Goal: Task Accomplishment & Management: Complete application form

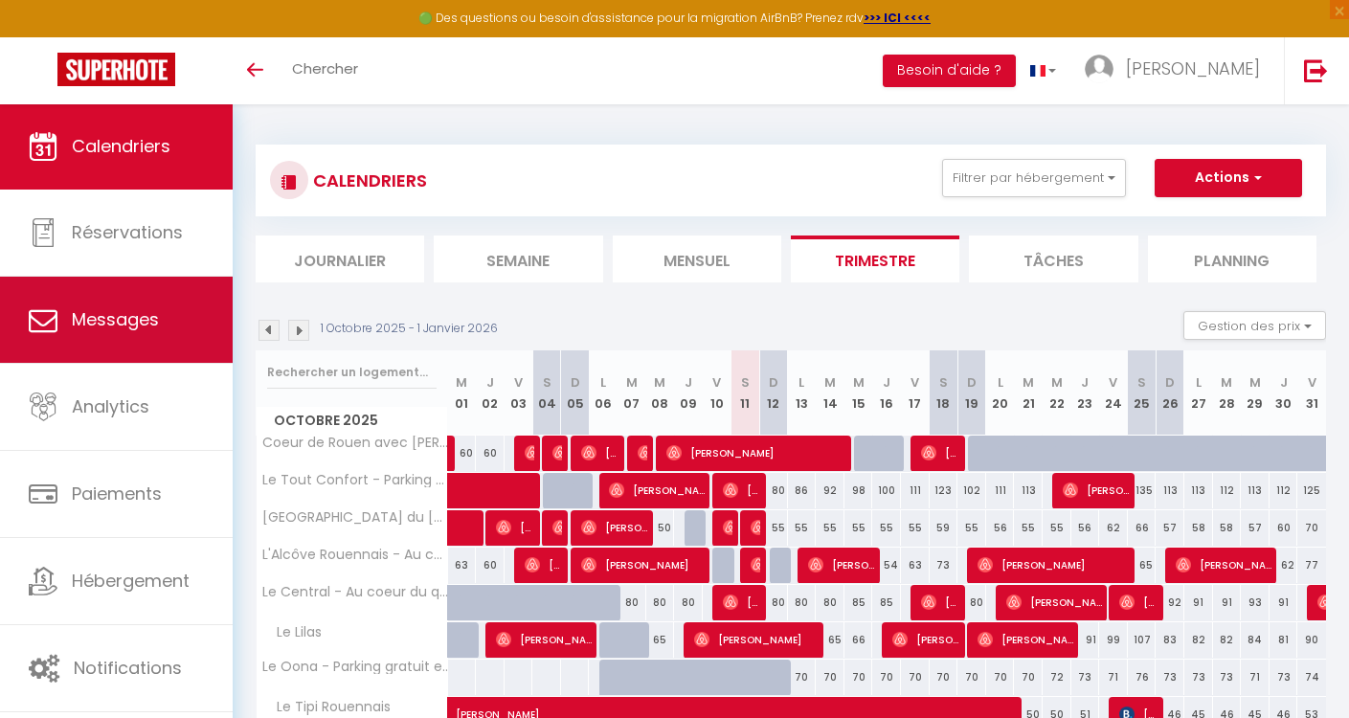
click at [139, 323] on span "Messages" at bounding box center [115, 319] width 87 height 24
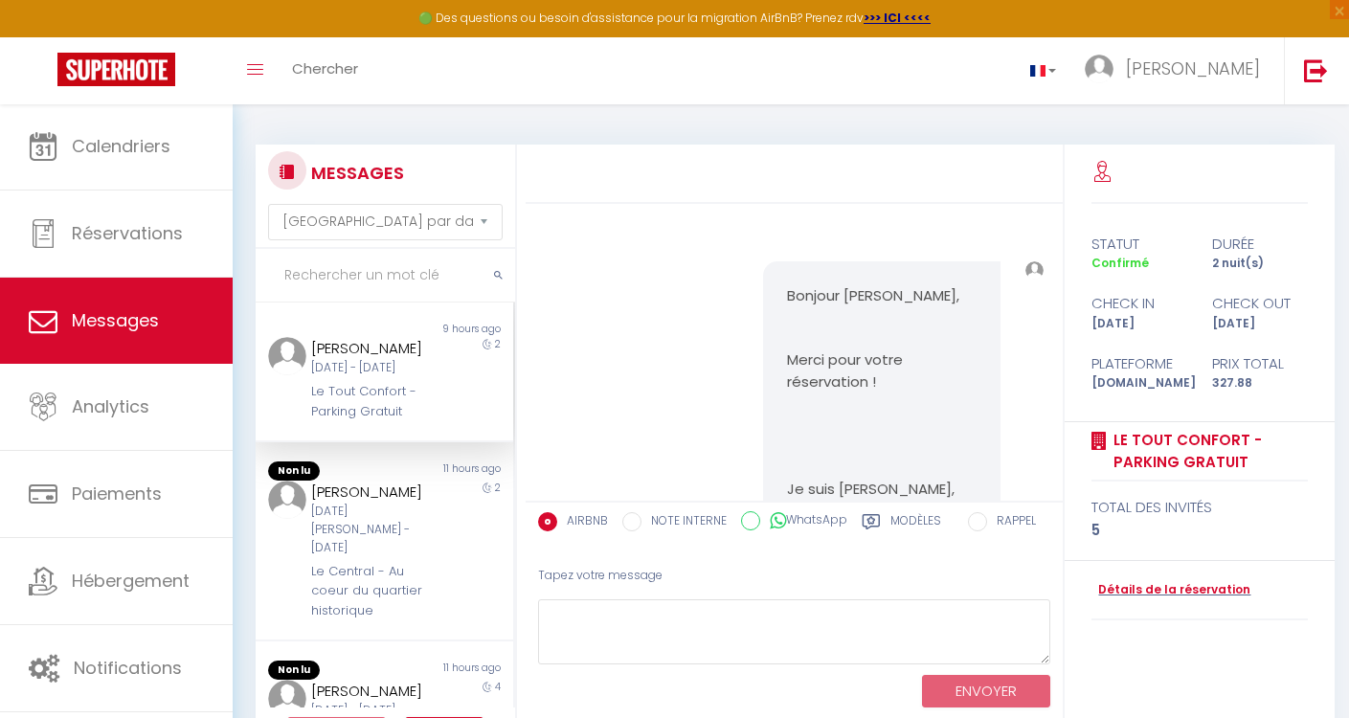
scroll to position [4709, 0]
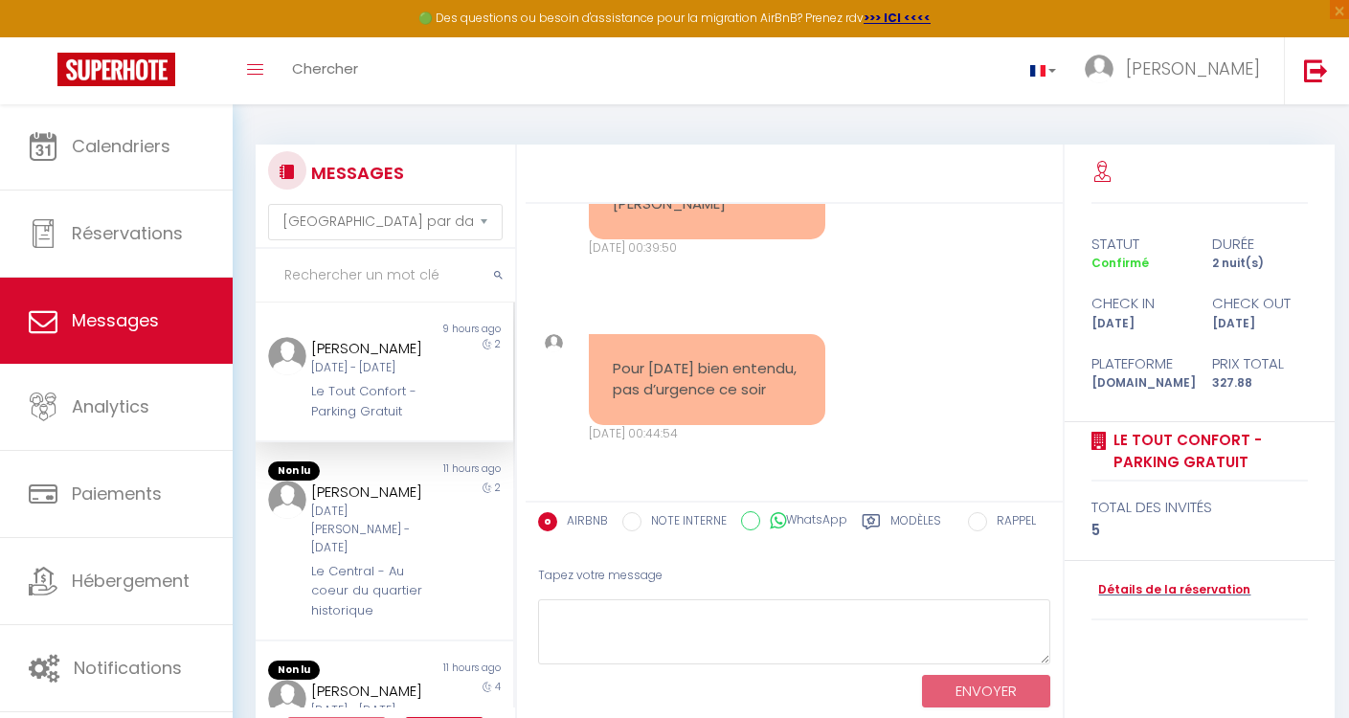
click at [385, 377] on div "[DATE] - [DATE]" at bounding box center [373, 368] width 125 height 18
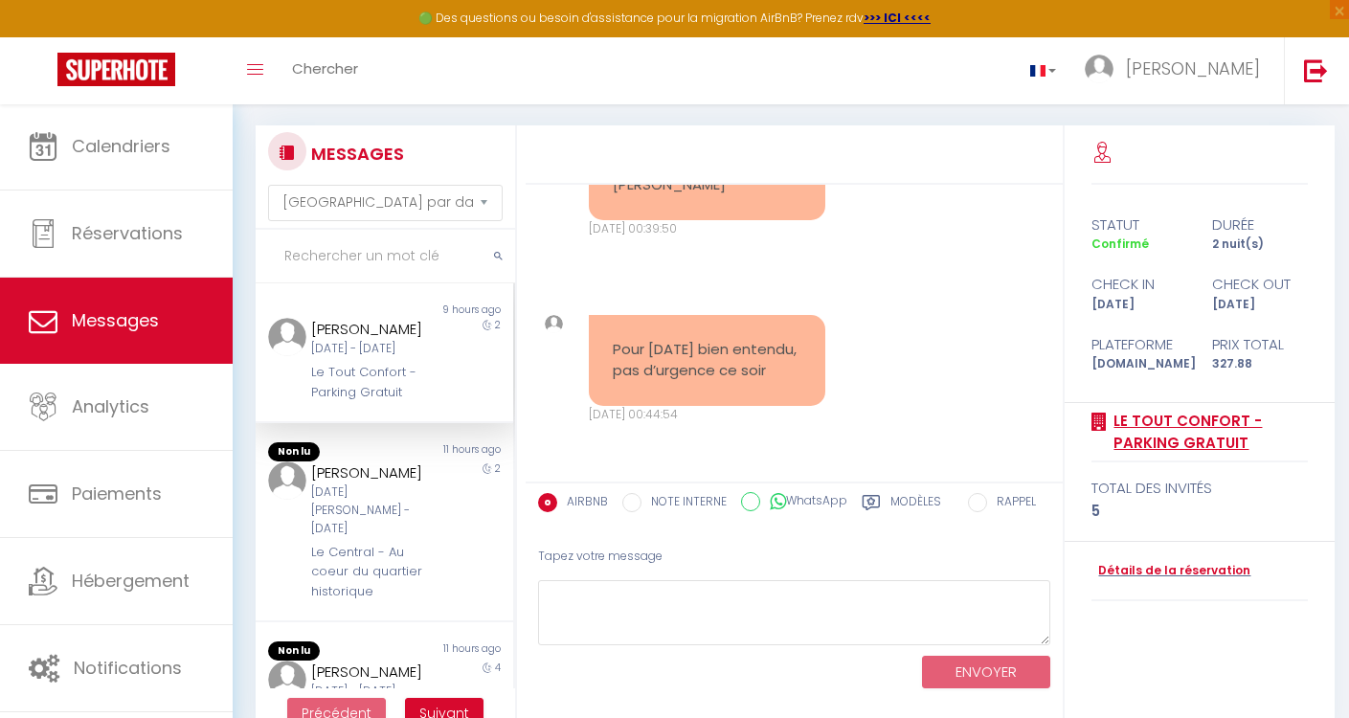
scroll to position [53, 0]
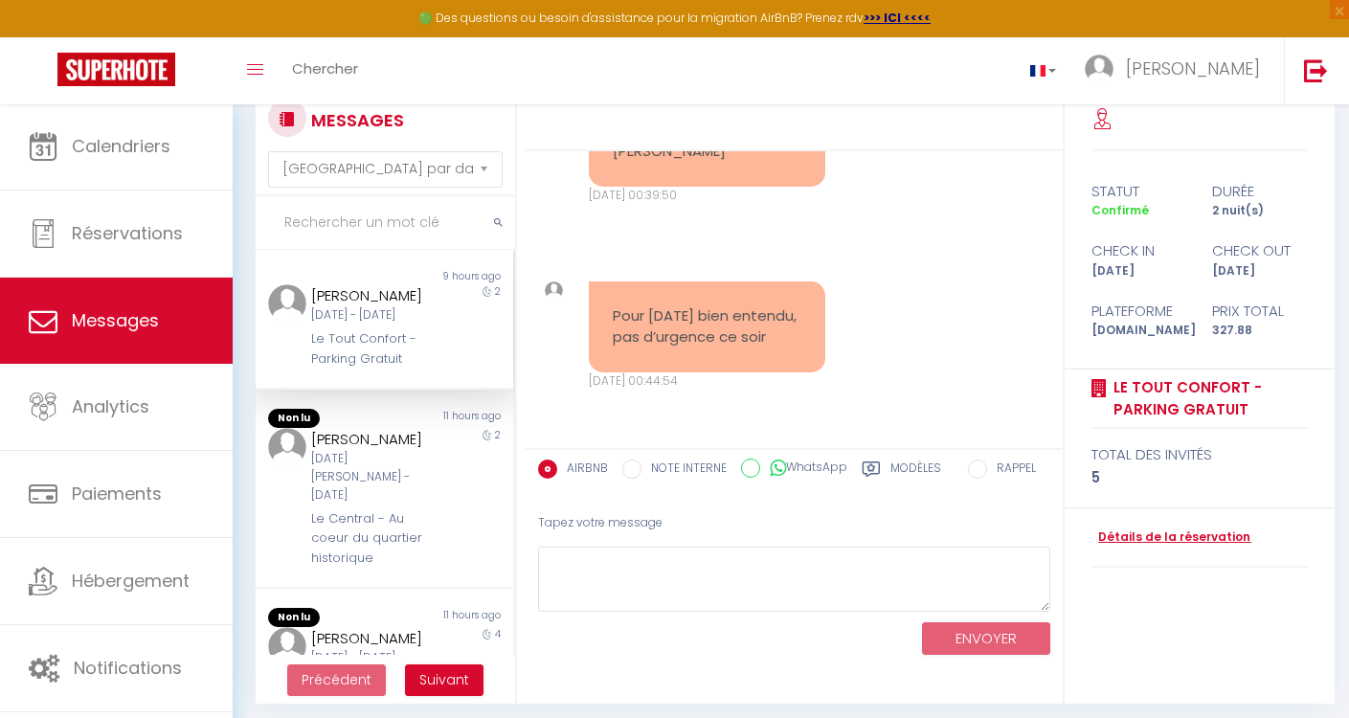
click at [1183, 531] on link "Détails de la réservation" at bounding box center [1171, 538] width 159 height 18
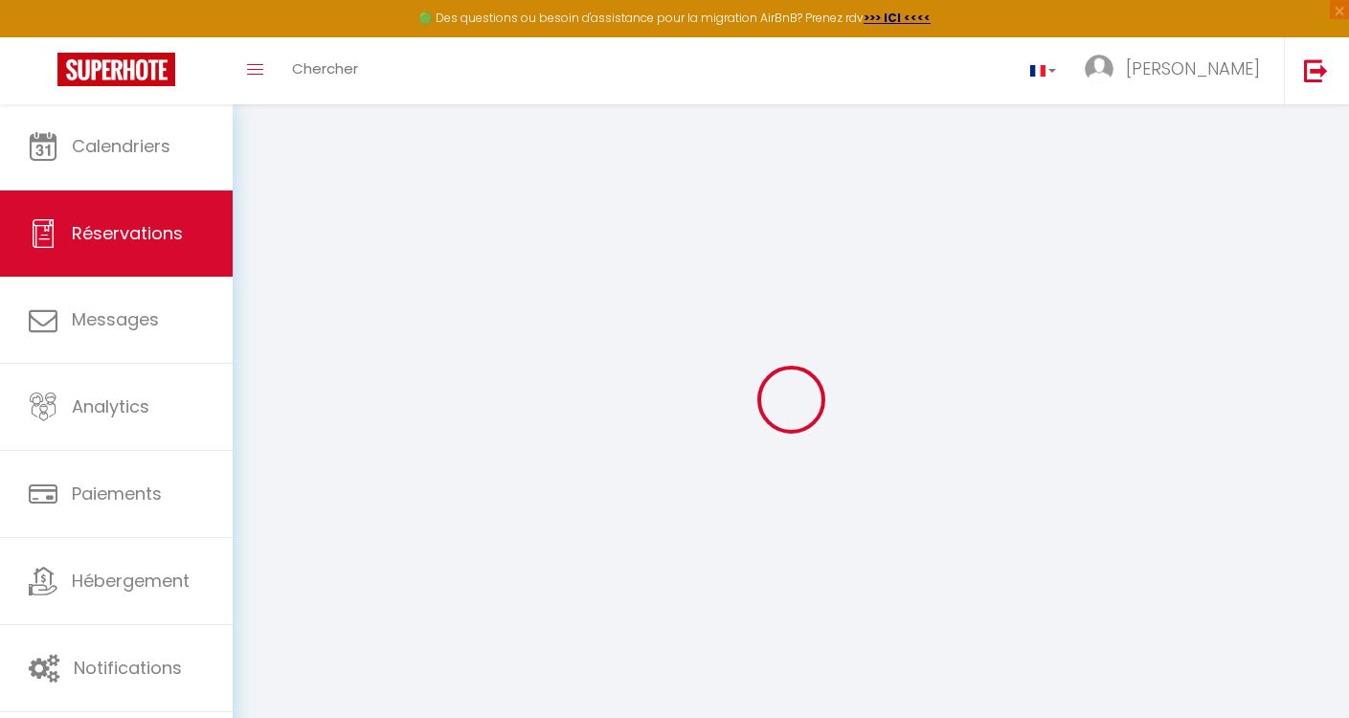
select select
select select "15"
checkbox input "false"
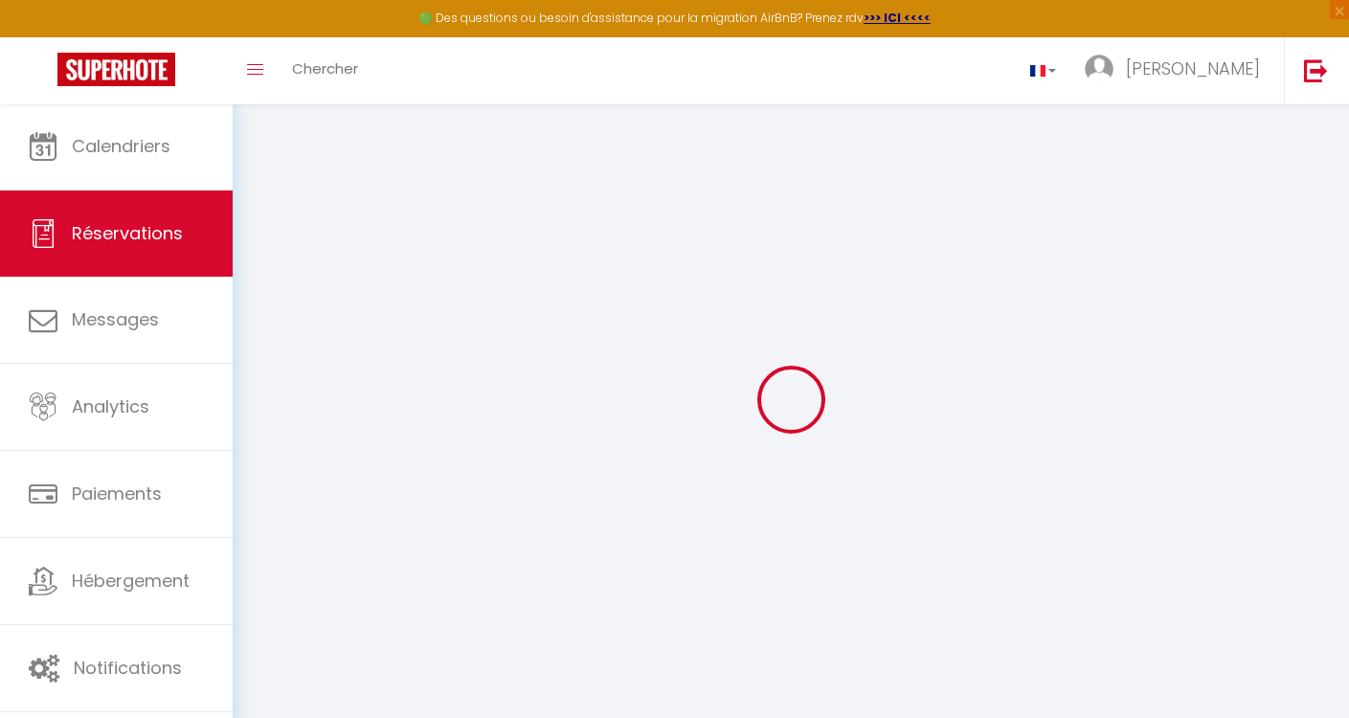
select select
checkbox input "false"
select select
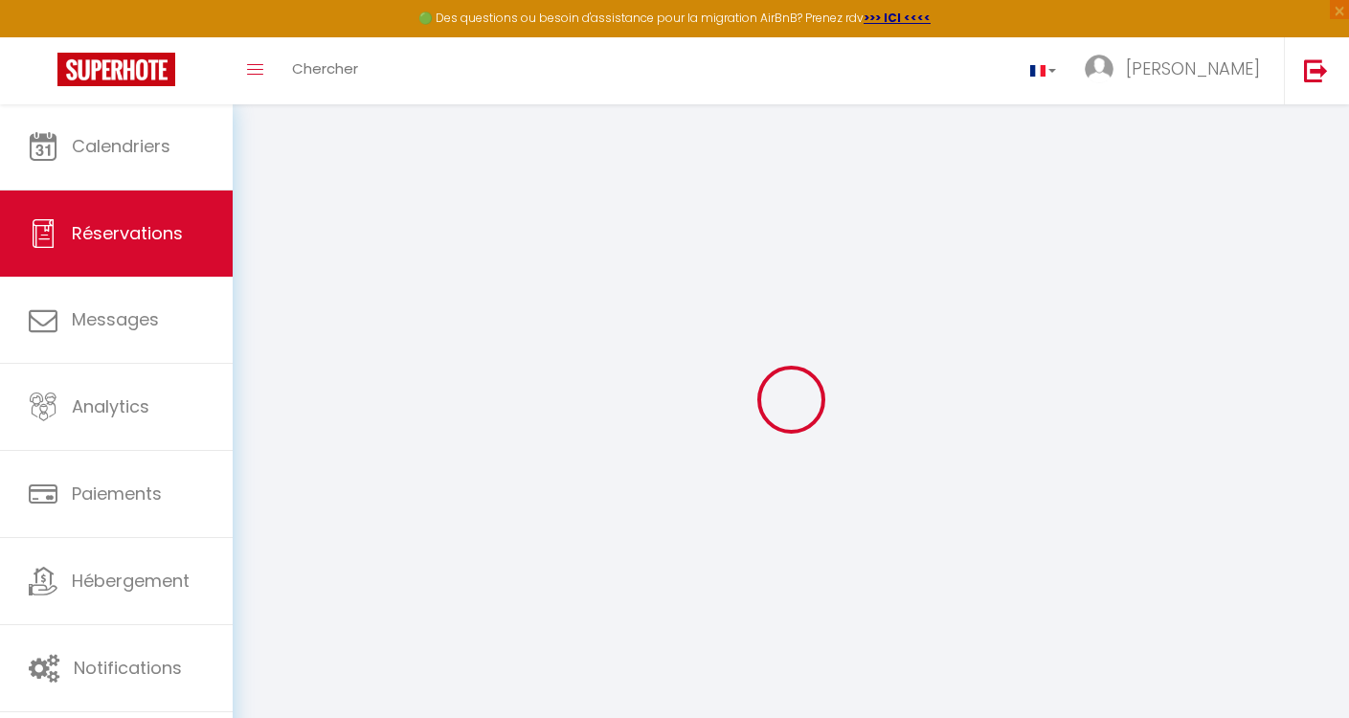
select select
checkbox input "false"
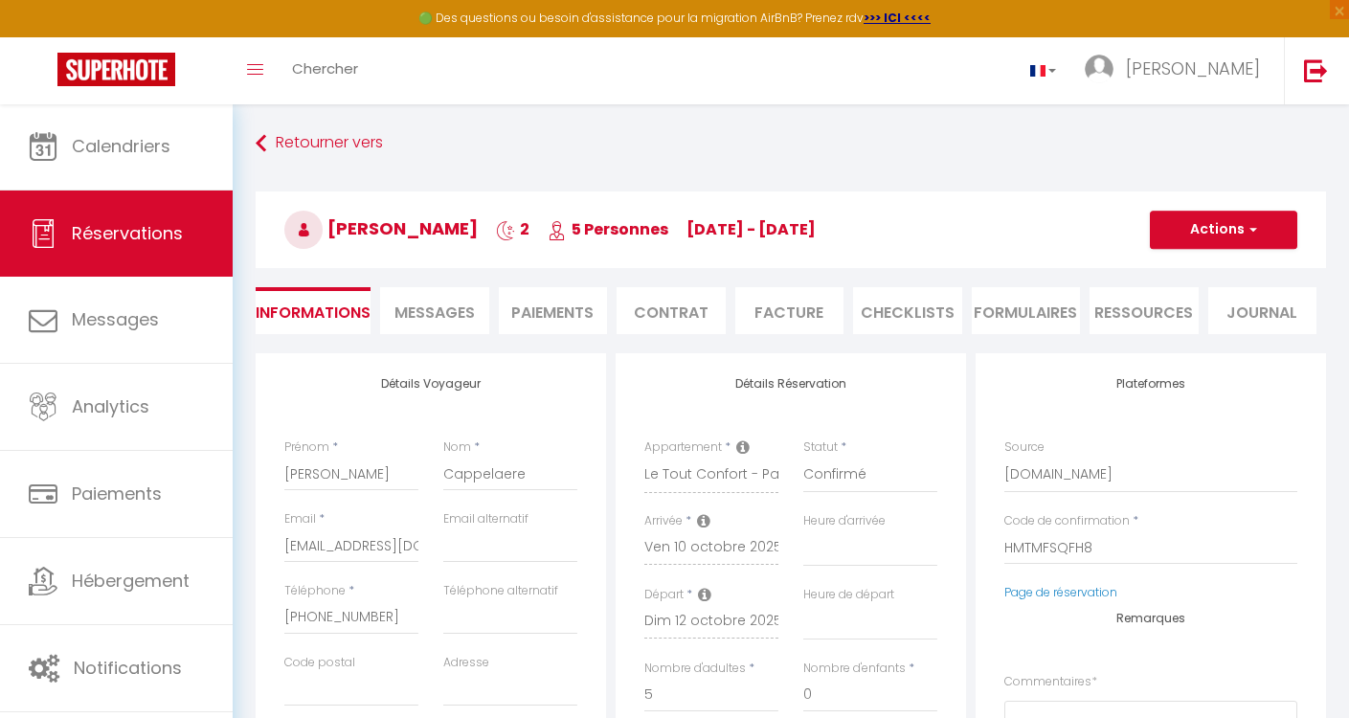
select select
checkbox input "false"
select select
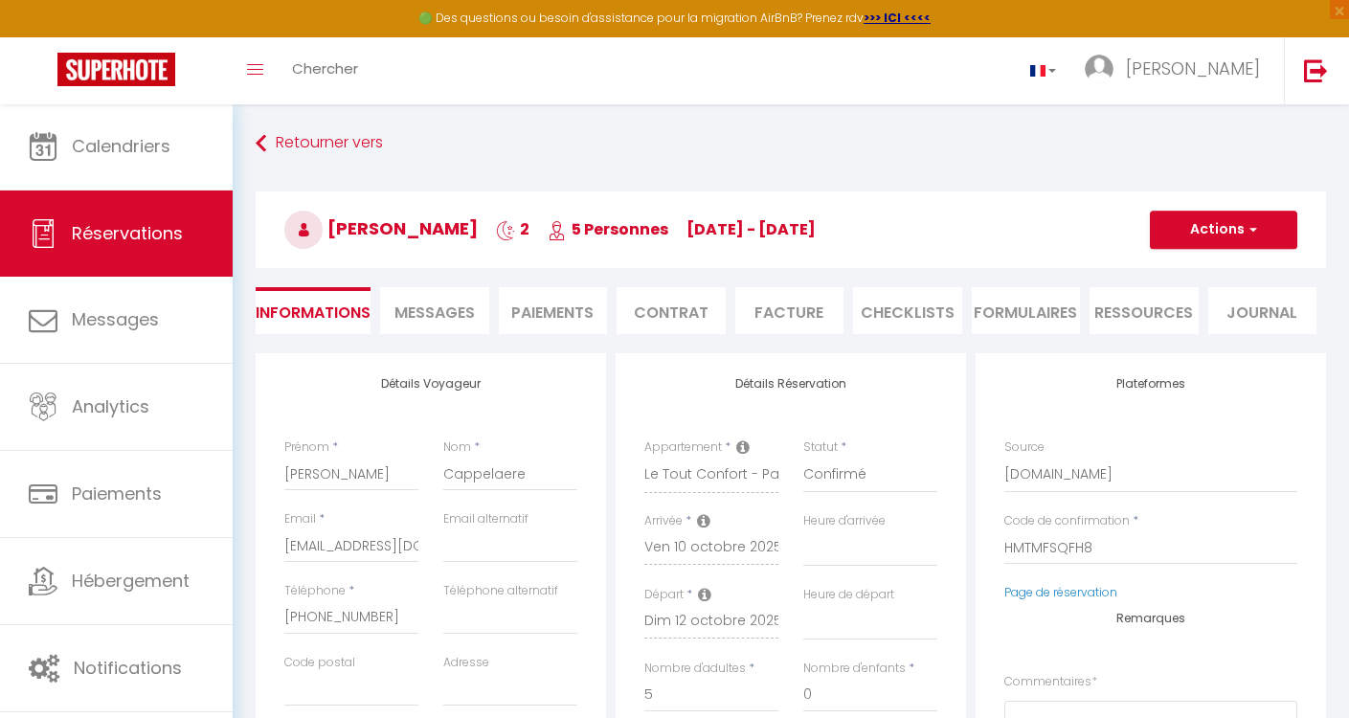
type input "70"
type input "12.28"
select select
checkbox input "false"
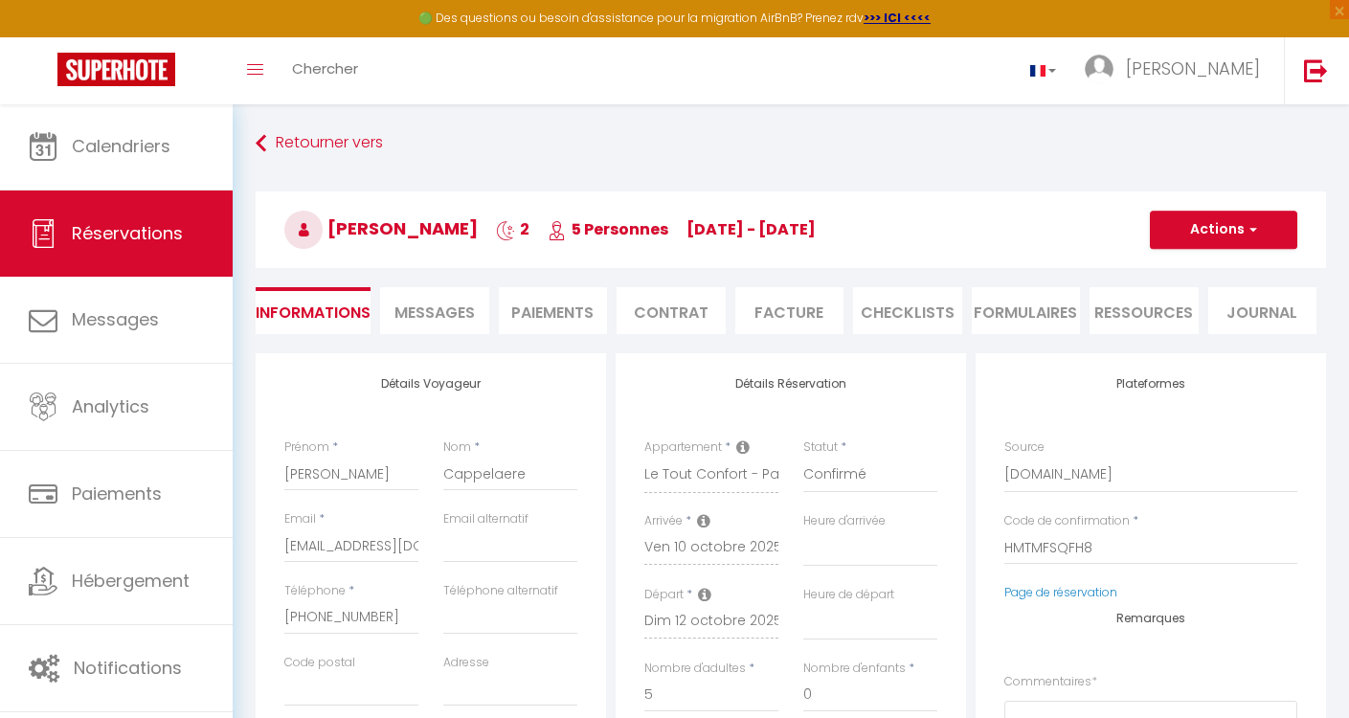
select select
checkbox input "false"
select select
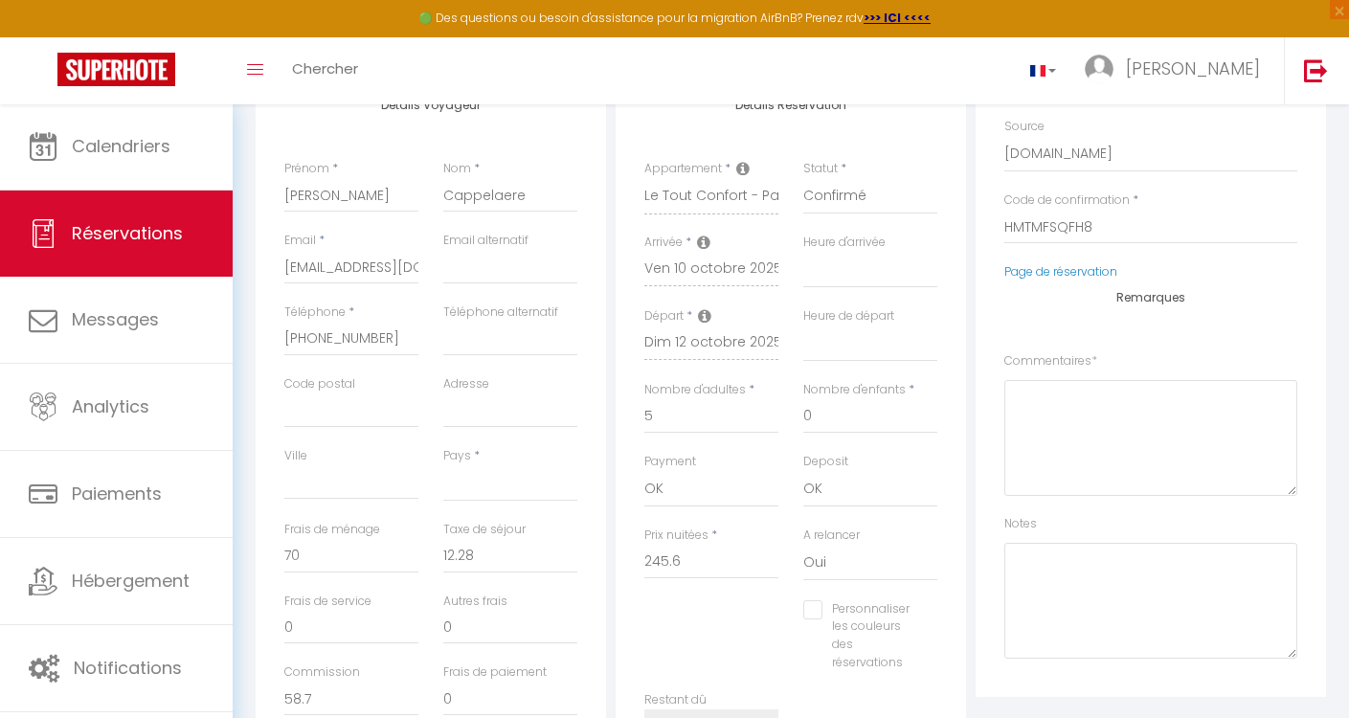
scroll to position [251, 0]
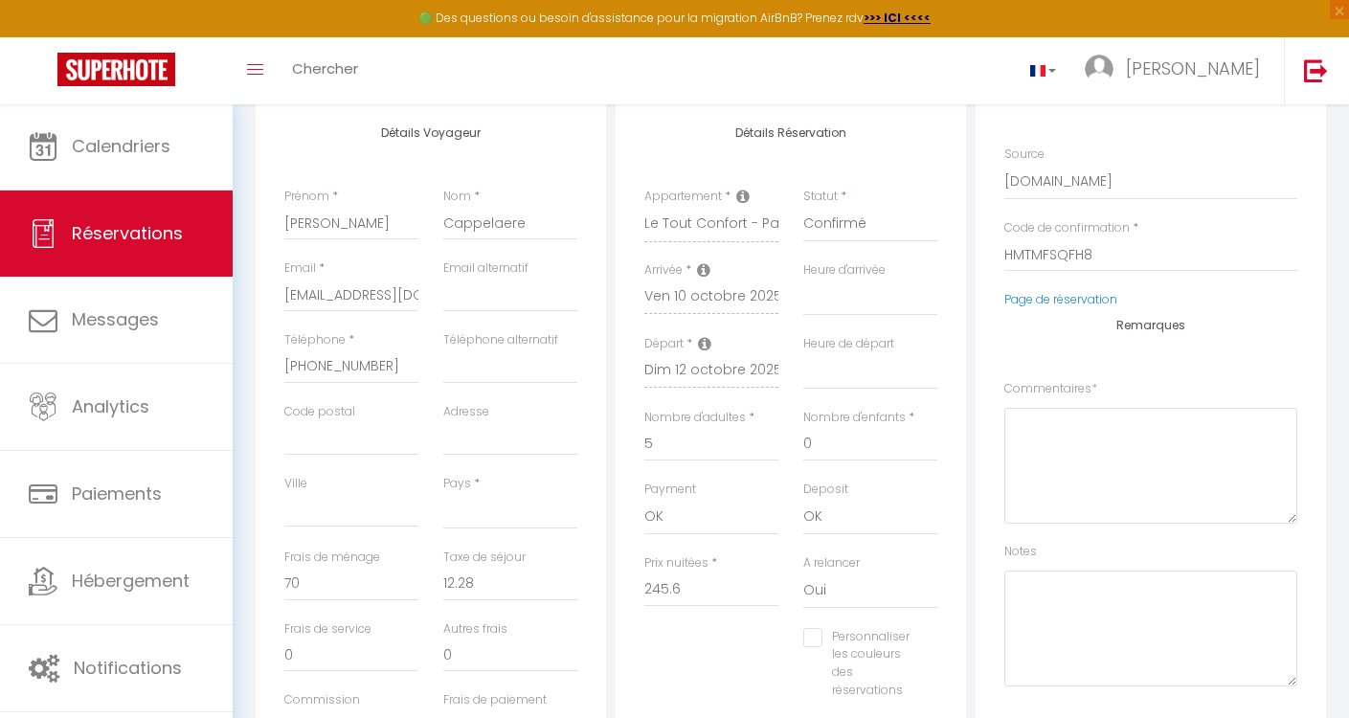
select select "message"
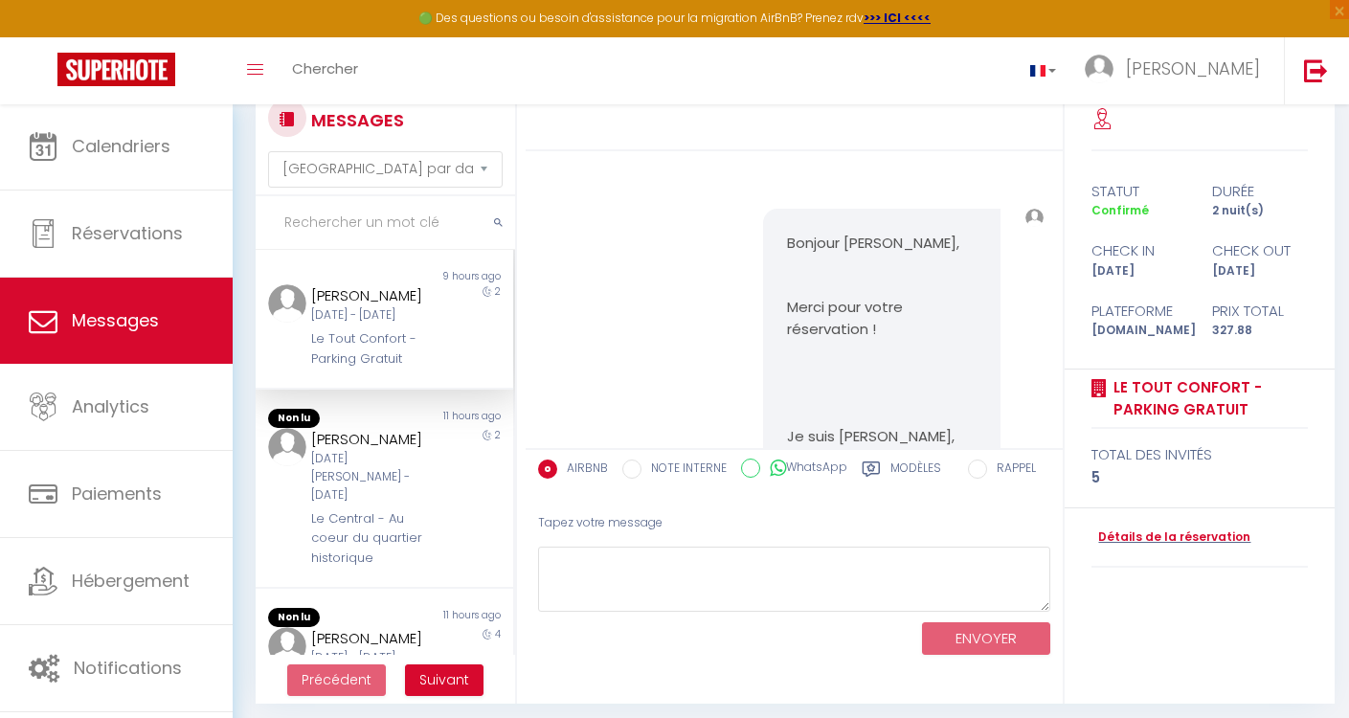
scroll to position [4709, 0]
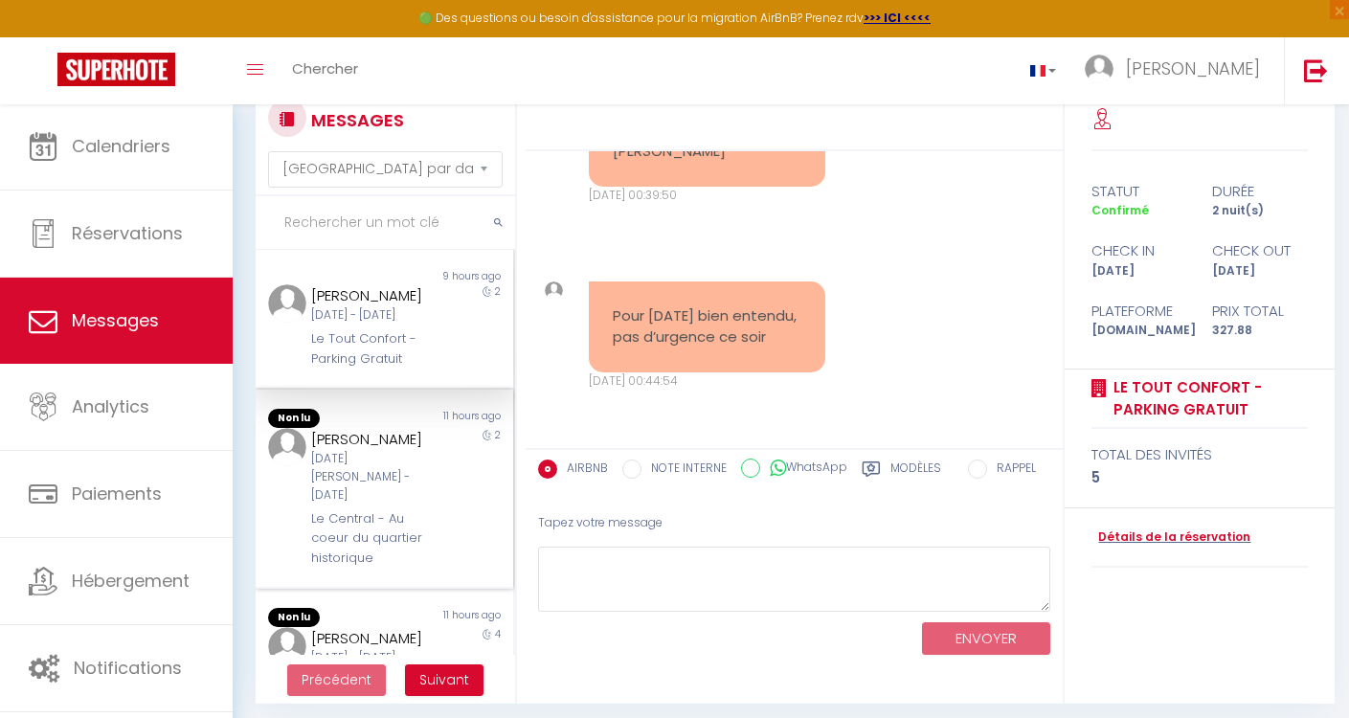
click at [355, 485] on div "[DATE][PERSON_NAME] - [DATE]" at bounding box center [373, 477] width 125 height 55
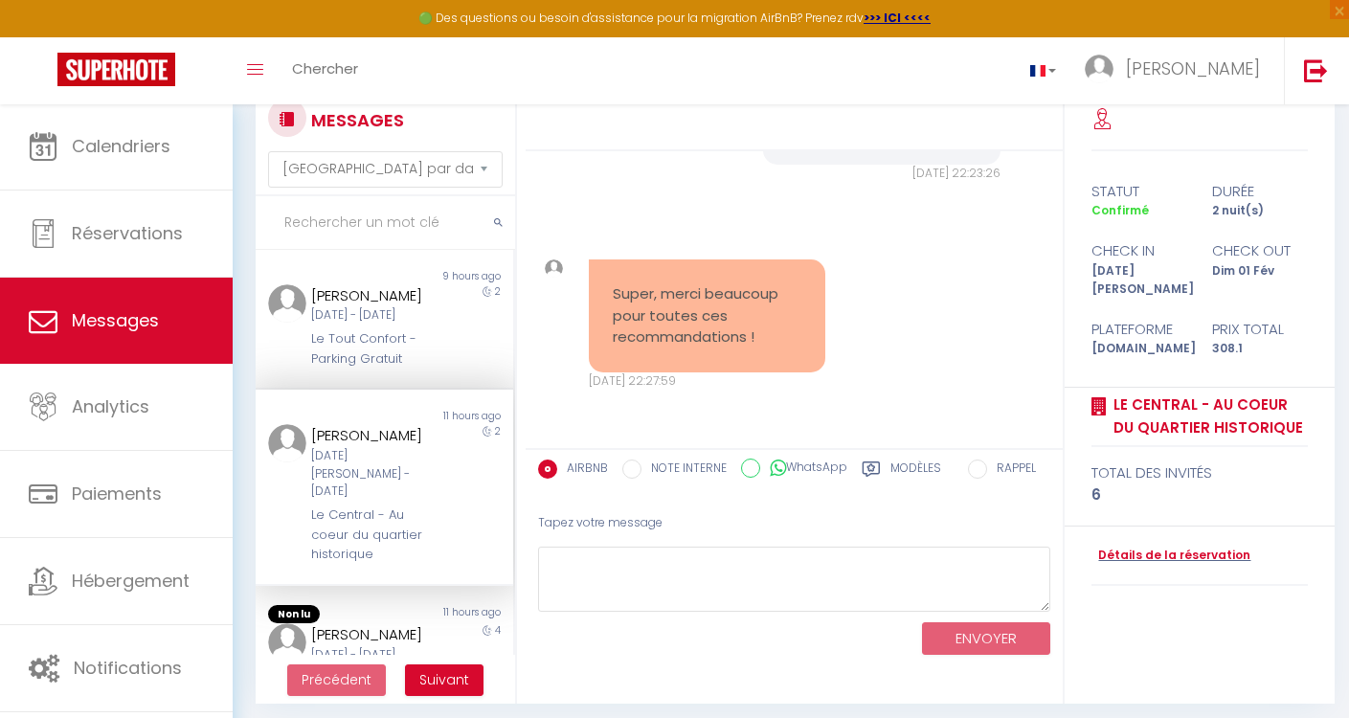
click at [356, 485] on div "[DATE][PERSON_NAME] - [DATE]" at bounding box center [373, 474] width 125 height 55
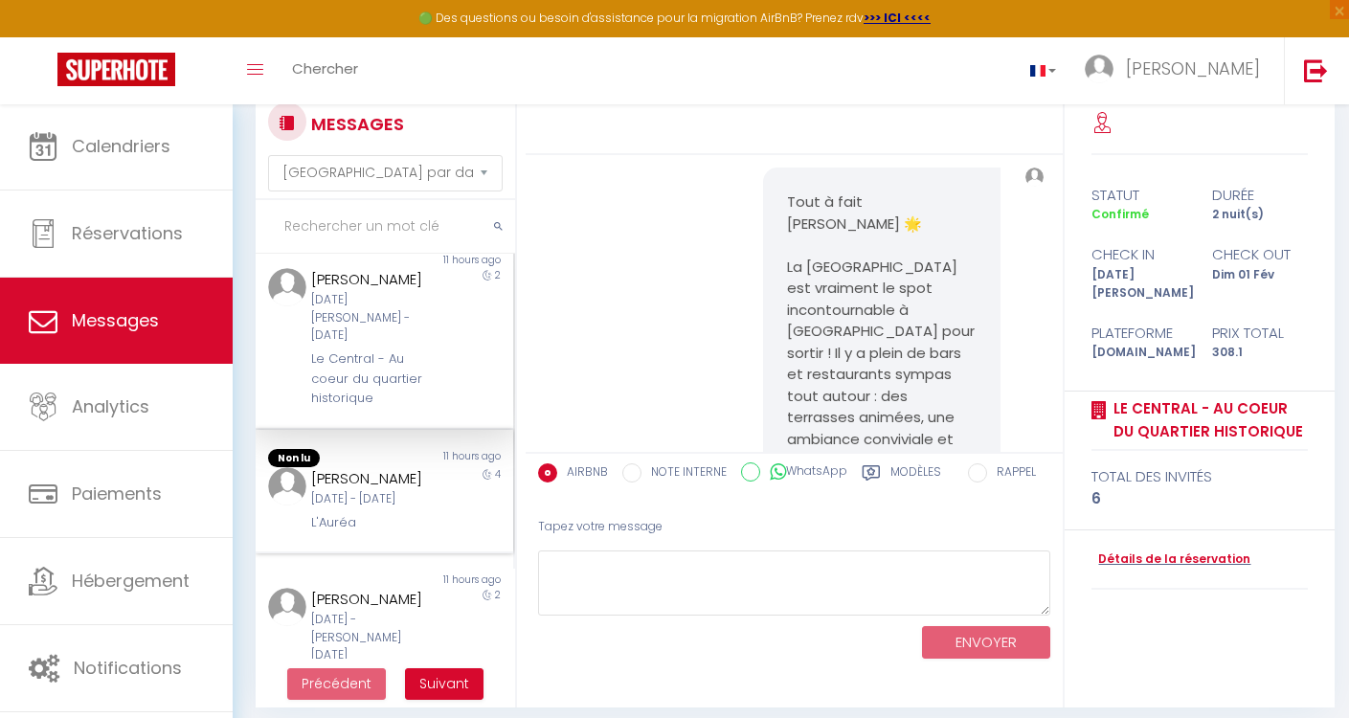
scroll to position [164, 0]
click at [370, 505] on div "[DATE] - [DATE]" at bounding box center [373, 495] width 125 height 18
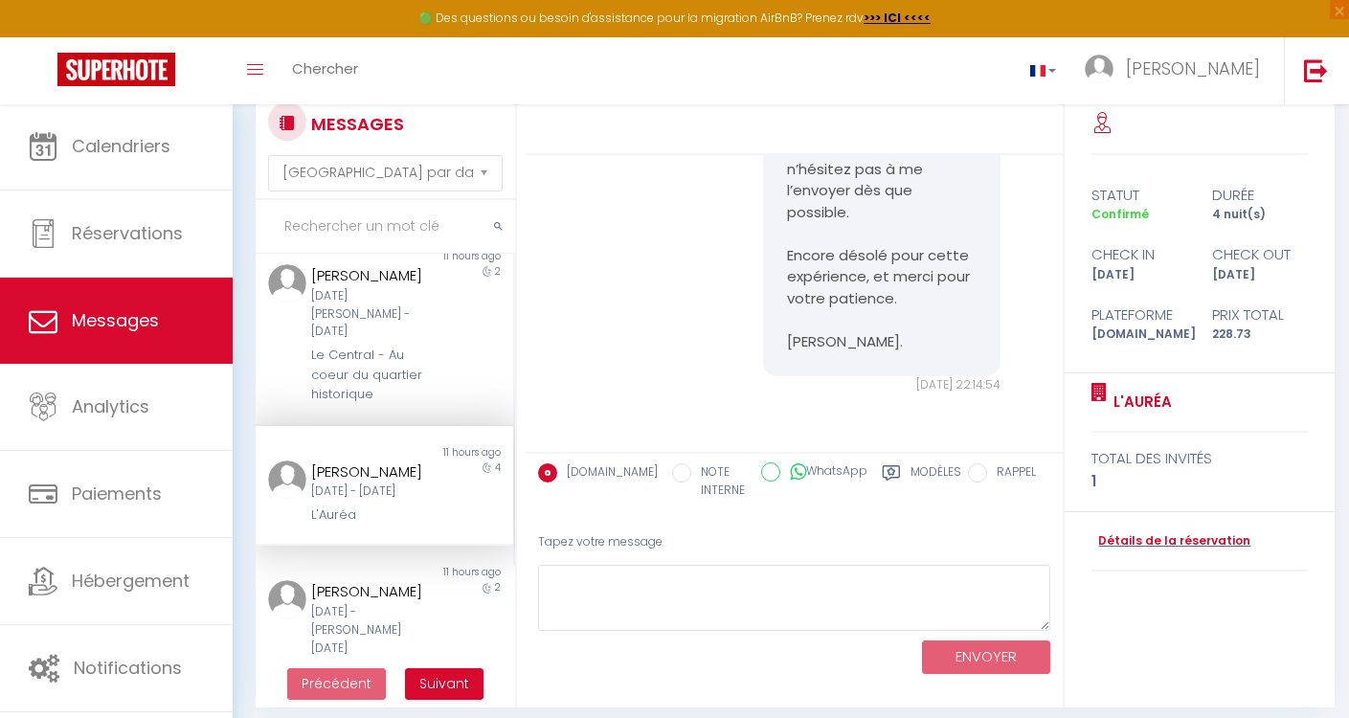
scroll to position [9392, 0]
click at [378, 603] on div "[PERSON_NAME]" at bounding box center [373, 591] width 125 height 23
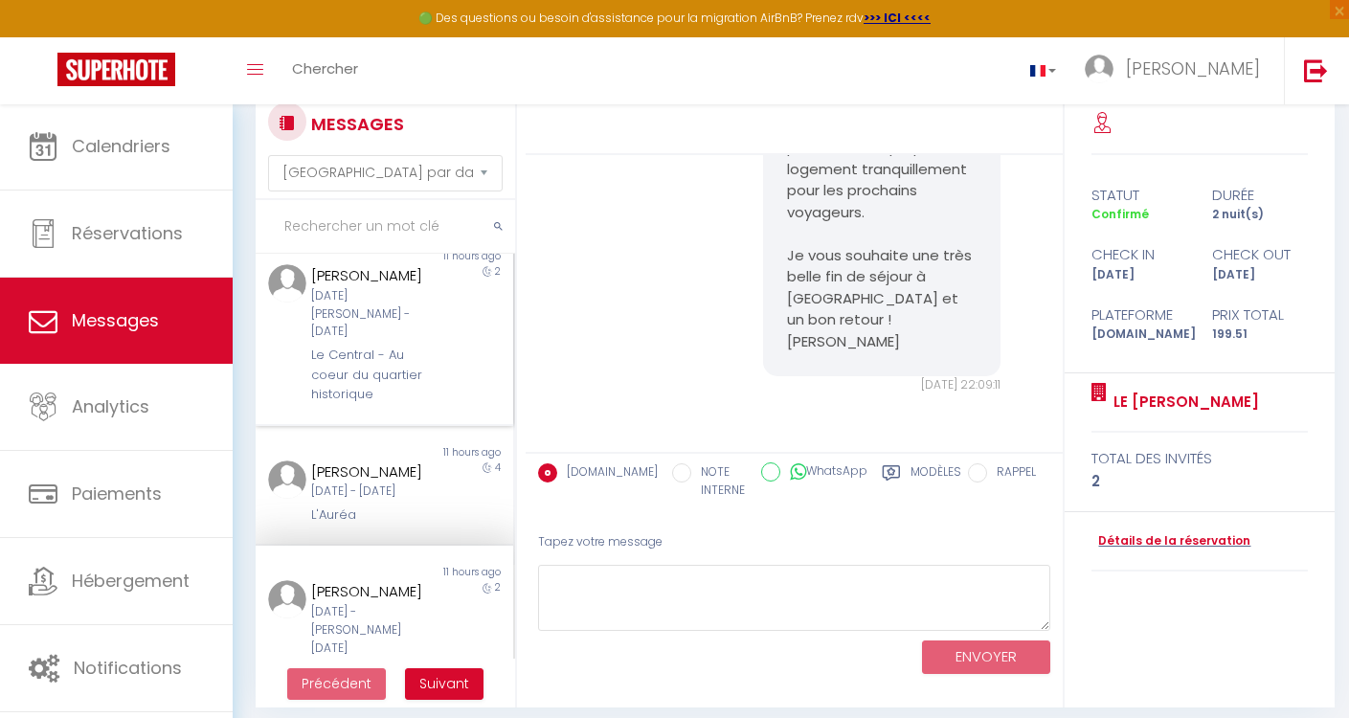
scroll to position [251, 0]
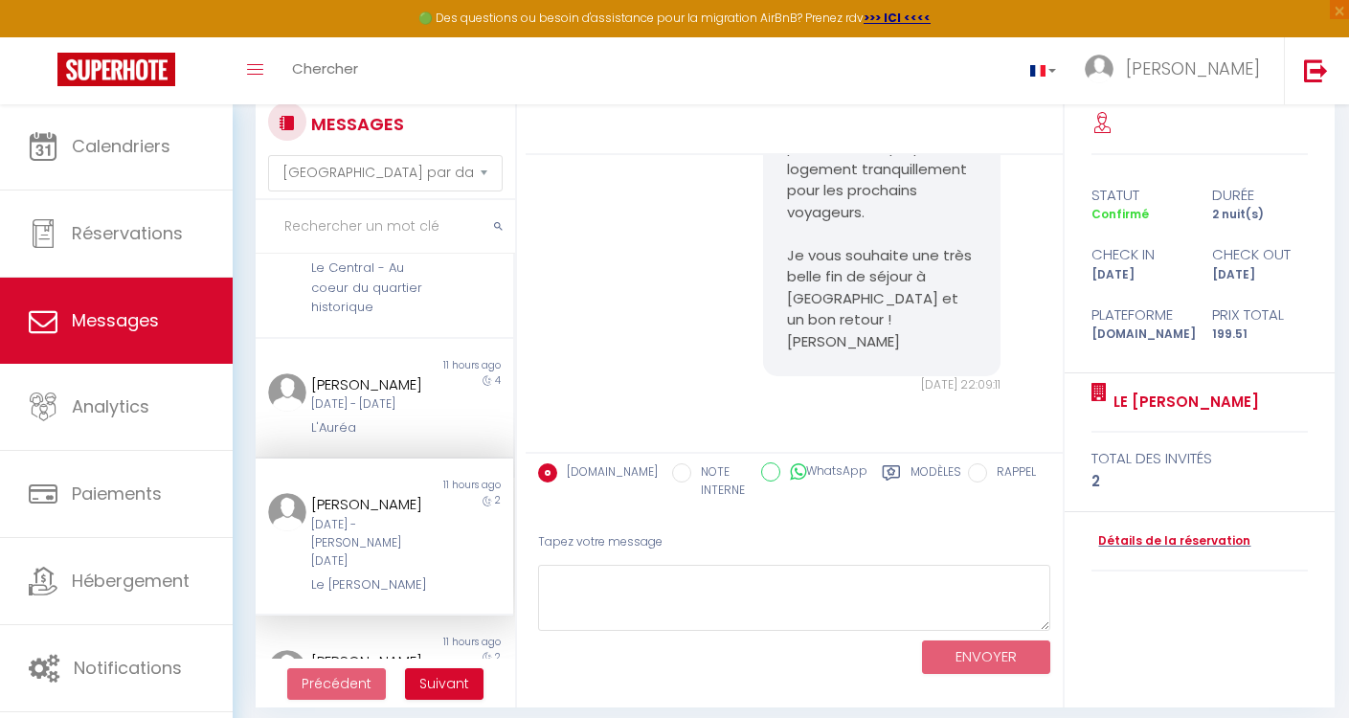
click at [351, 516] on div "[PERSON_NAME]" at bounding box center [373, 504] width 125 height 23
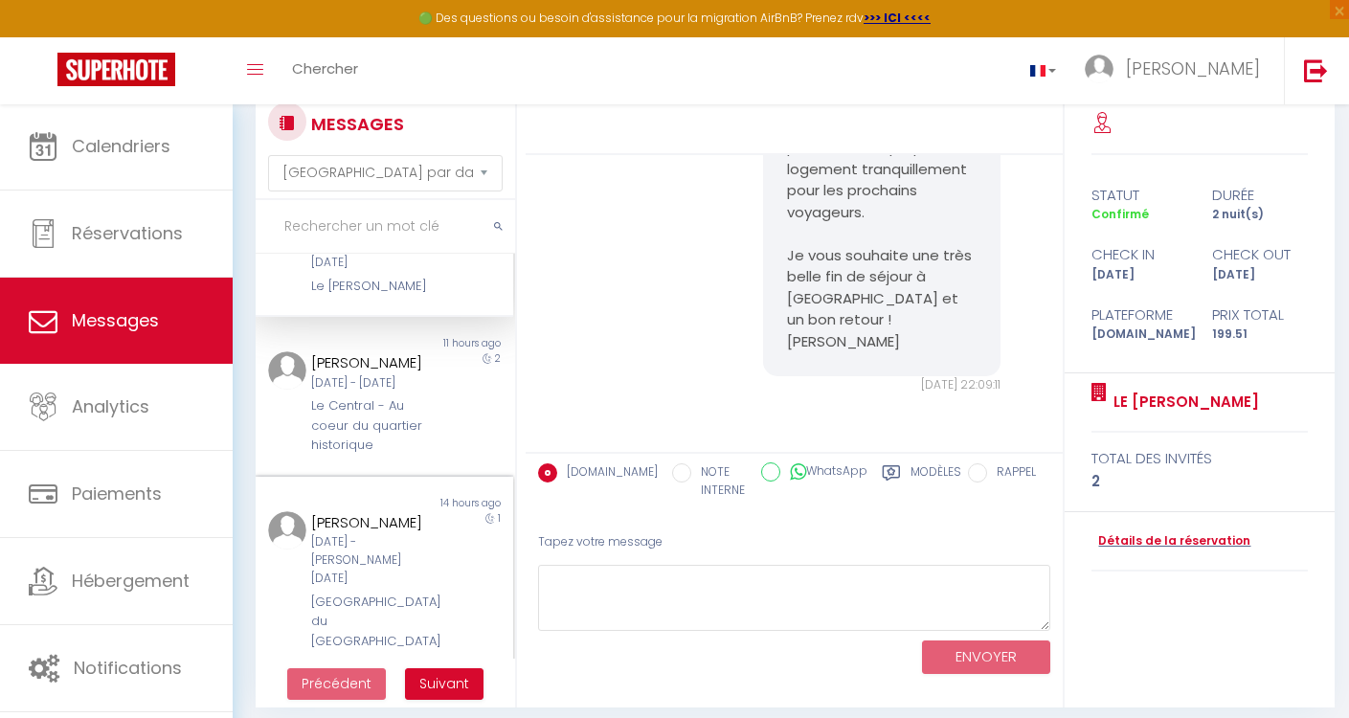
scroll to position [567, 0]
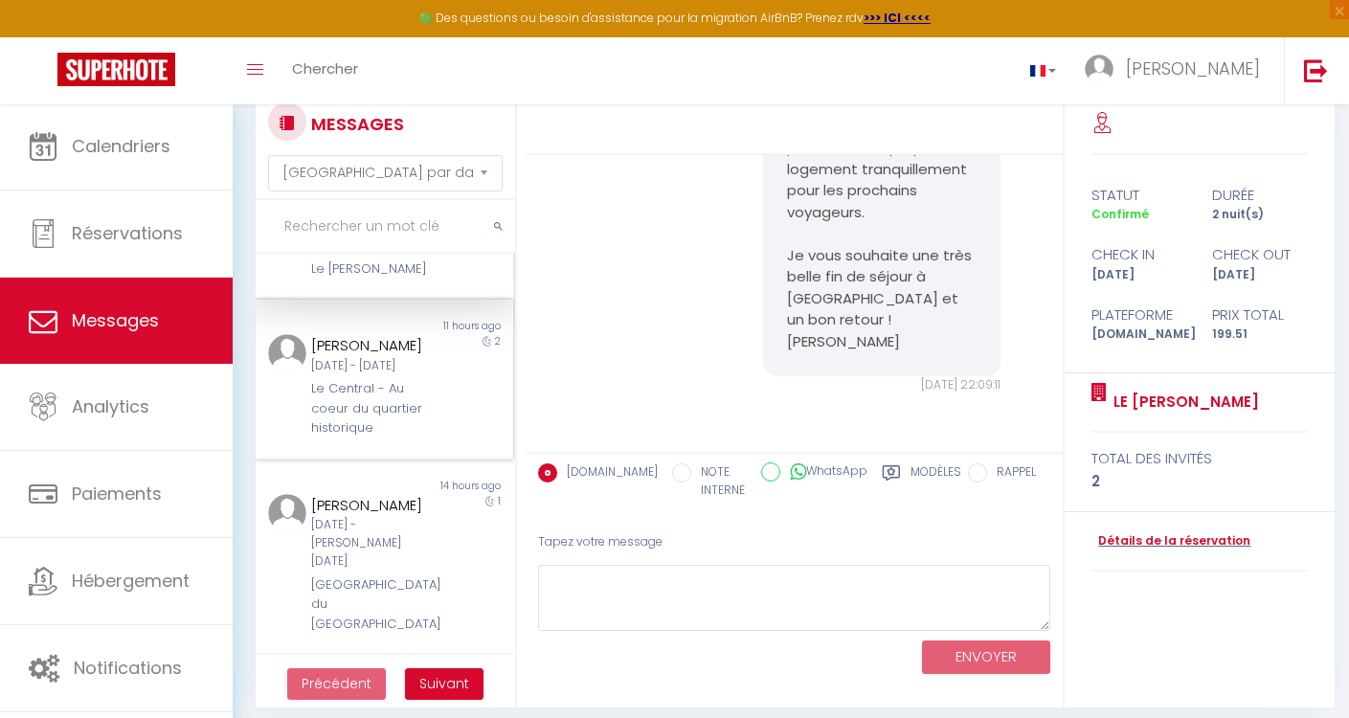
click at [386, 417] on div "Le Central - Au coeur du quartier historique" at bounding box center [373, 408] width 125 height 58
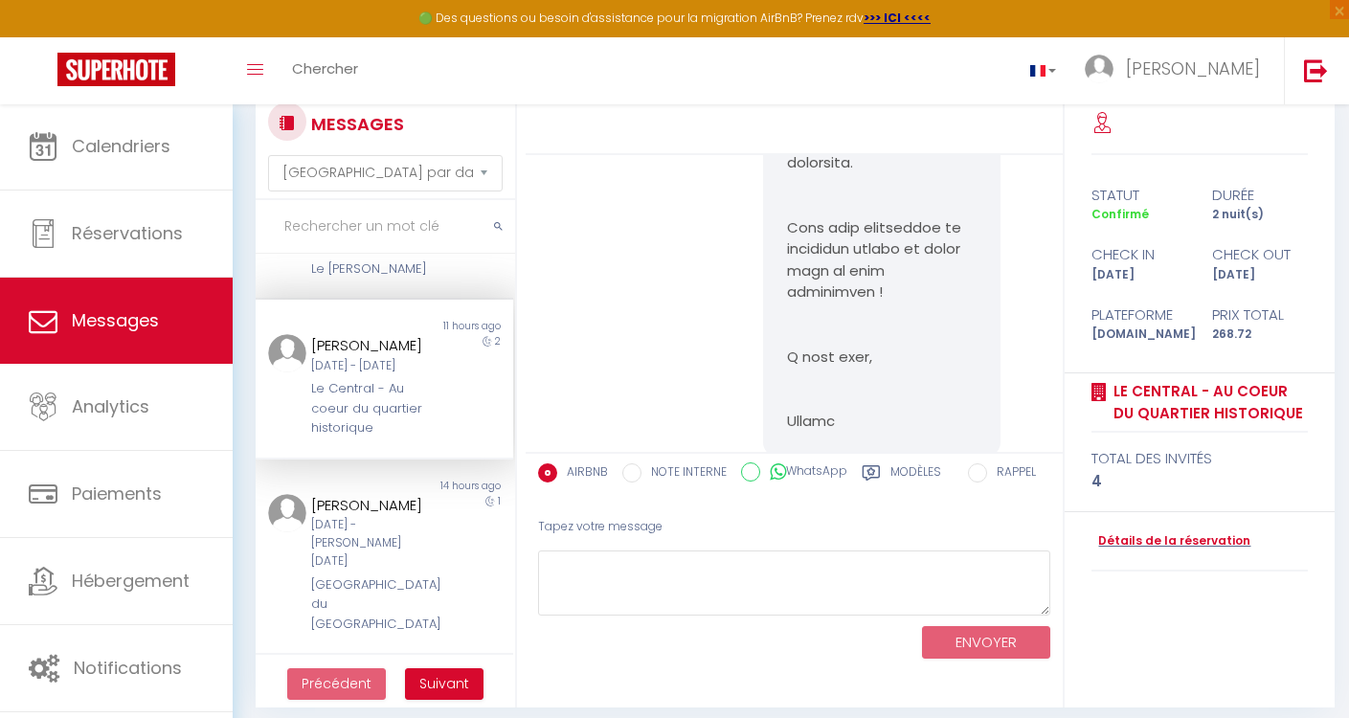
scroll to position [5778, 0]
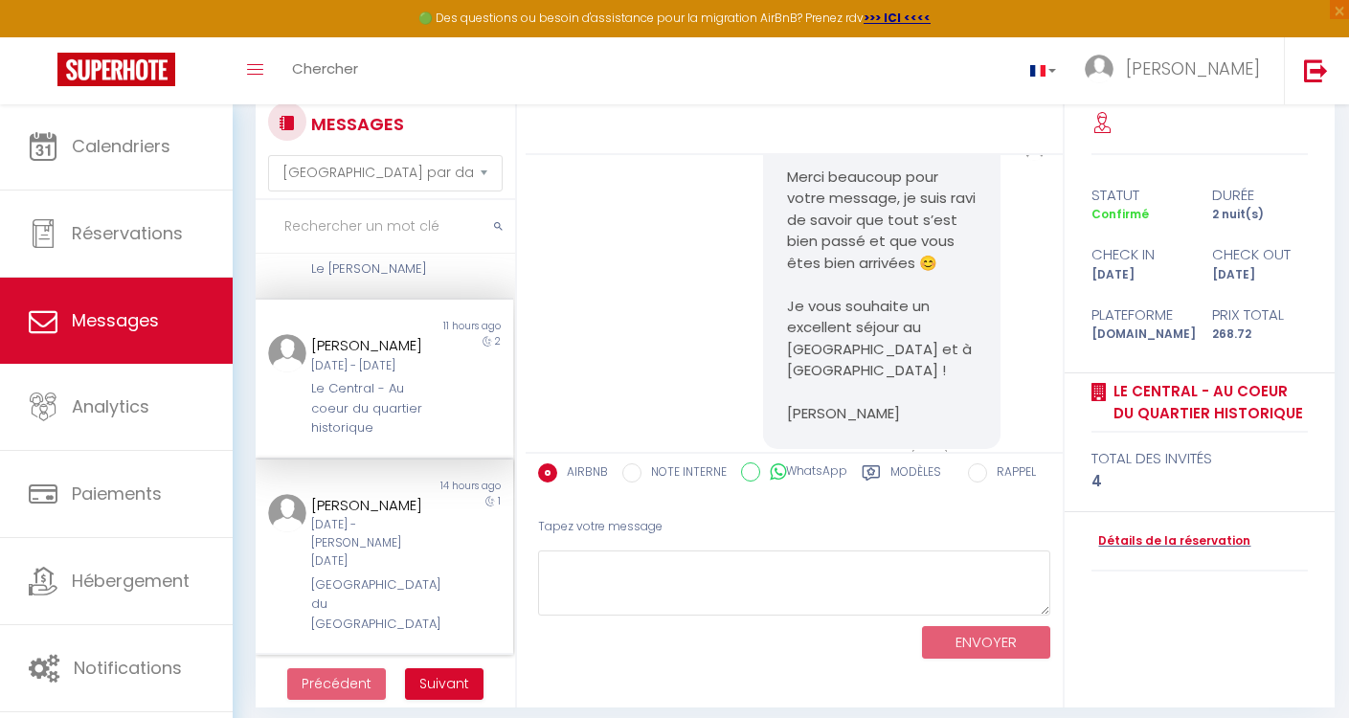
click at [363, 576] on div "[PERSON_NAME] [DATE] - [DATE] [GEOGRAPHIC_DATA]" at bounding box center [374, 564] width 150 height 140
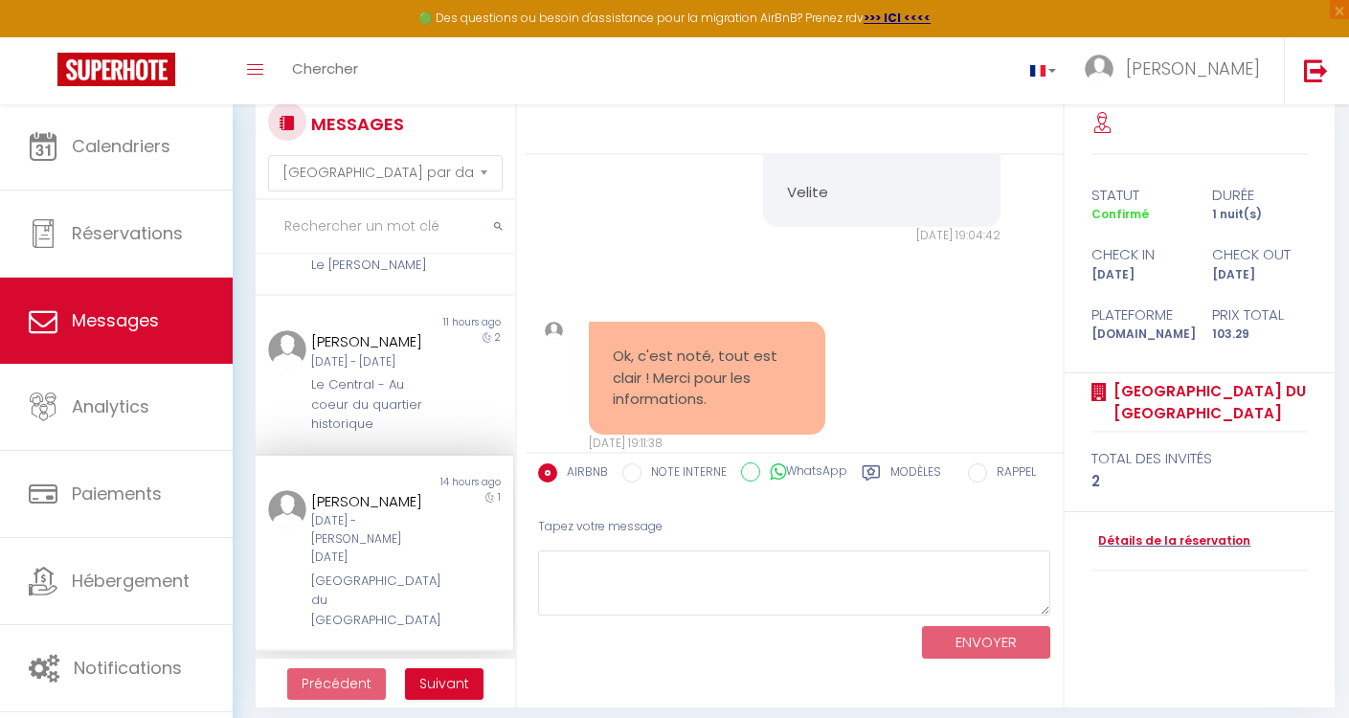
scroll to position [702, 0]
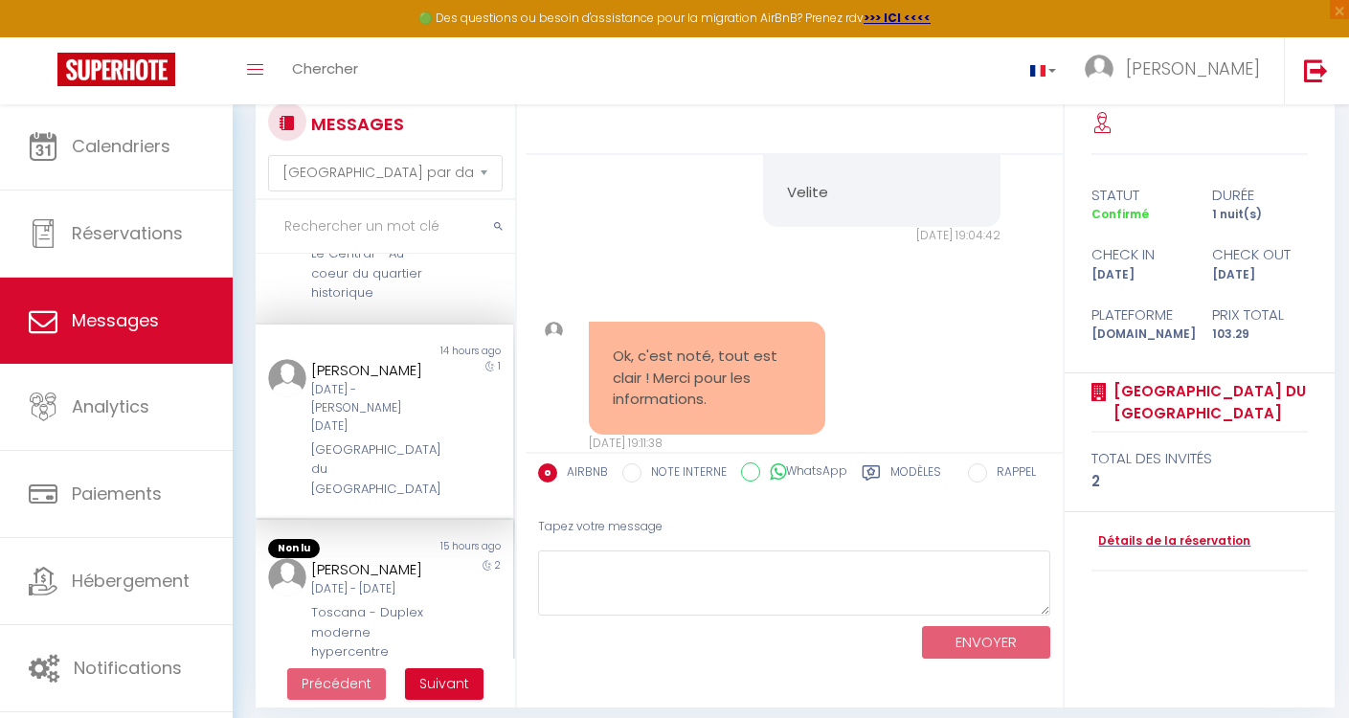
click at [350, 598] on div "[DATE] - [DATE]" at bounding box center [373, 589] width 125 height 18
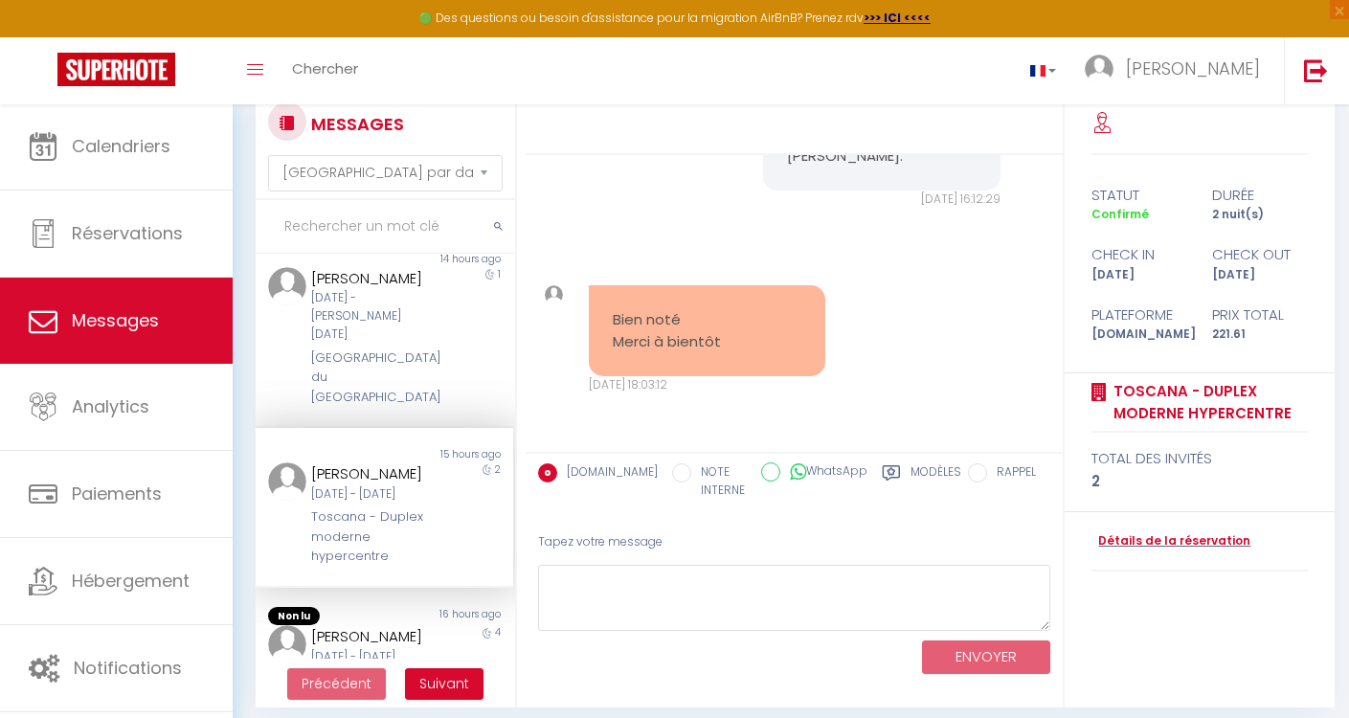
scroll to position [935, 0]
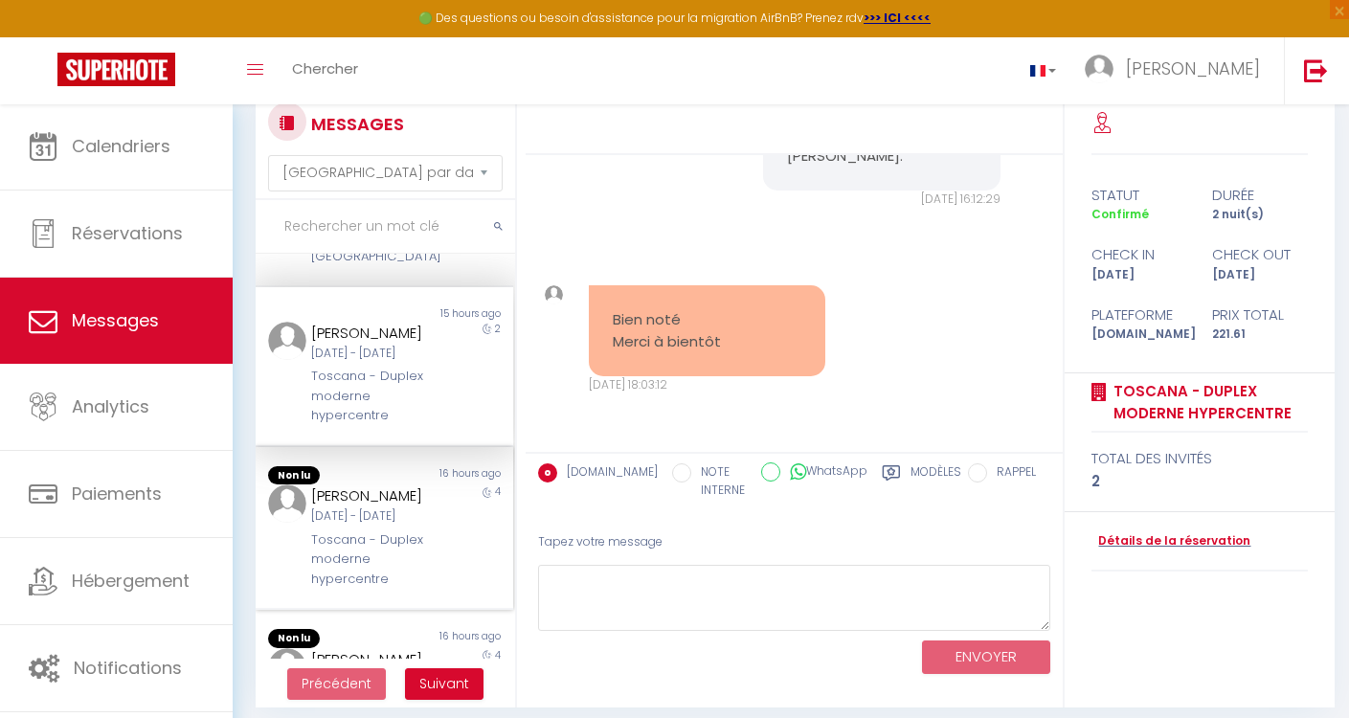
click at [358, 526] on div "[DATE] - [DATE]" at bounding box center [373, 517] width 125 height 18
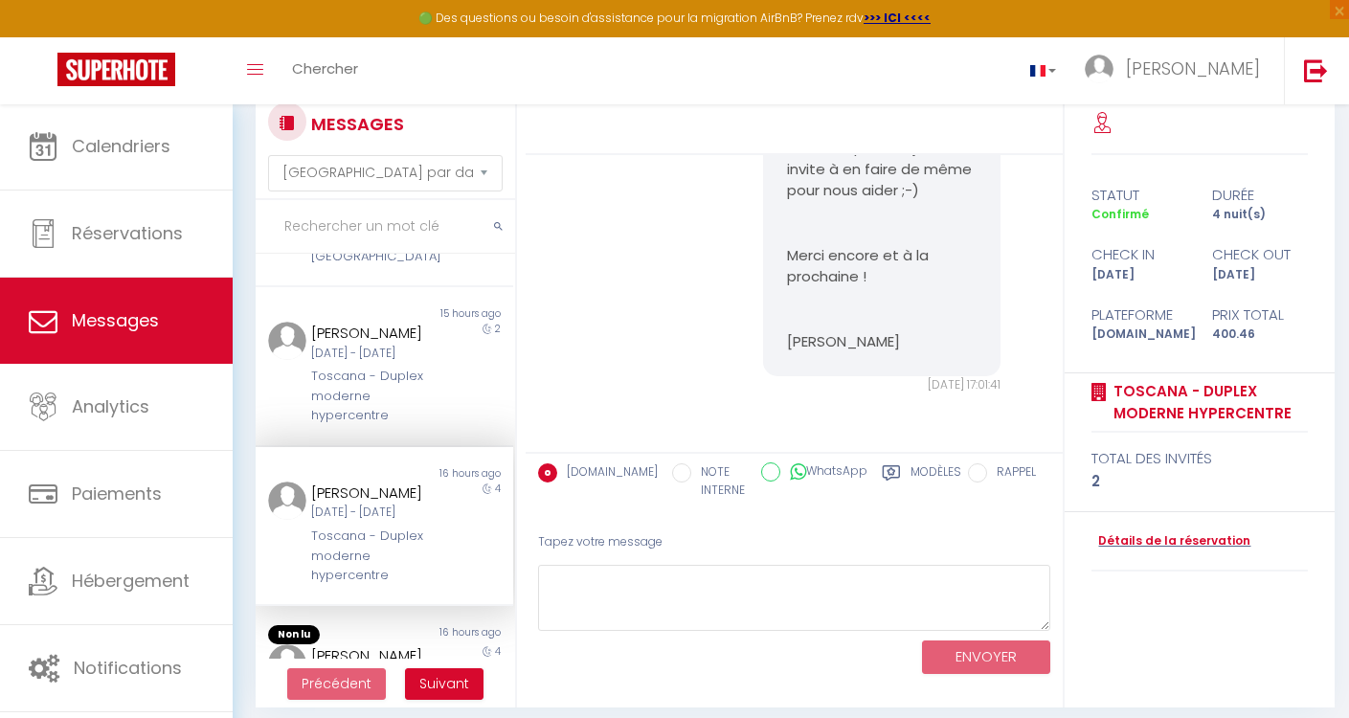
scroll to position [1078, 0]
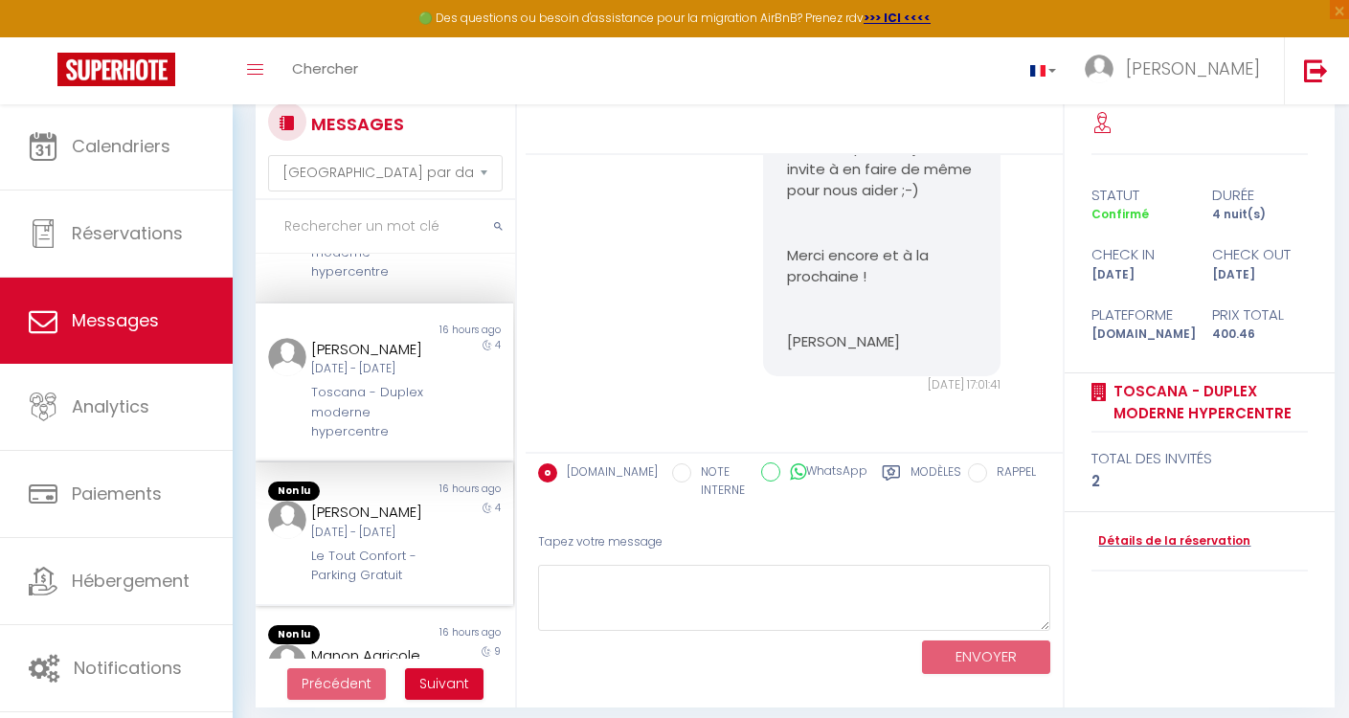
click at [410, 542] on div "[DATE] - [DATE]" at bounding box center [373, 533] width 125 height 18
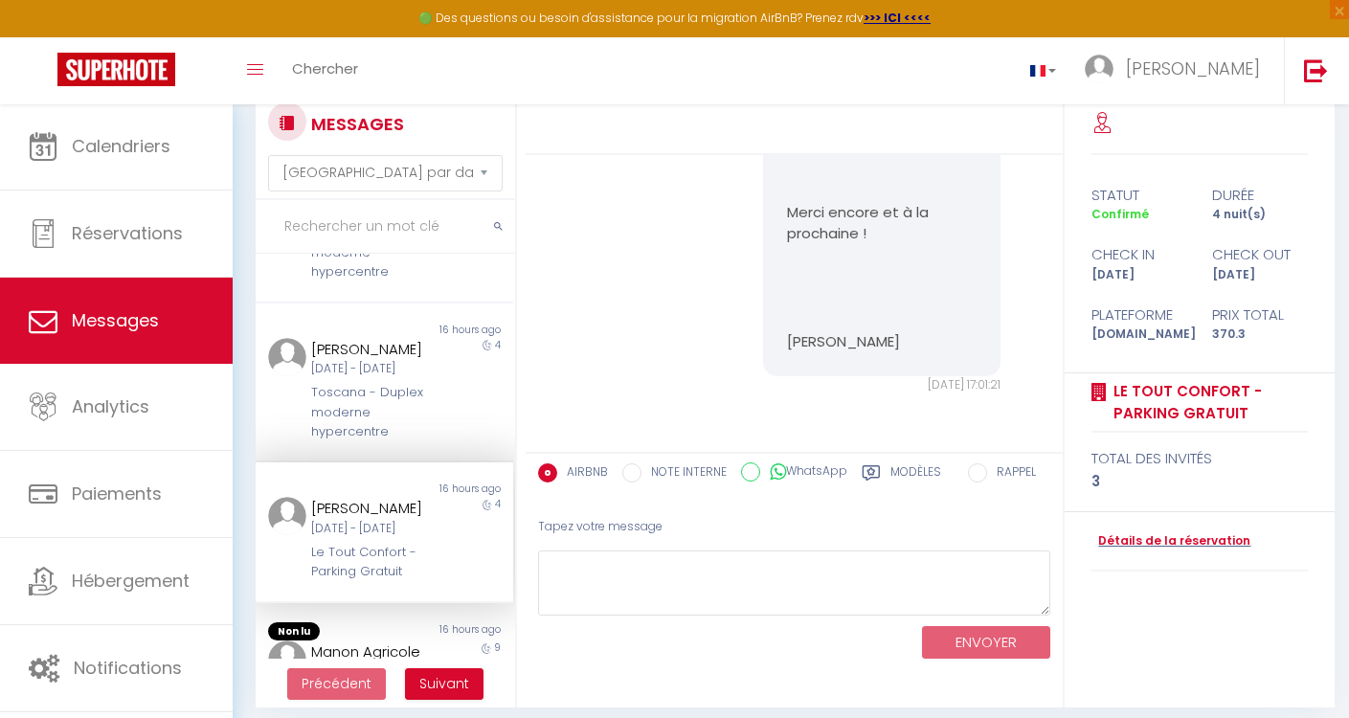
scroll to position [1229, 0]
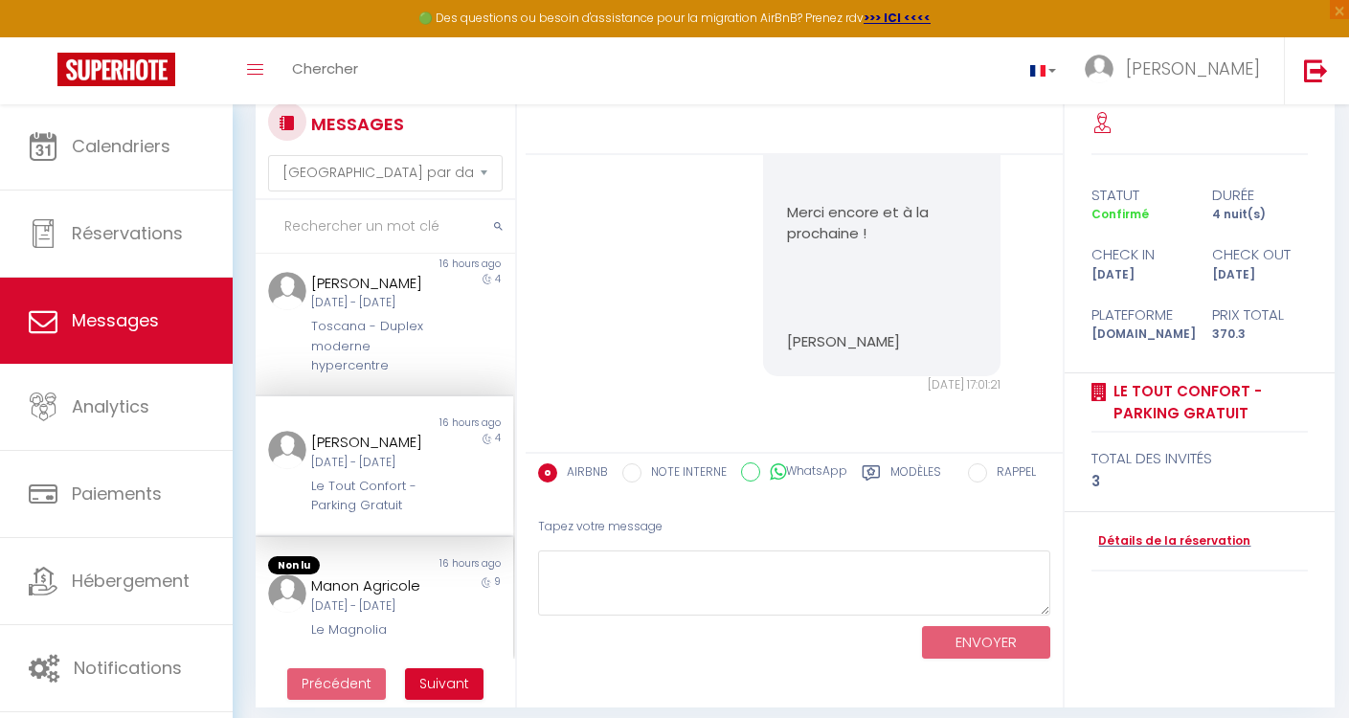
click at [401, 598] on div "[DATE] - [DATE]" at bounding box center [373, 607] width 125 height 18
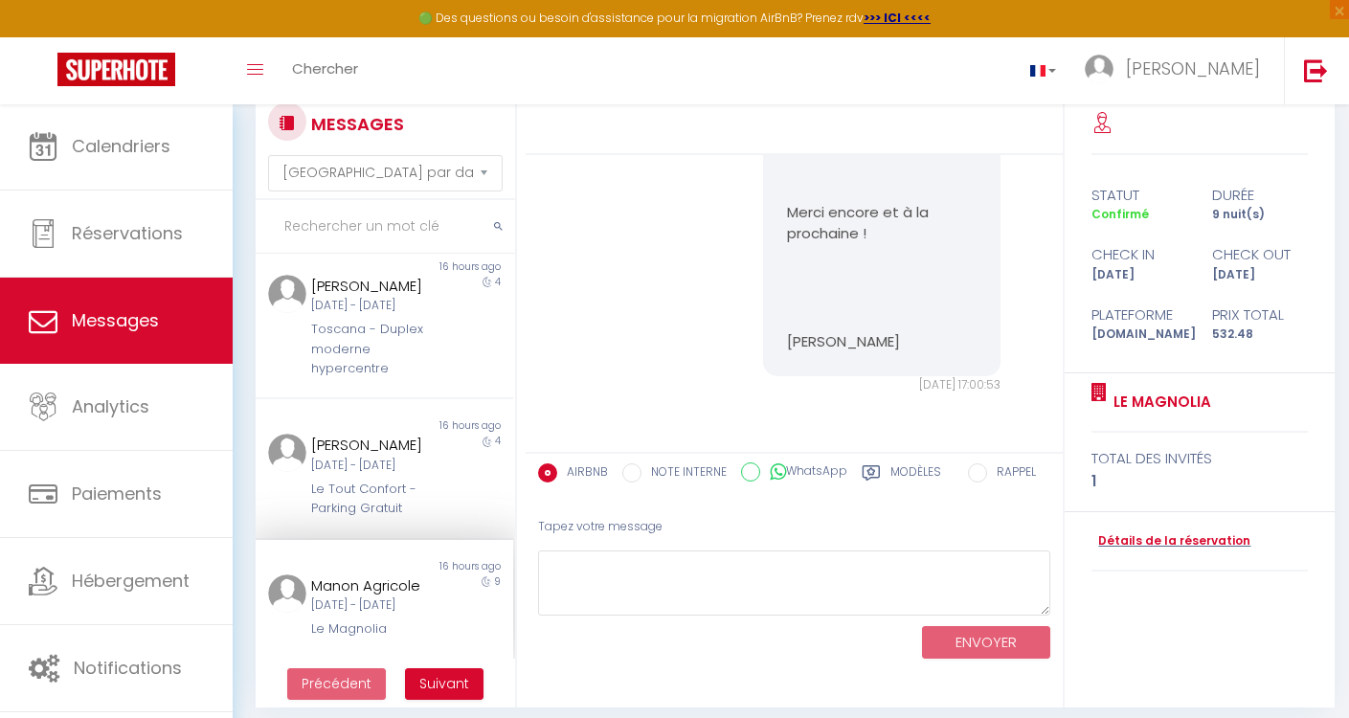
scroll to position [103, 0]
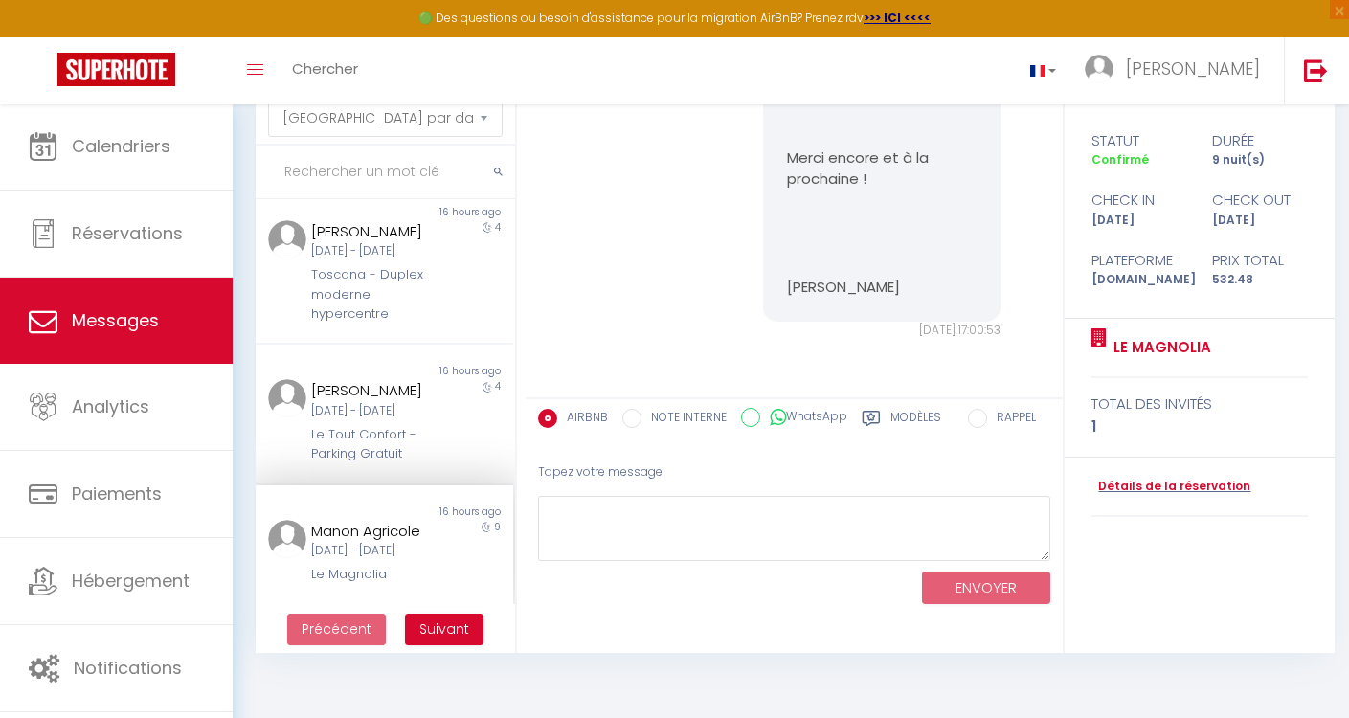
click at [441, 627] on span "Suivant" at bounding box center [444, 629] width 50 height 19
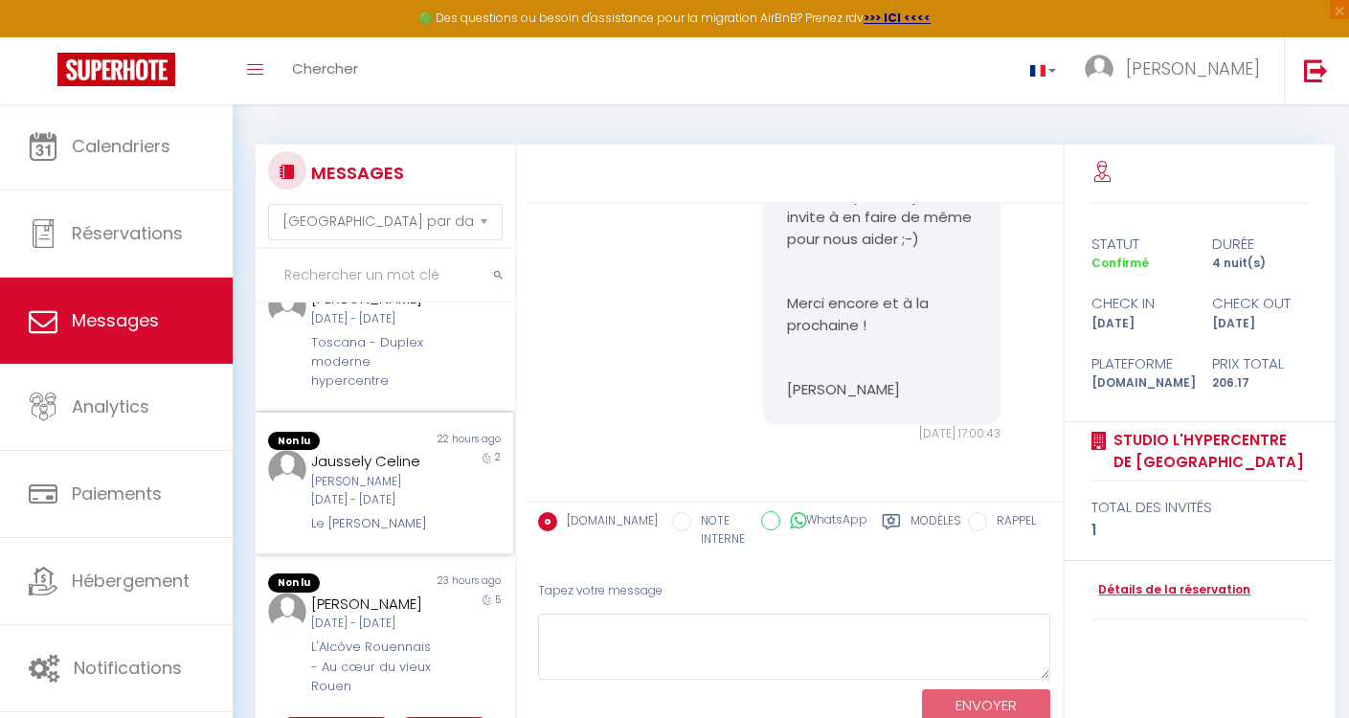
scroll to position [956, 0]
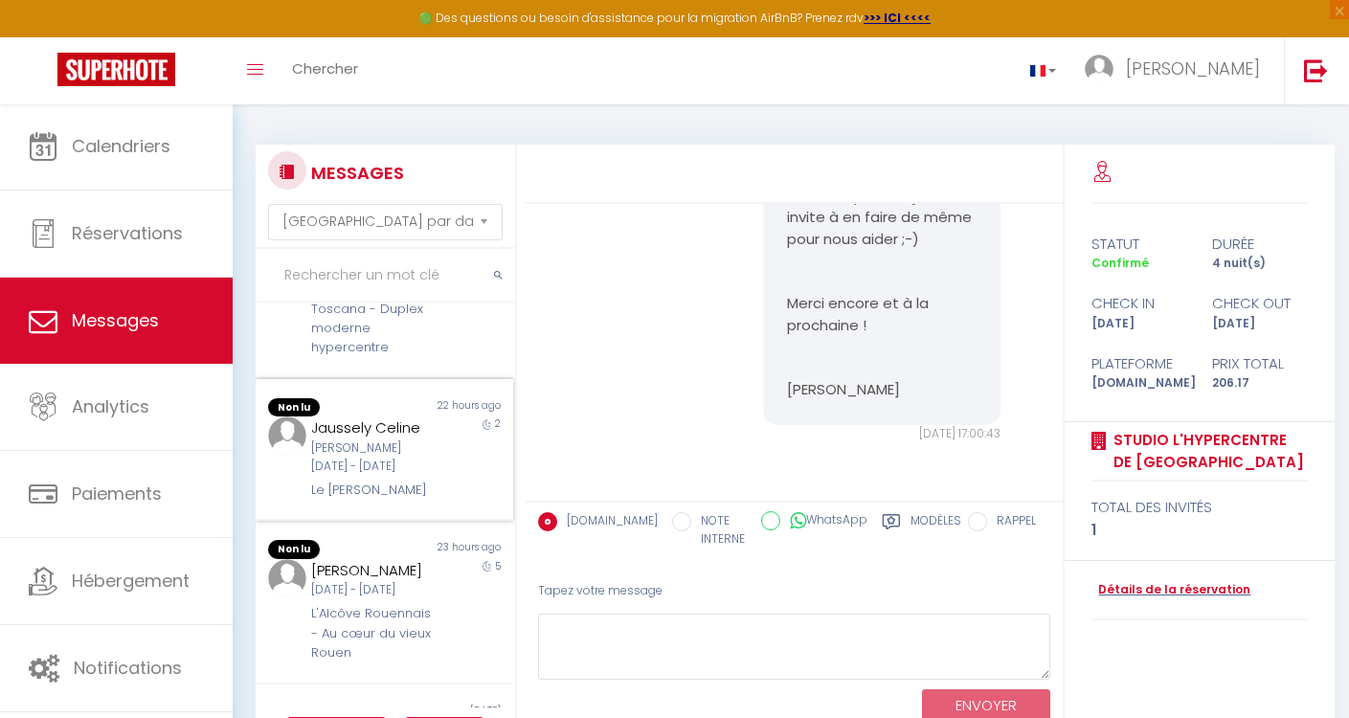
click at [364, 476] on div "[PERSON_NAME][DATE] - [DATE]" at bounding box center [373, 458] width 125 height 36
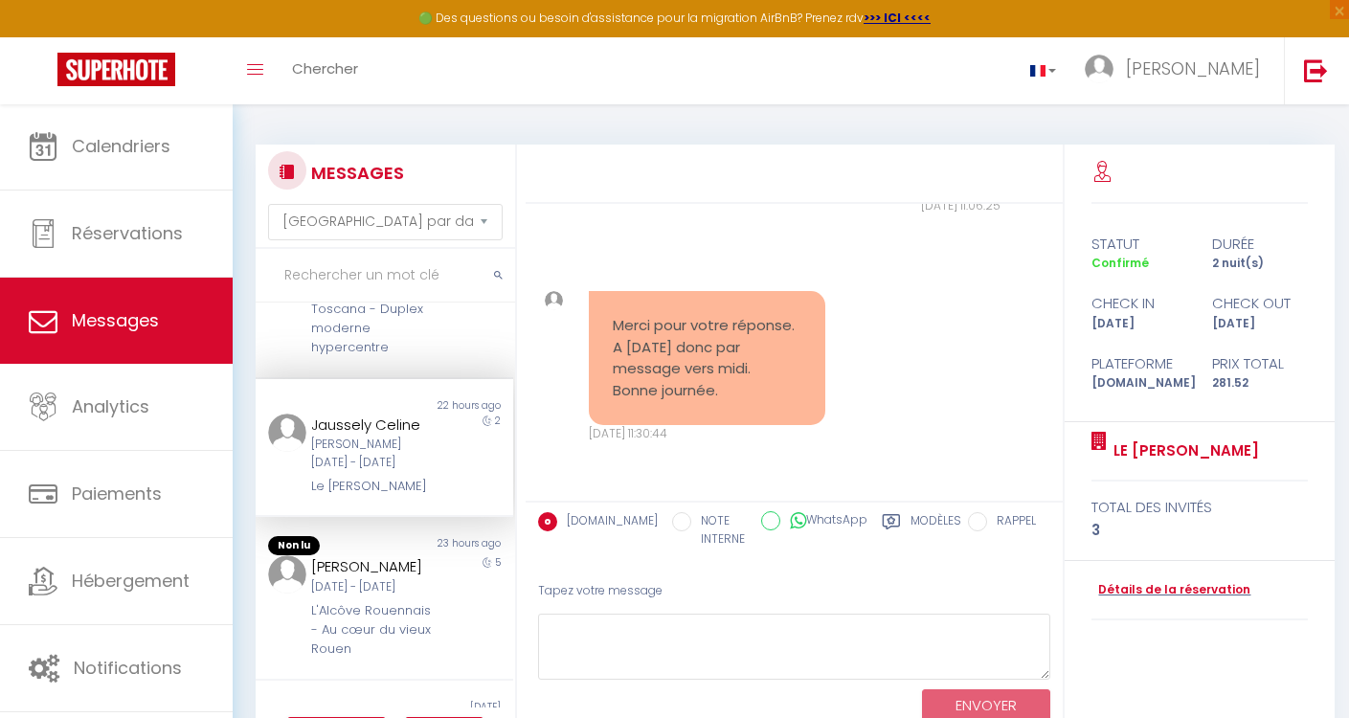
scroll to position [103, 0]
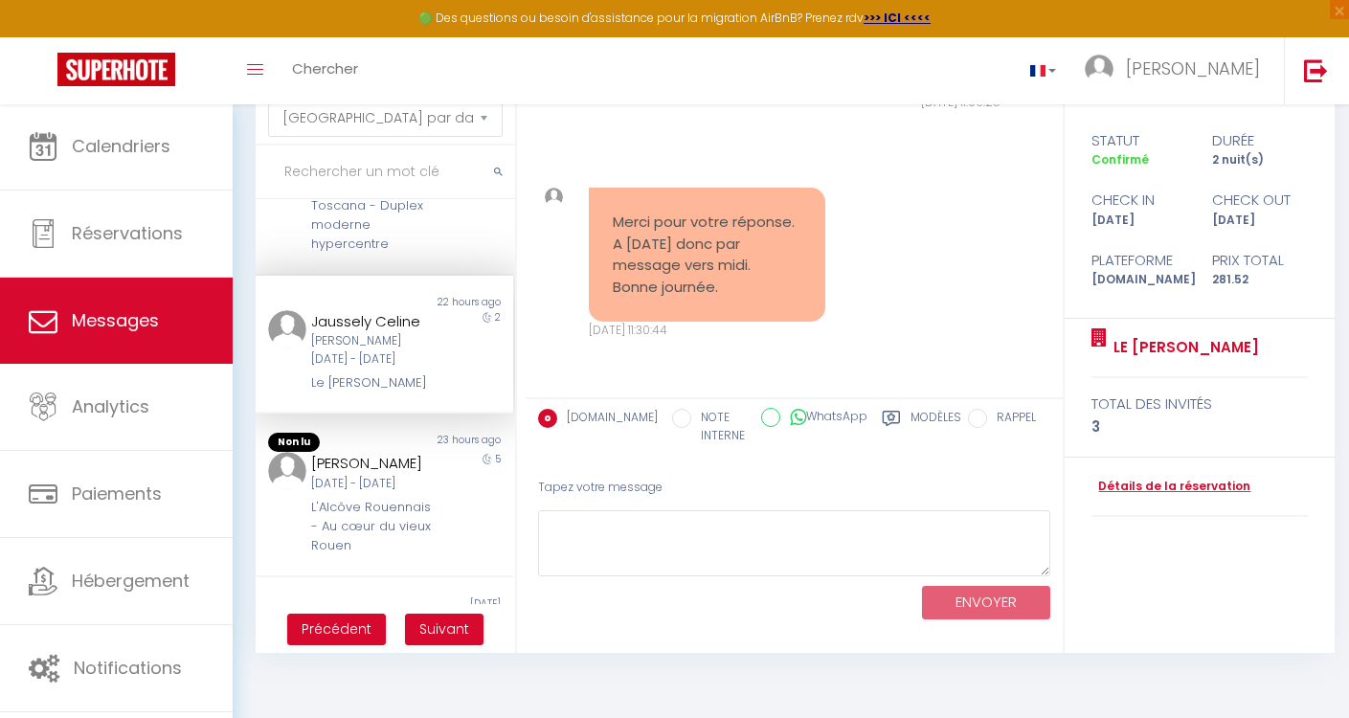
click at [372, 333] on div "Jaussely Celine" at bounding box center [373, 321] width 125 height 23
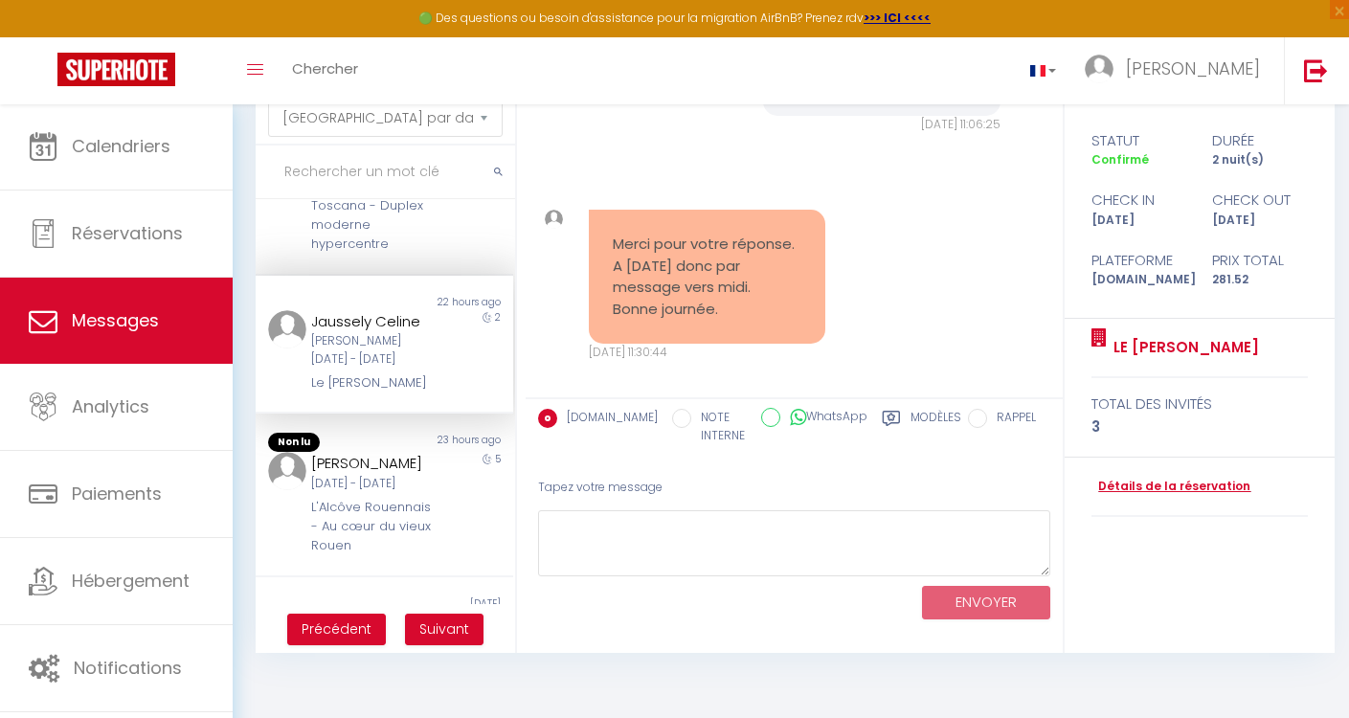
click at [1129, 478] on link "Détails de la réservation" at bounding box center [1171, 487] width 159 height 18
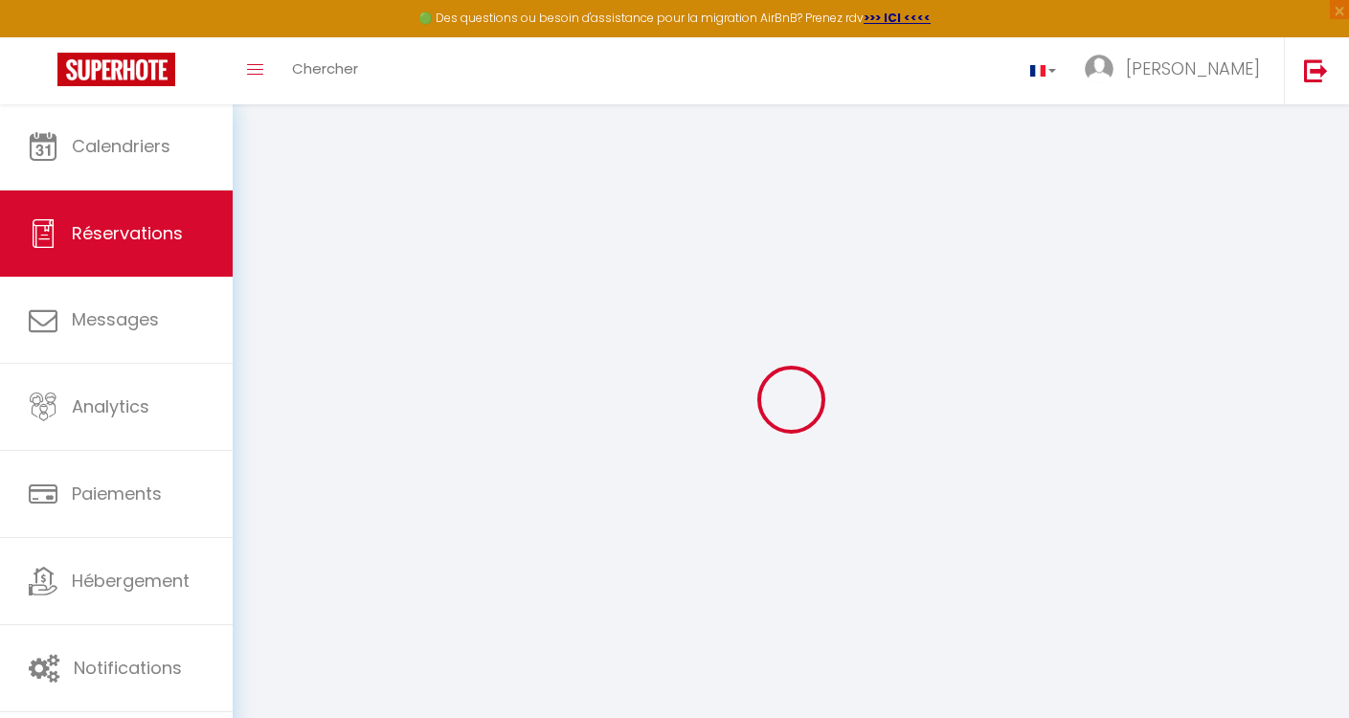
type input "Jaussely"
type input "Celine"
type input "[EMAIL_ADDRESS][DOMAIN_NAME]"
type input "[PHONE_NUMBER]"
type input "."
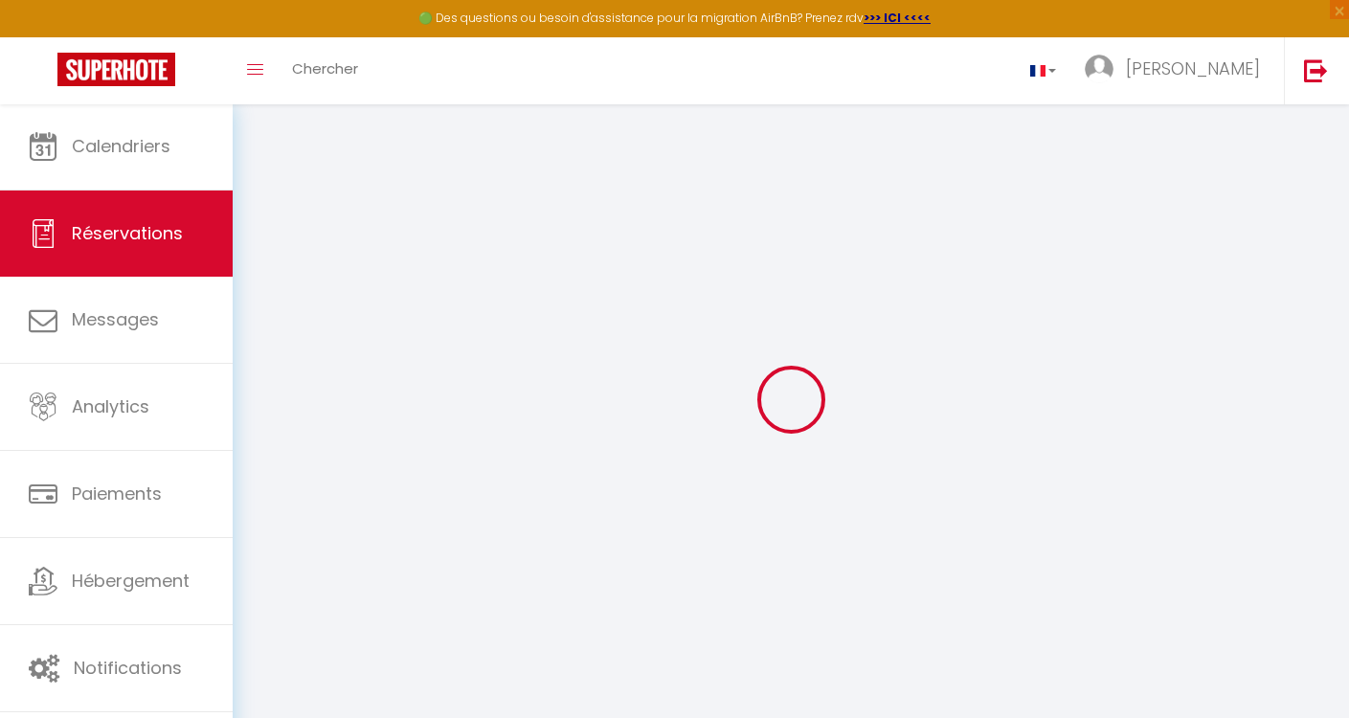
select select "FR"
type input "46.04"
type input "3.94"
select select "46510"
select select "1"
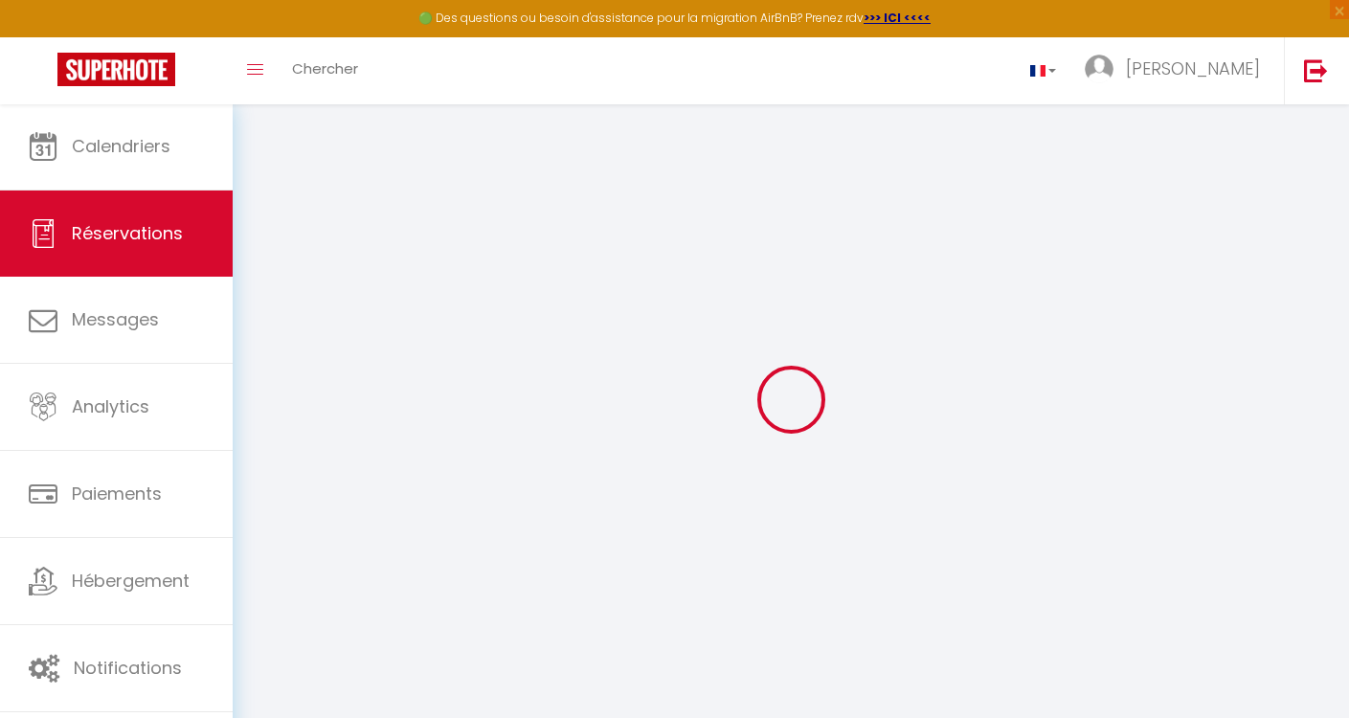
select select
type input "3"
select select "12"
select select "14"
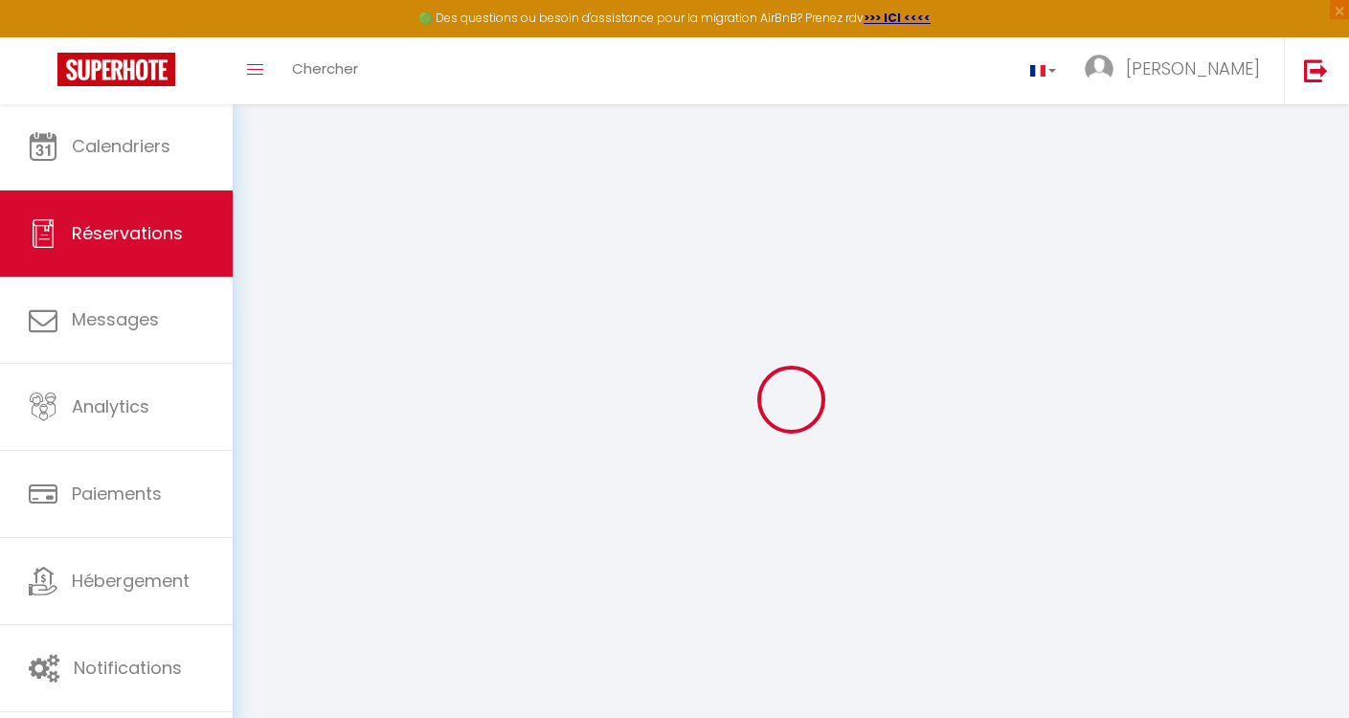
type input "235.8"
checkbox input "false"
select select "2"
type input "35"
type input "0"
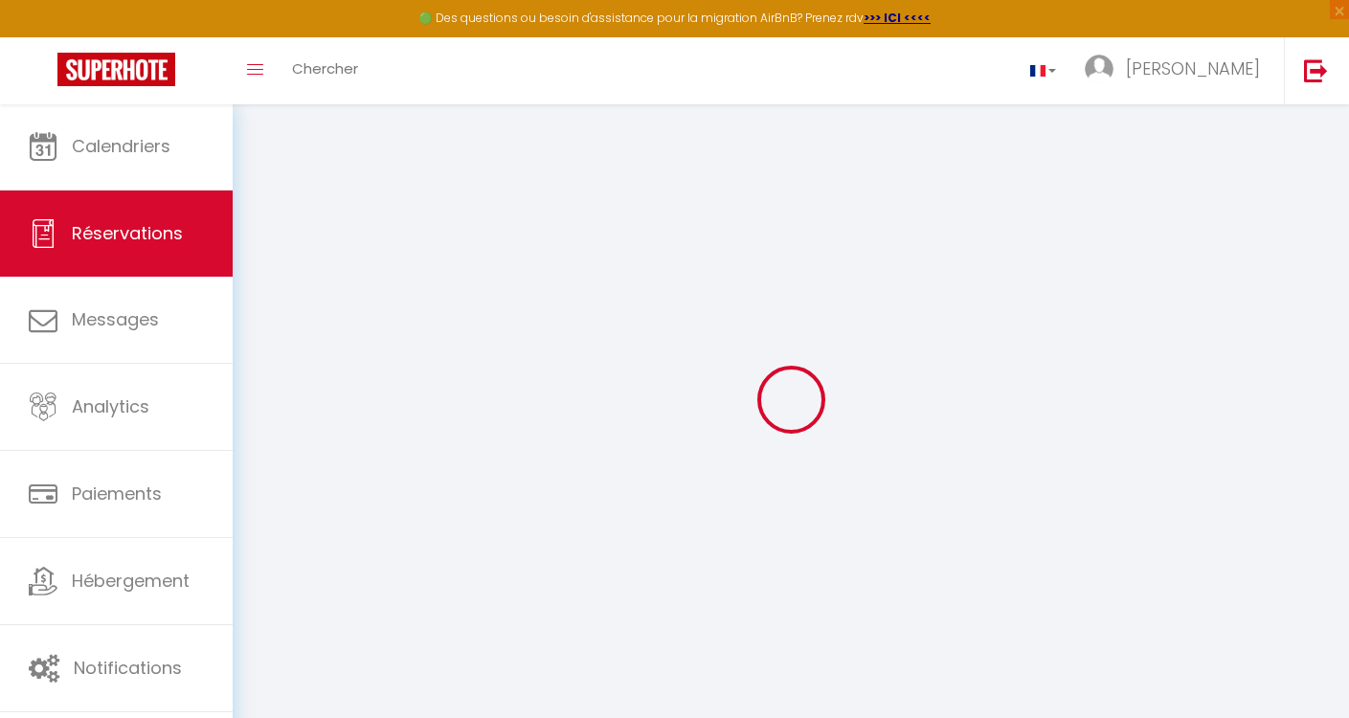
type input "0"
select select
checkbox input "false"
select select
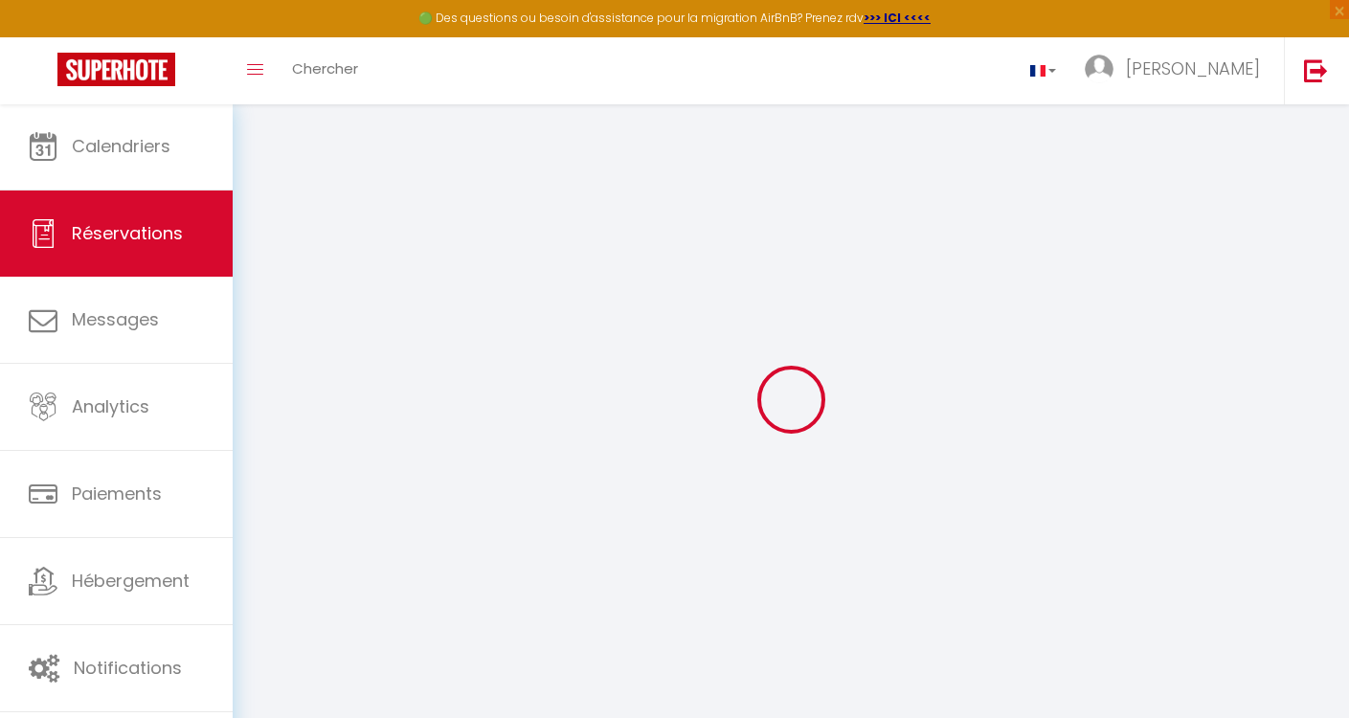
select select
checkbox input "false"
select select
checkbox input "false"
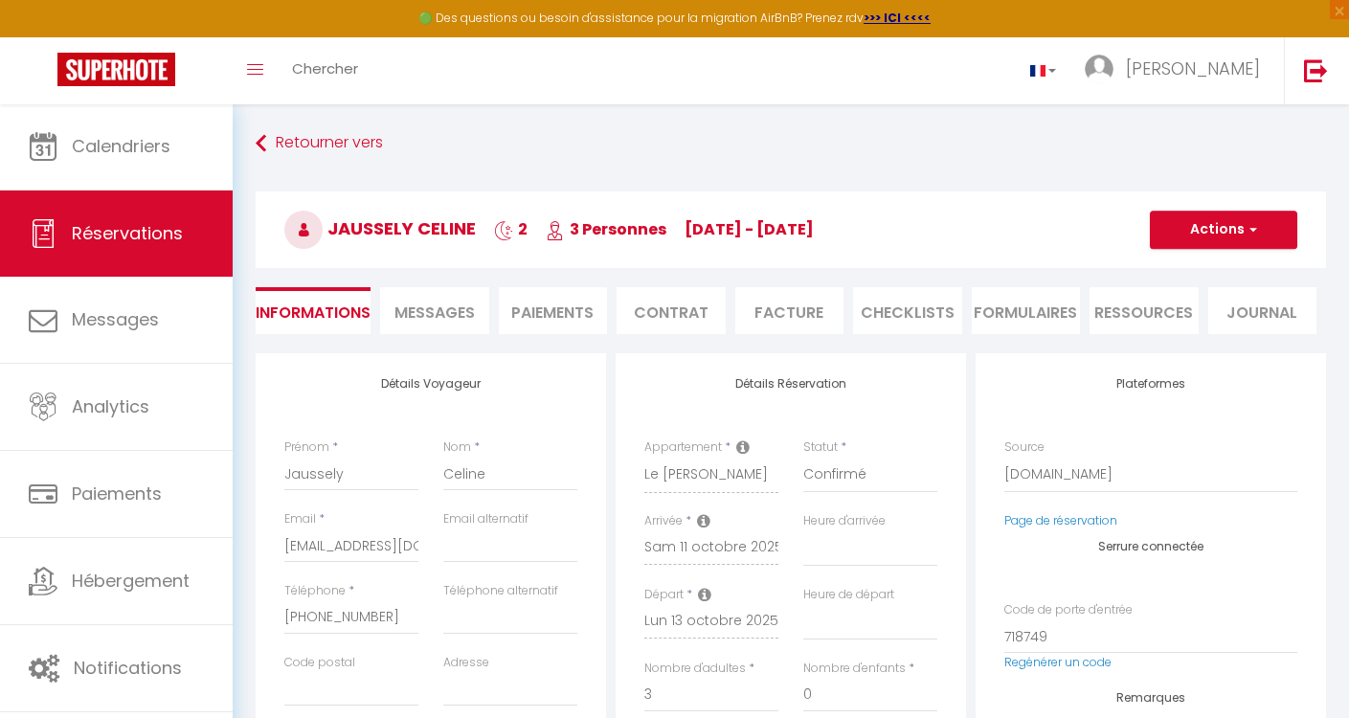
select select
checkbox input "false"
type textarea "** THIS RESERVATION HAS BEEN PRE-PAID ** Reservation has a cancellation grace p…"
type input "35"
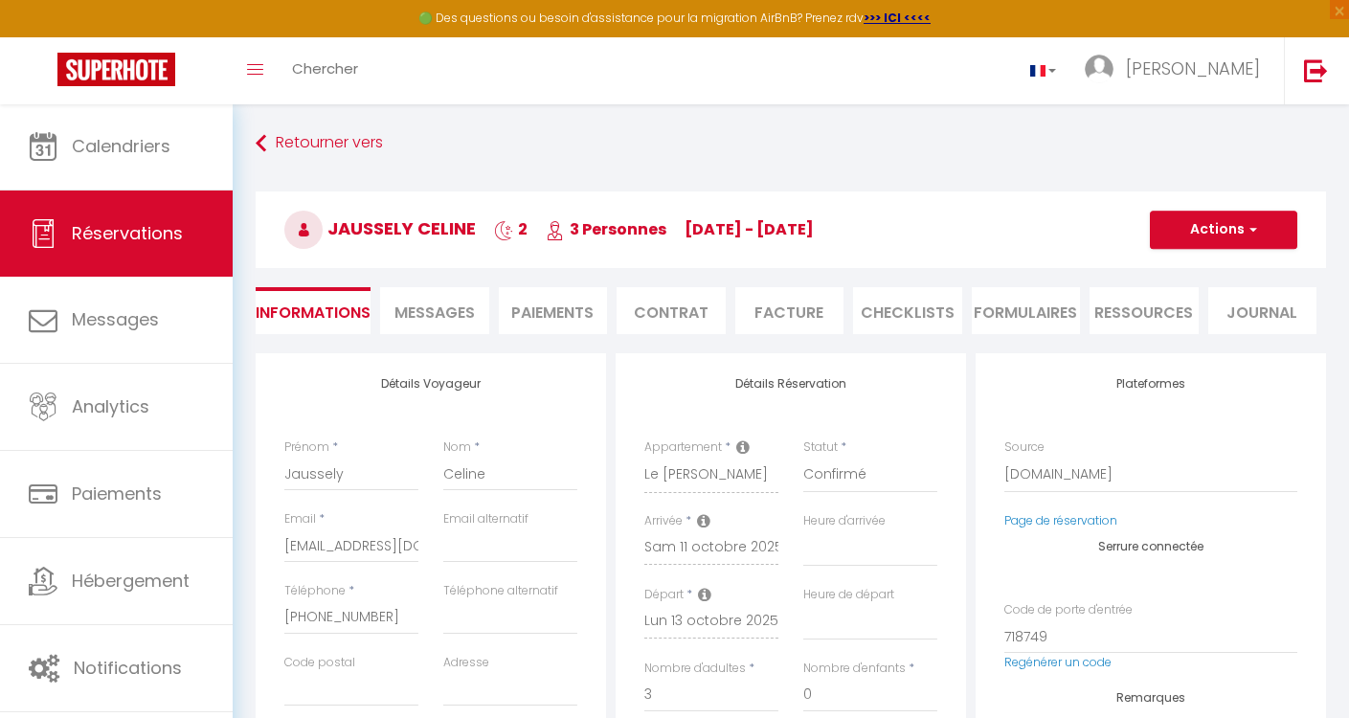
type input "10.72"
select select
checkbox input "false"
select select
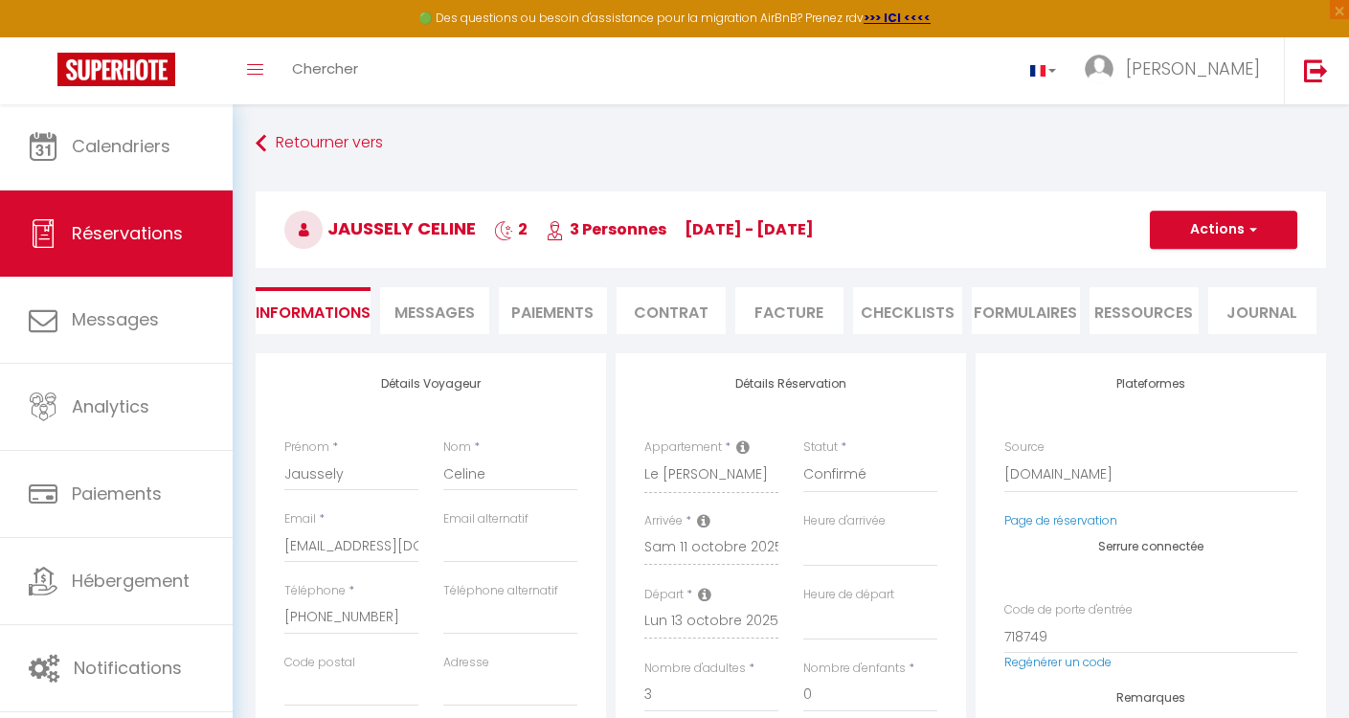
select select
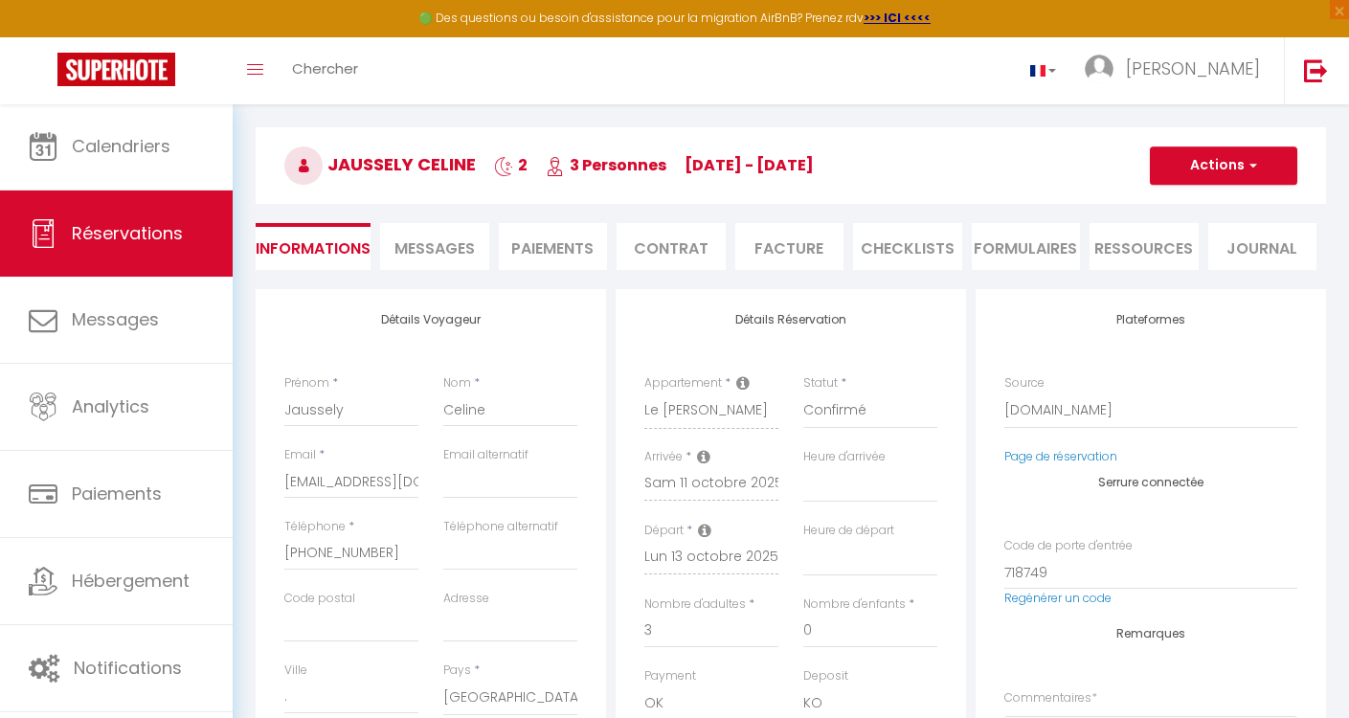
scroll to position [174, 0]
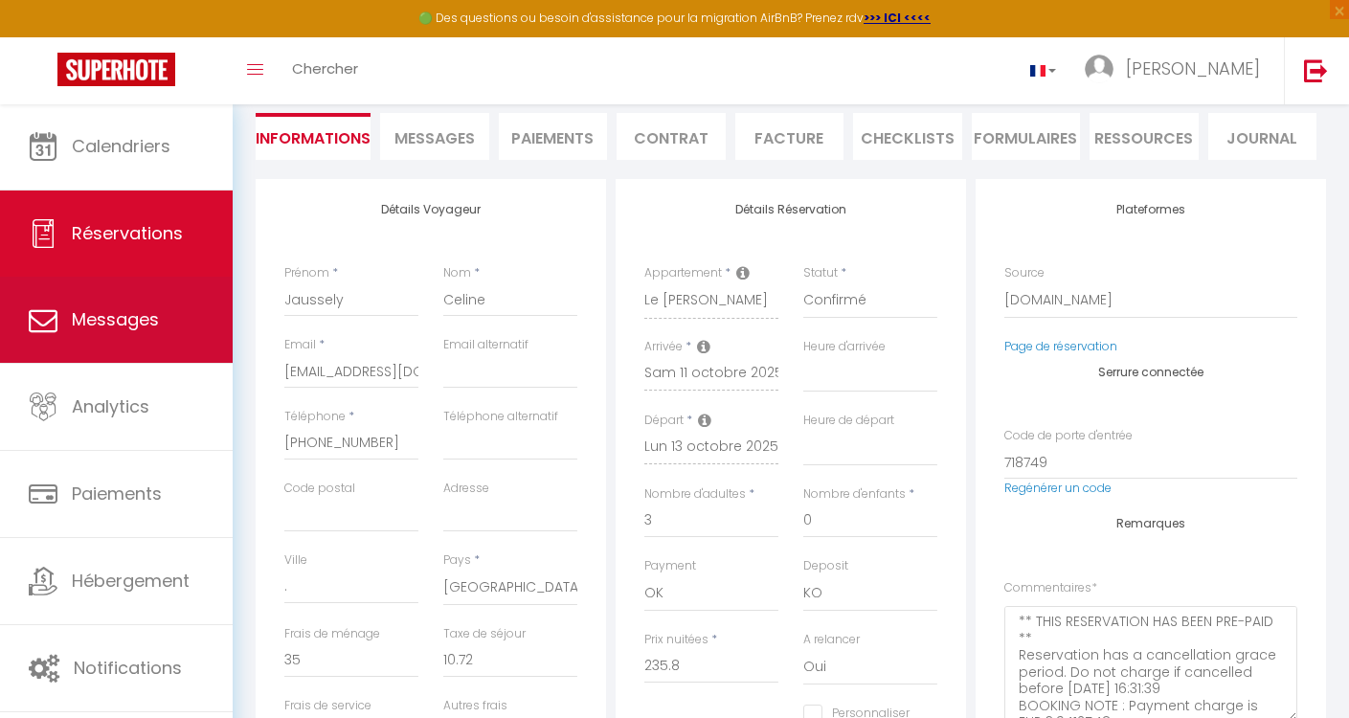
click at [124, 329] on span "Messages" at bounding box center [115, 319] width 87 height 24
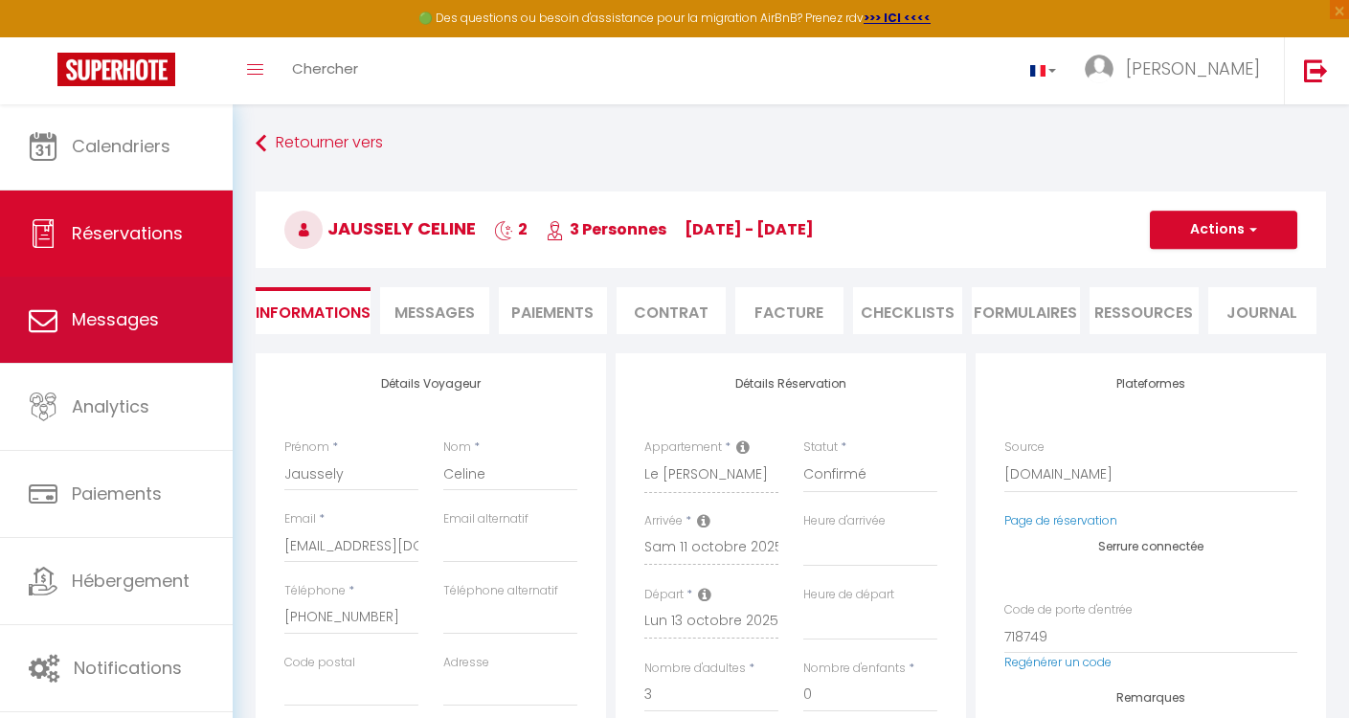
select select "message"
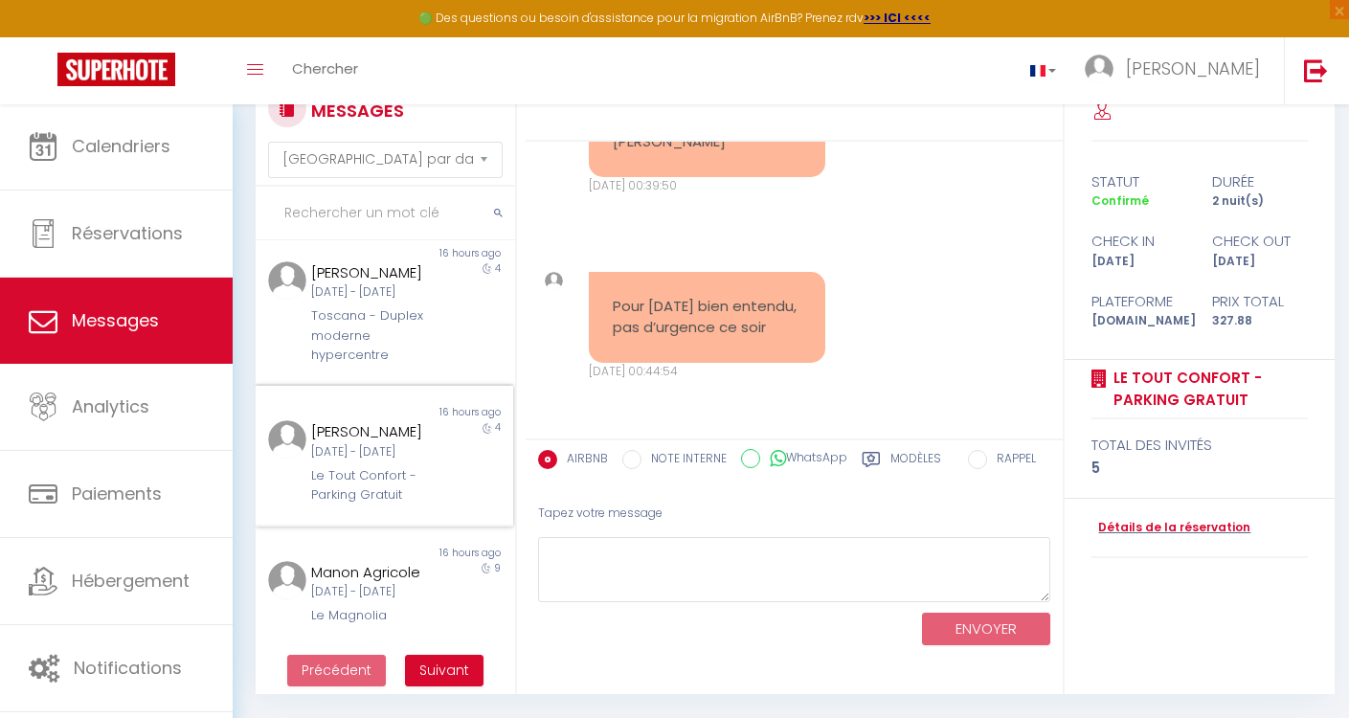
scroll to position [103, 0]
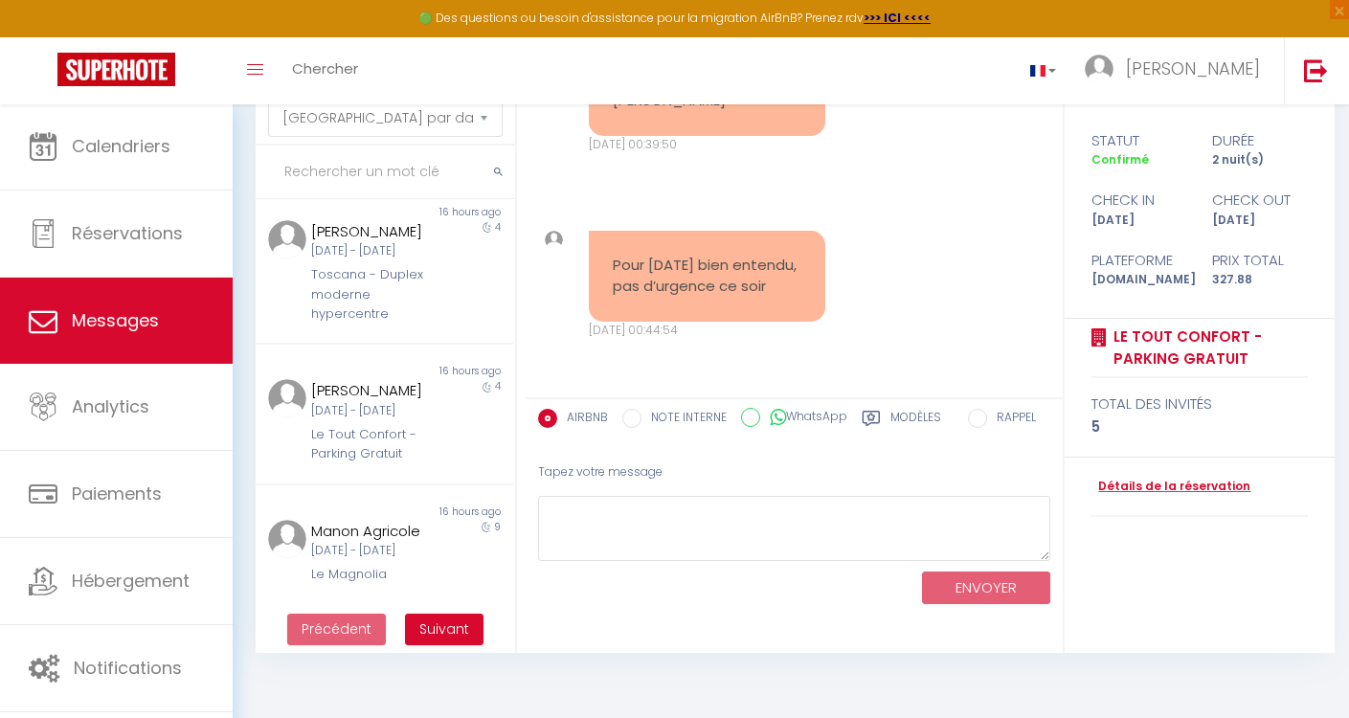
click at [443, 628] on span "Suivant" at bounding box center [444, 629] width 50 height 19
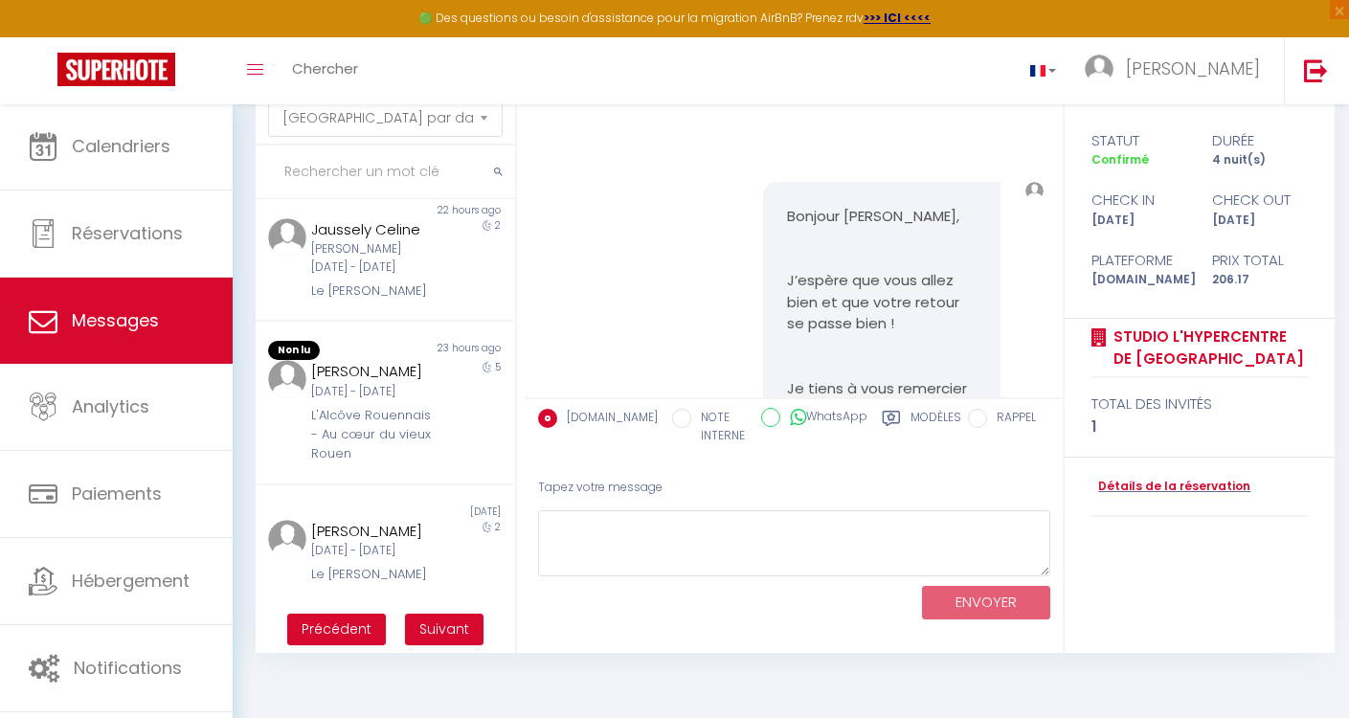
scroll to position [5705, 0]
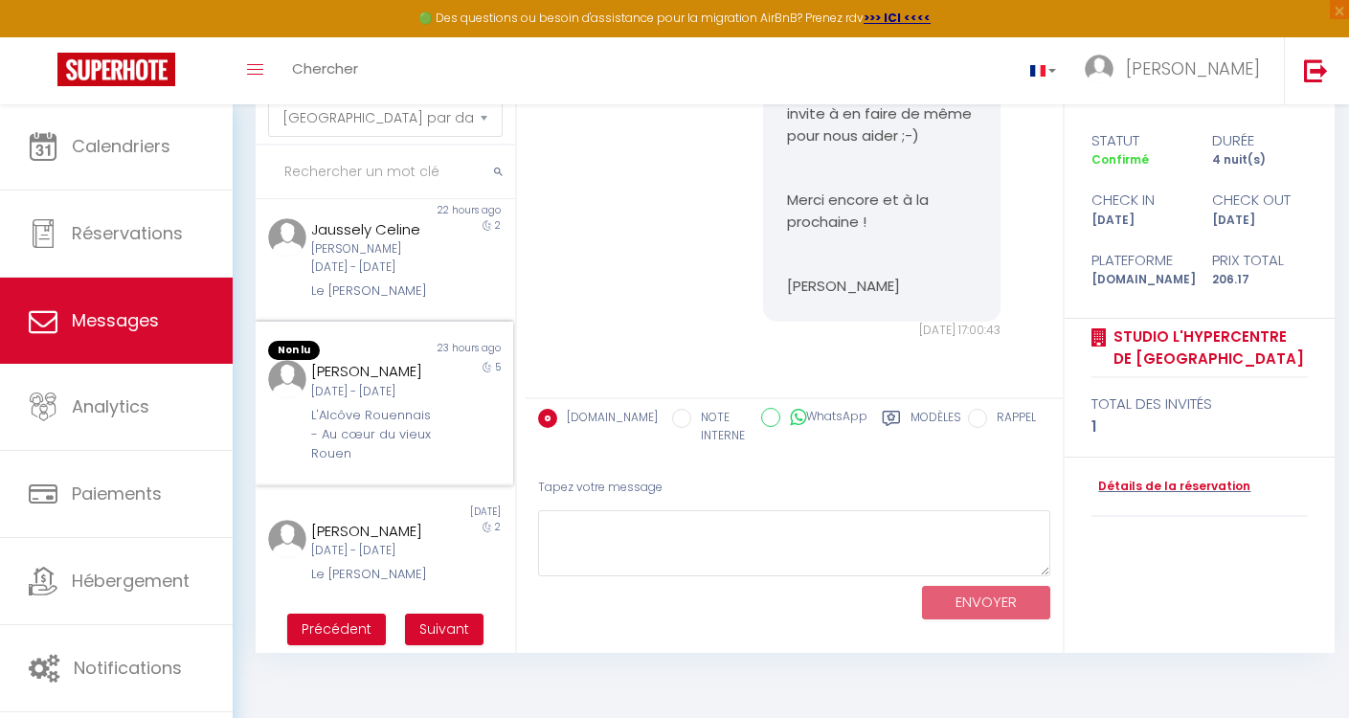
click at [395, 401] on div "[DATE] - [DATE]" at bounding box center [373, 392] width 125 height 18
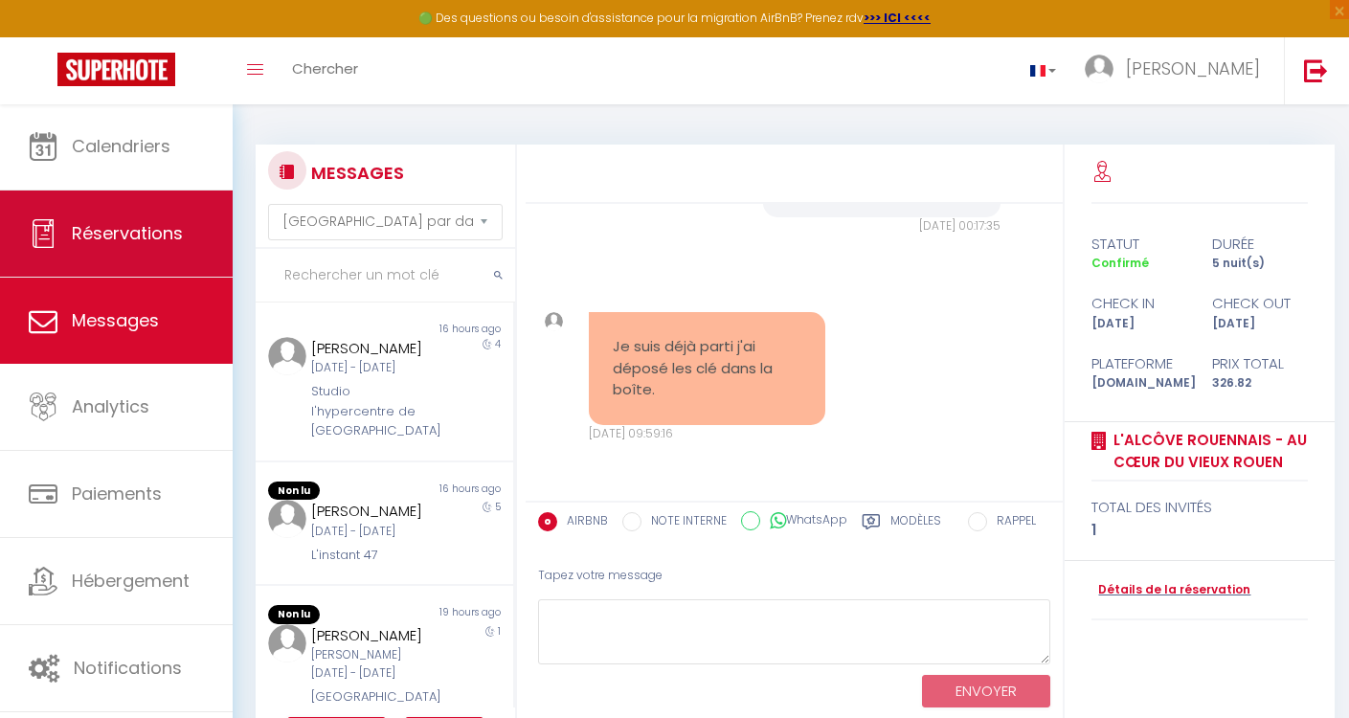
click at [132, 235] on span "Réservations" at bounding box center [127, 233] width 111 height 24
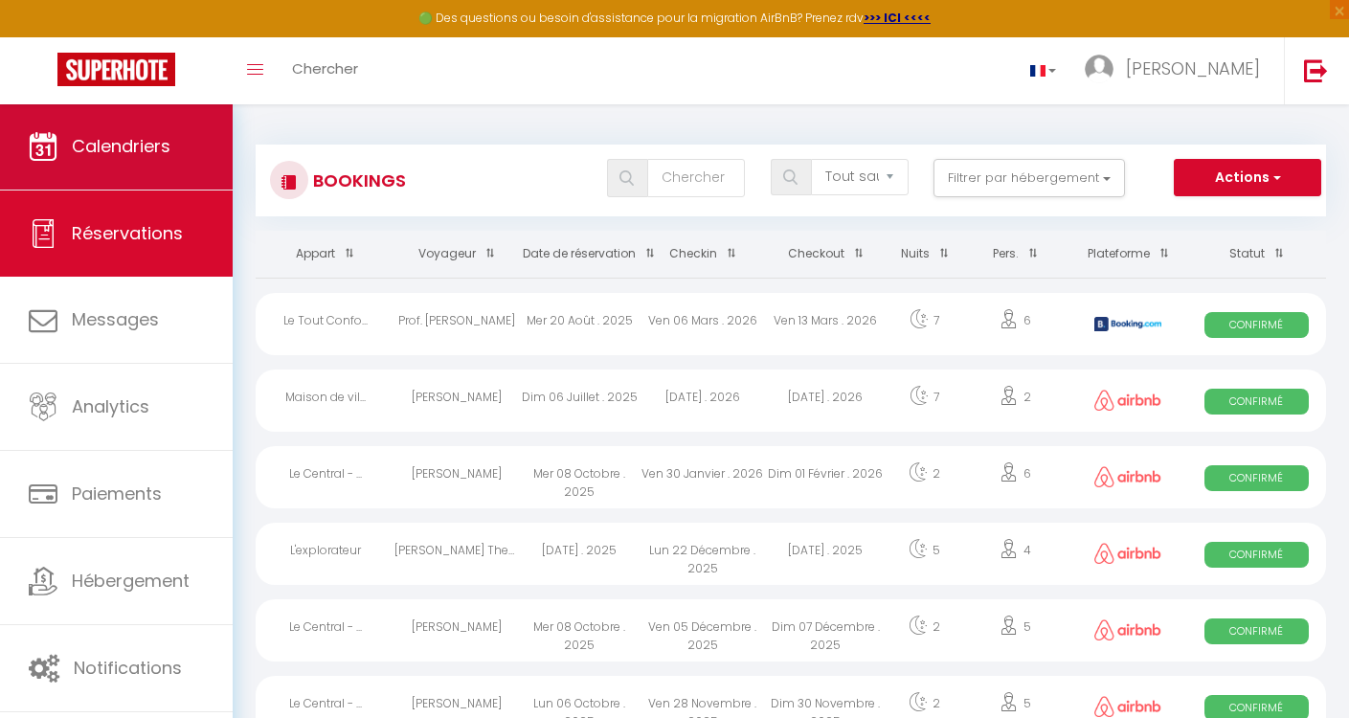
click at [147, 137] on span "Calendriers" at bounding box center [121, 146] width 99 height 24
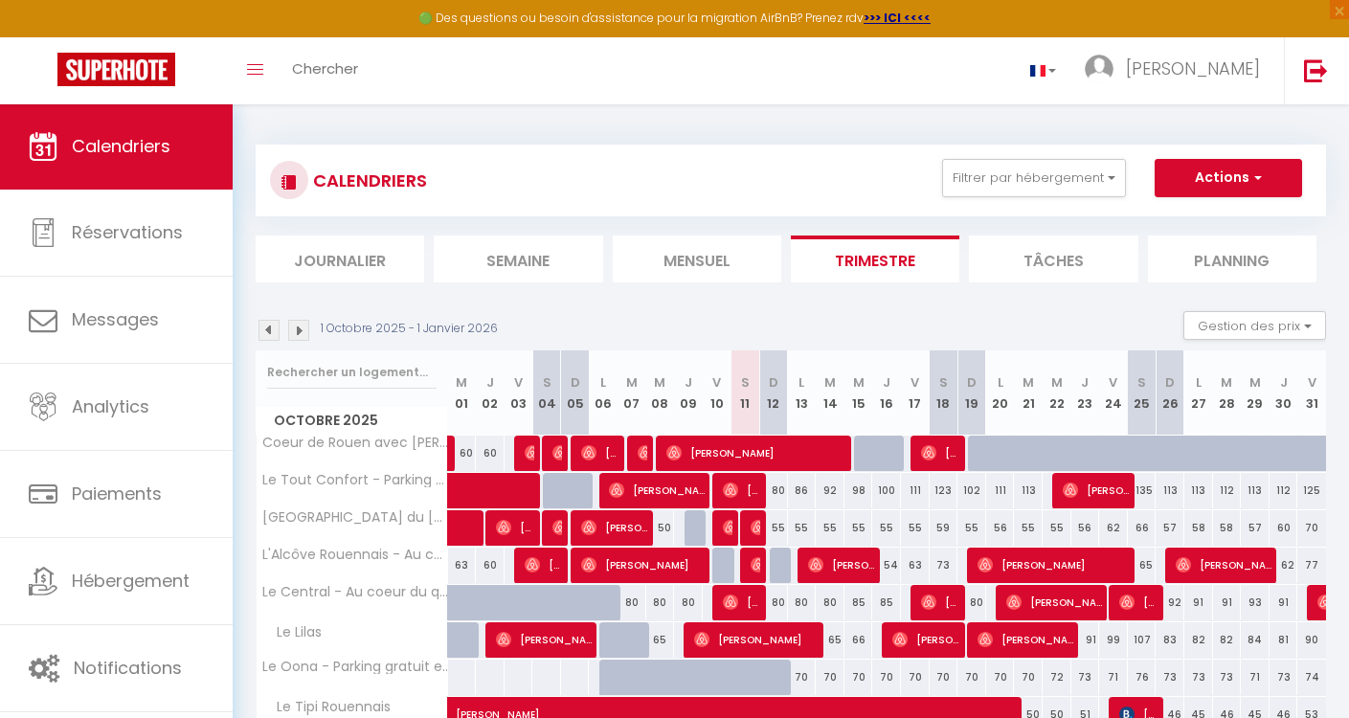
click at [758, 530] on img at bounding box center [758, 527] width 15 height 15
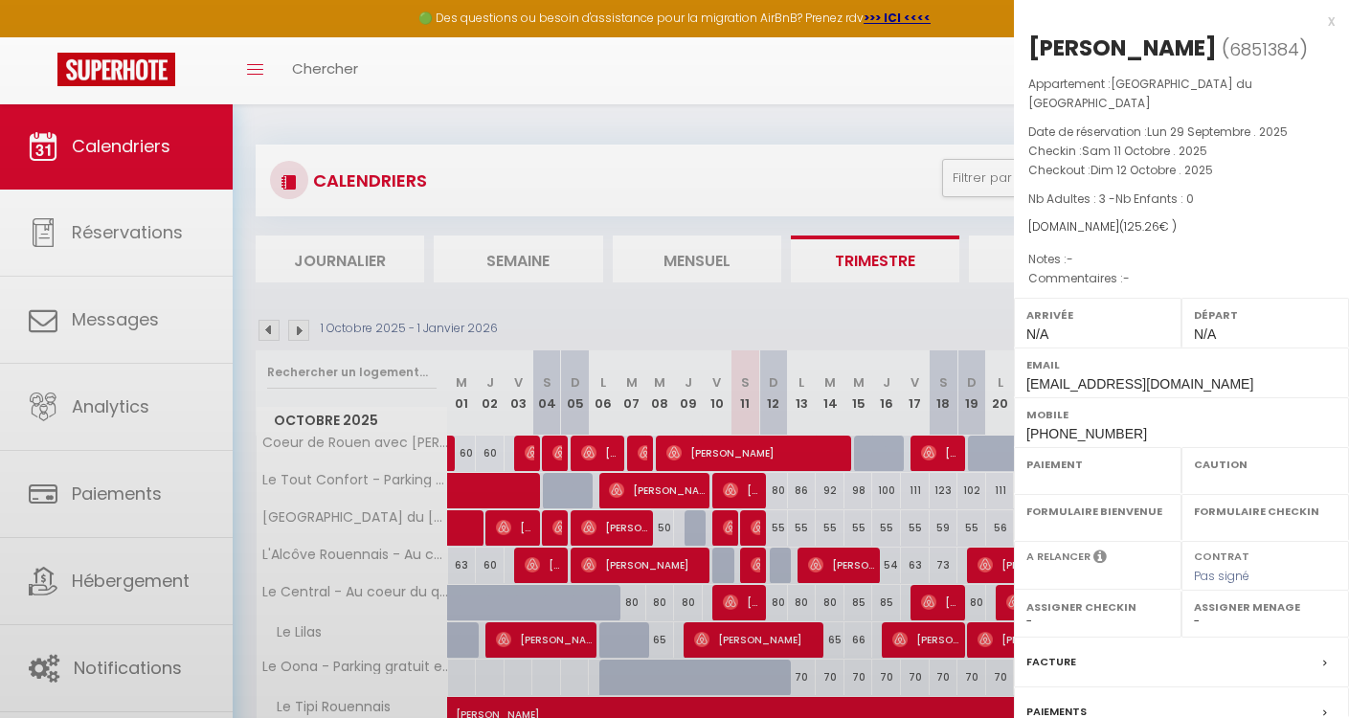
select select "OK"
select select "0"
select select "1"
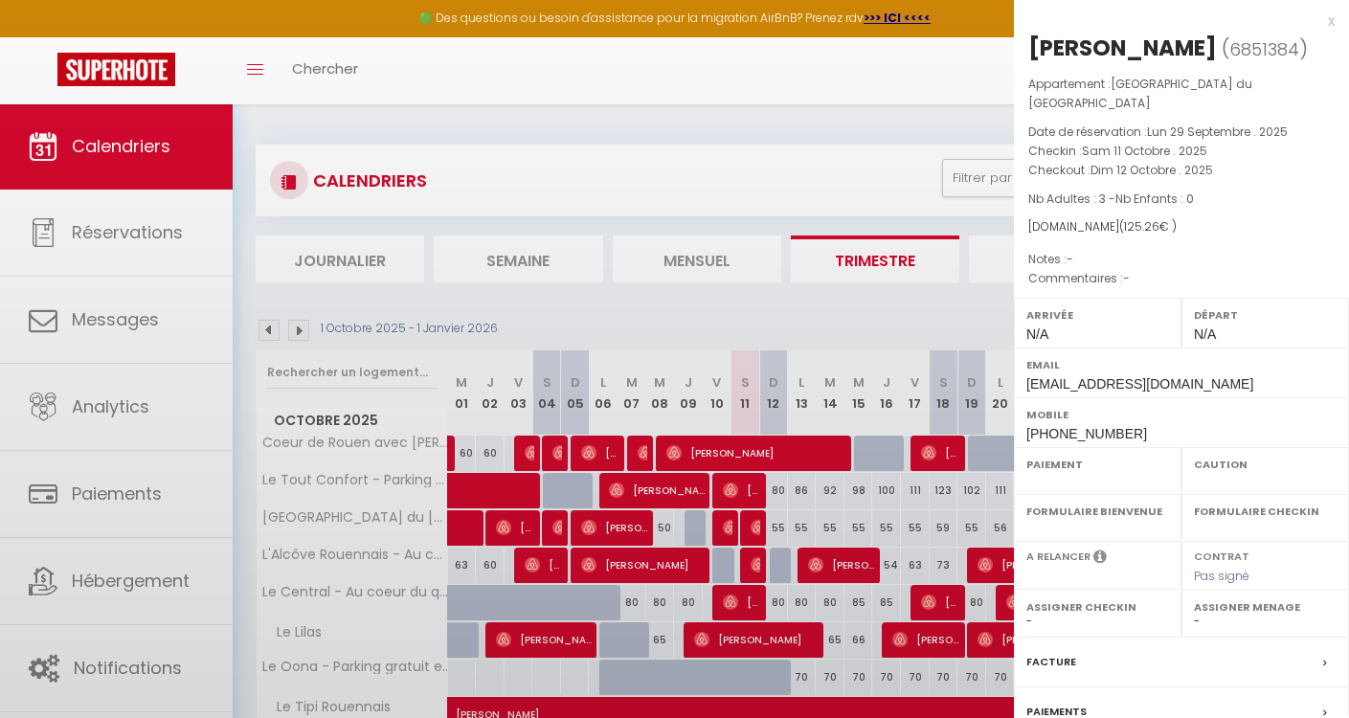
select select
select select "45255"
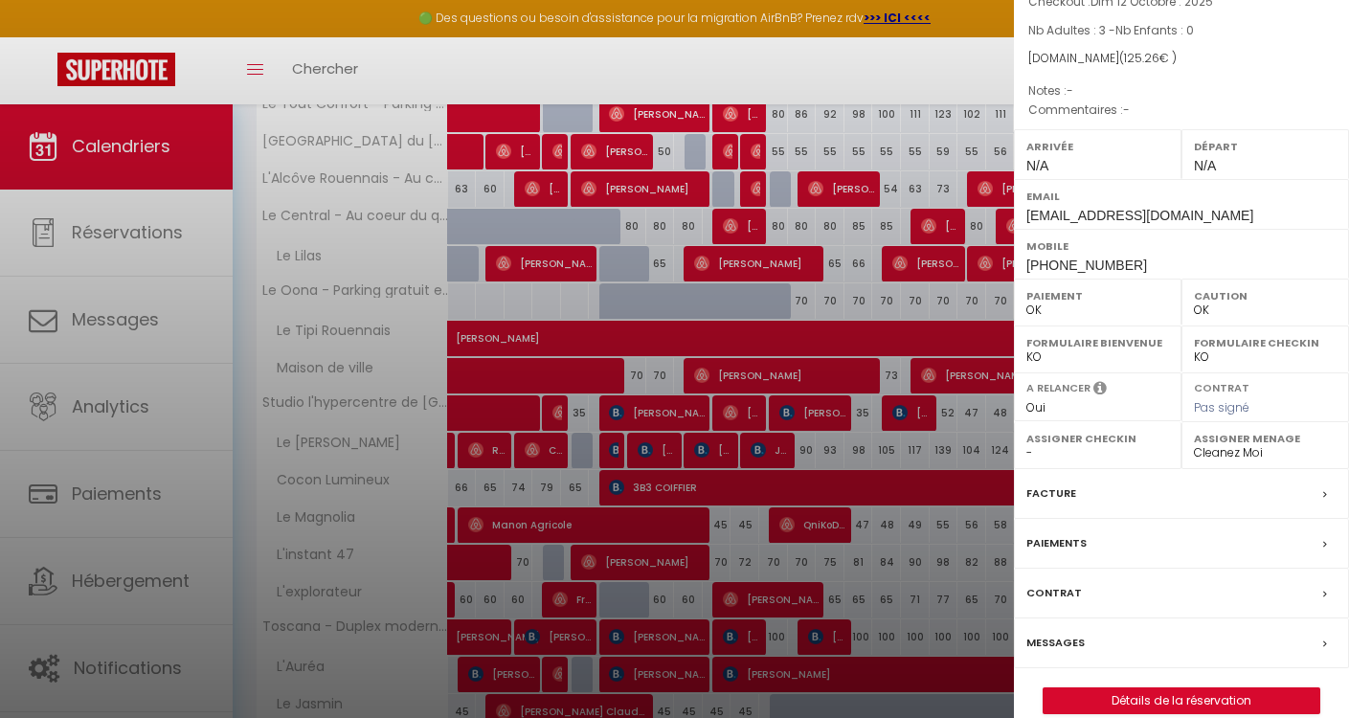
scroll to position [524, 0]
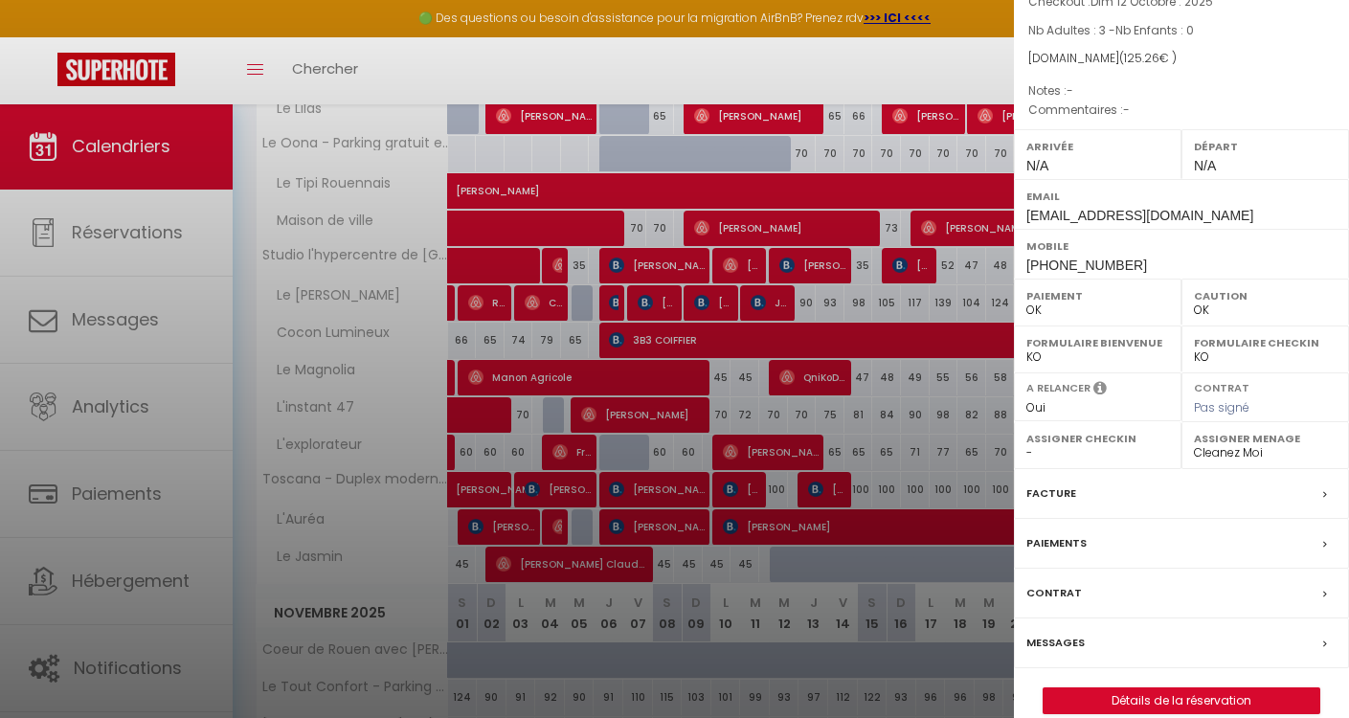
click at [1109, 688] on link "Détails de la réservation" at bounding box center [1182, 700] width 276 height 25
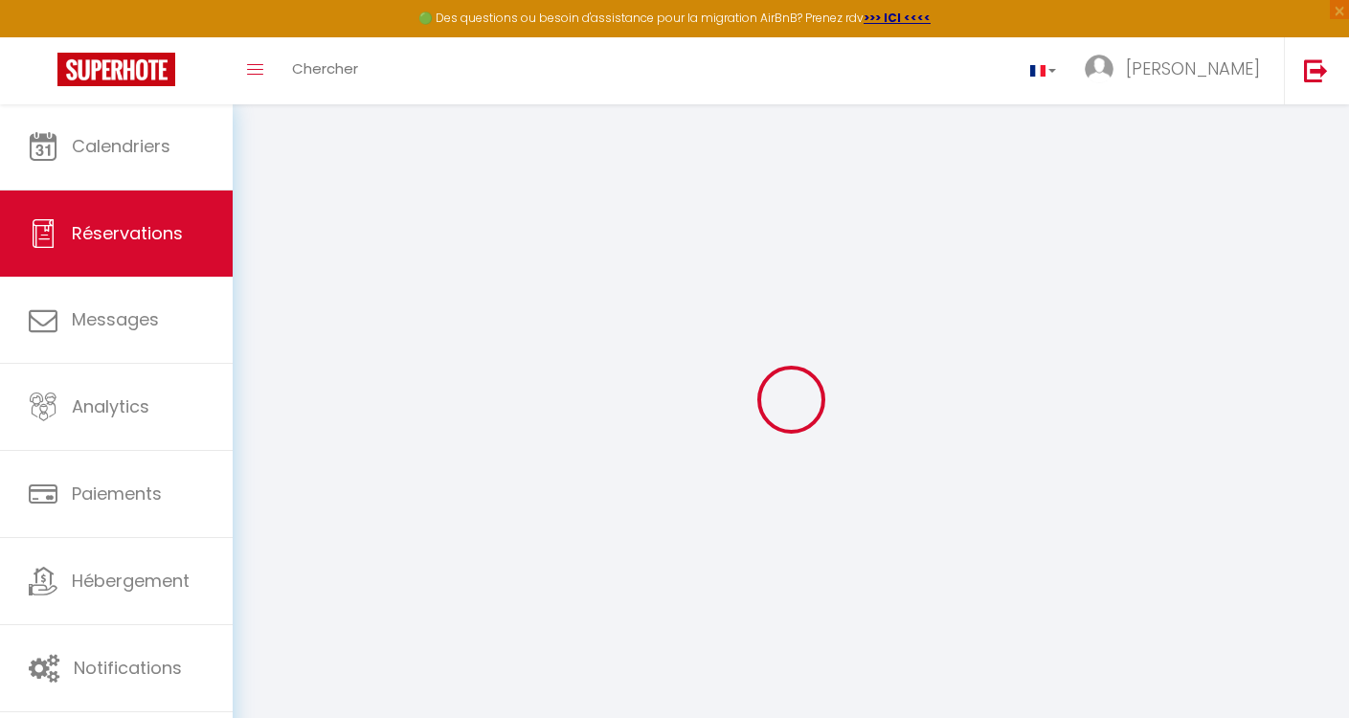
type input "Zani"
type input "Riddiboot"
type input "[EMAIL_ADDRESS][DOMAIN_NAME]"
type input "[PHONE_NUMBER]"
select select
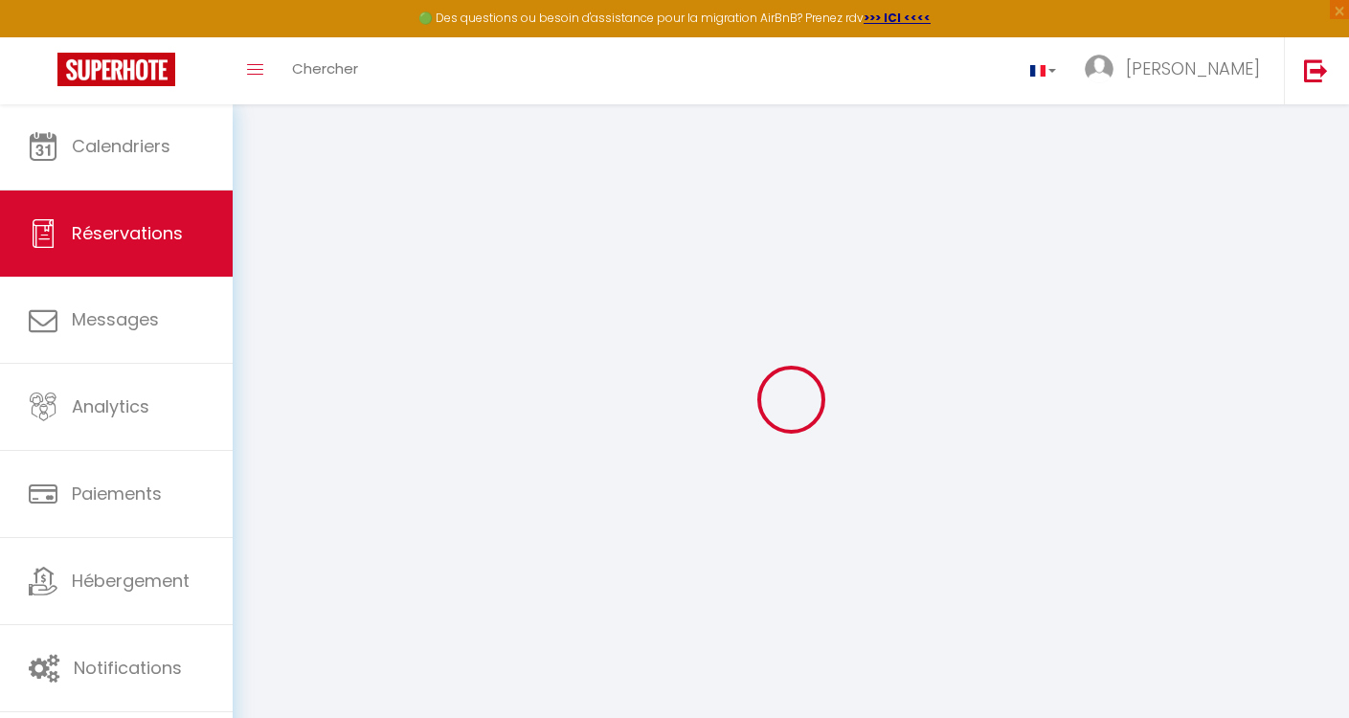
type input "21.86"
select select "75485"
select select "1"
select select
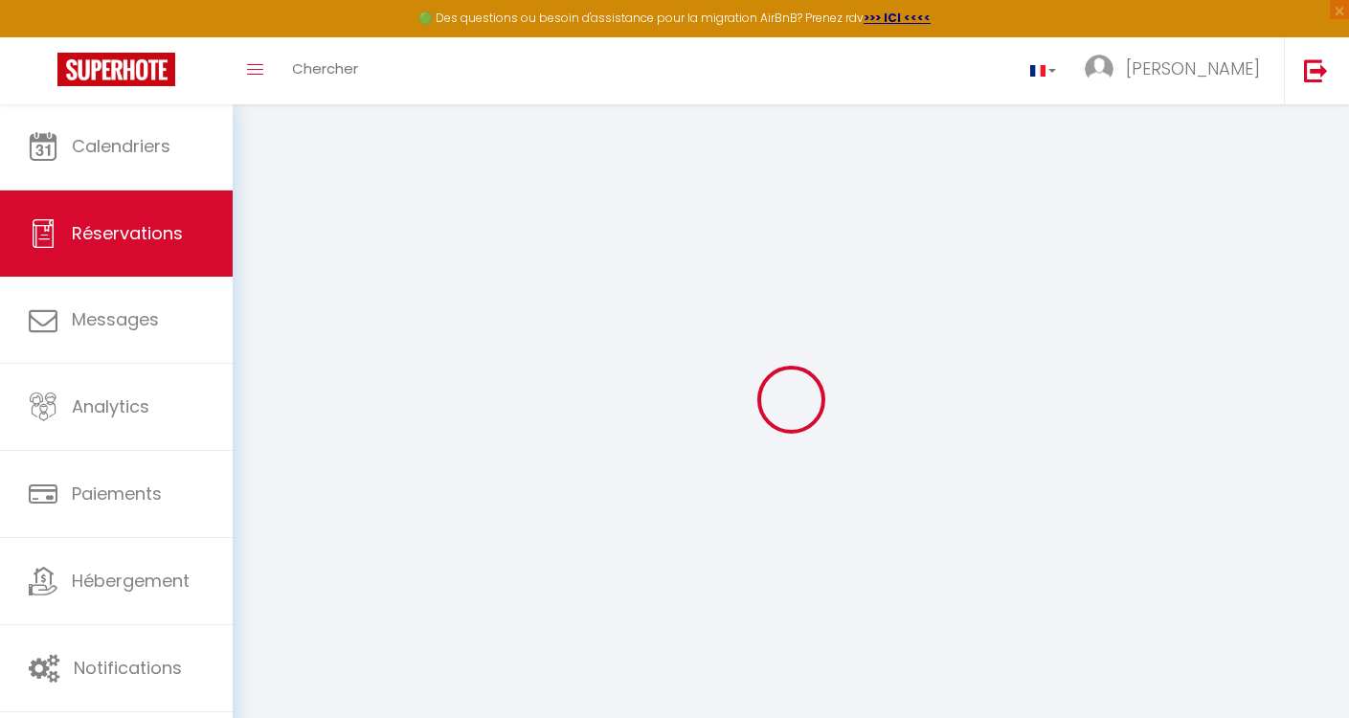
type input "3"
select select "12"
select select
type input "76.44"
checkbox input "false"
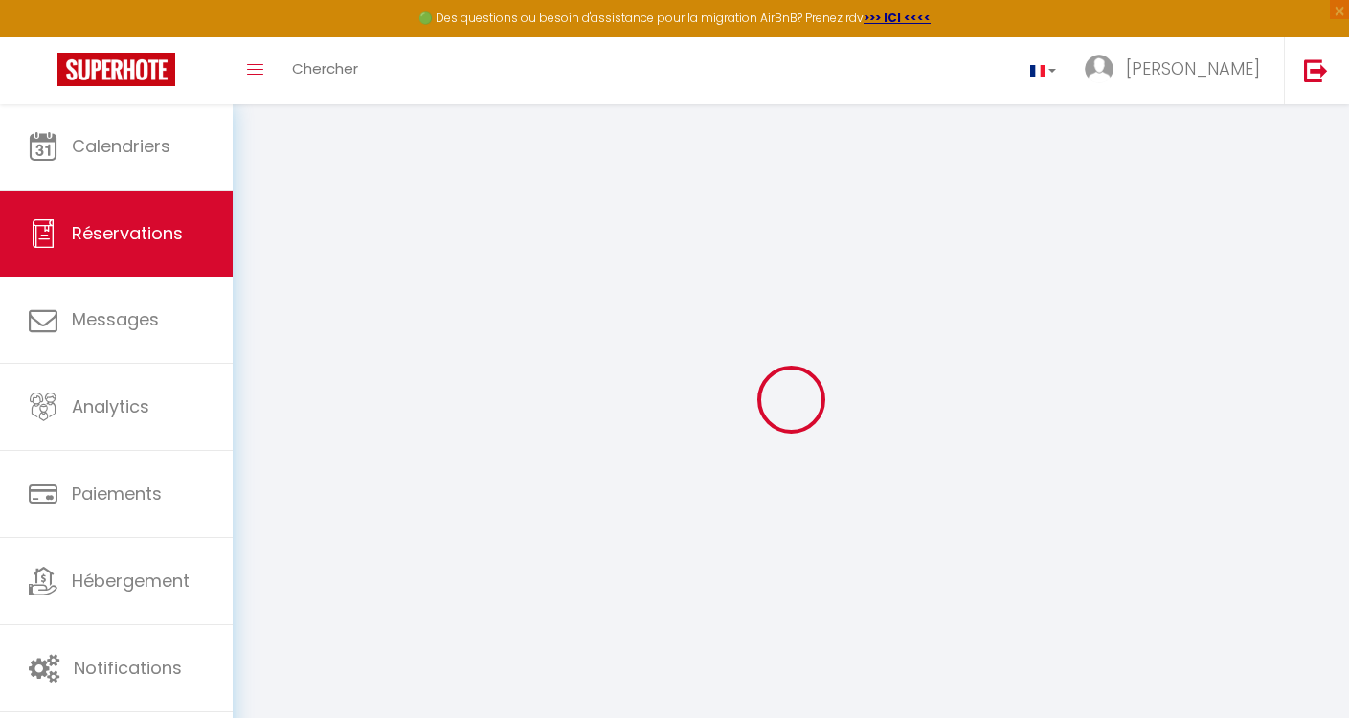
select select "1"
type input "45"
type input "0"
select select
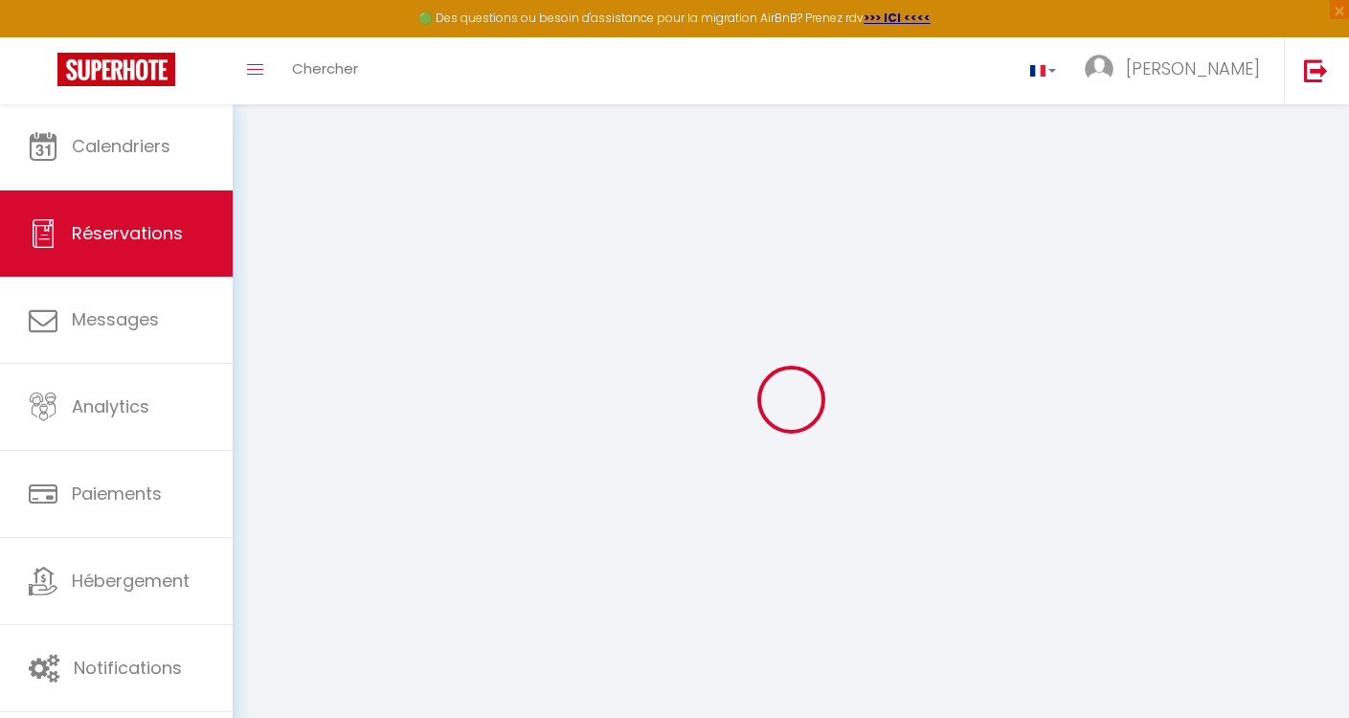
select select
select select "15"
checkbox input "false"
select select
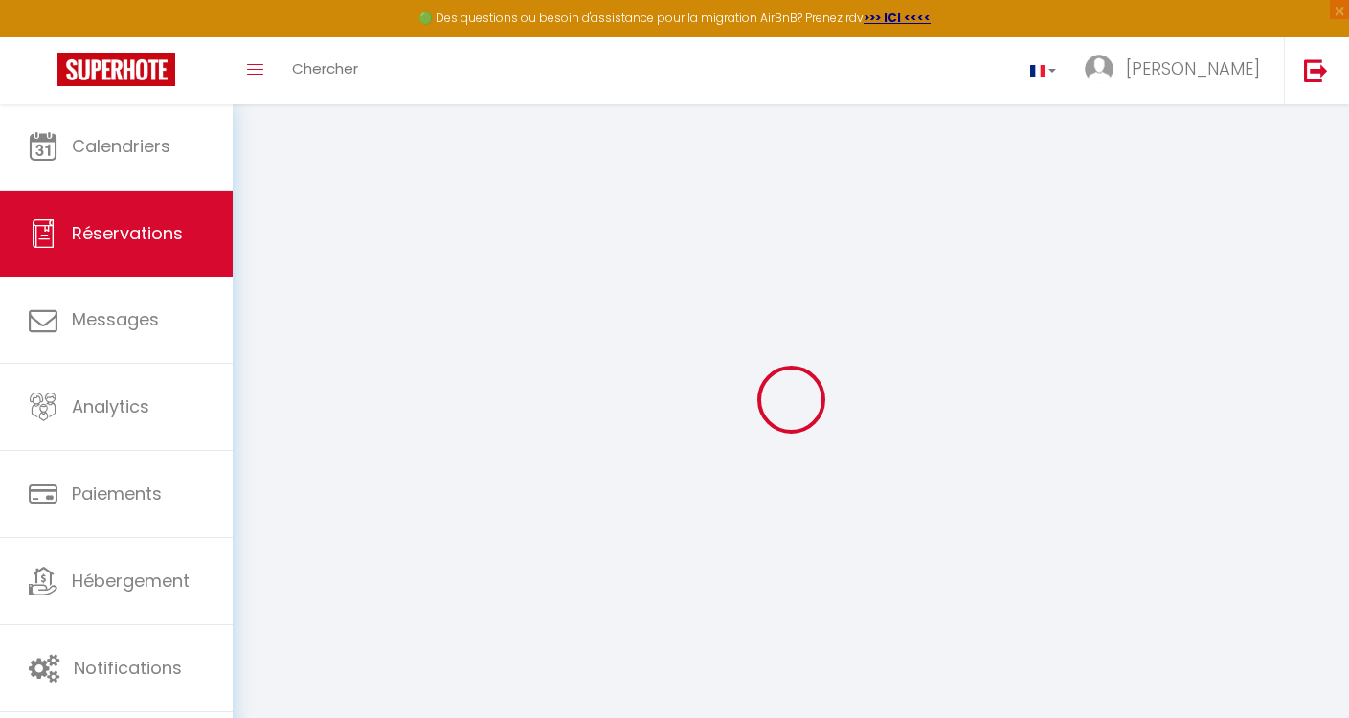
select select
checkbox input "false"
select select
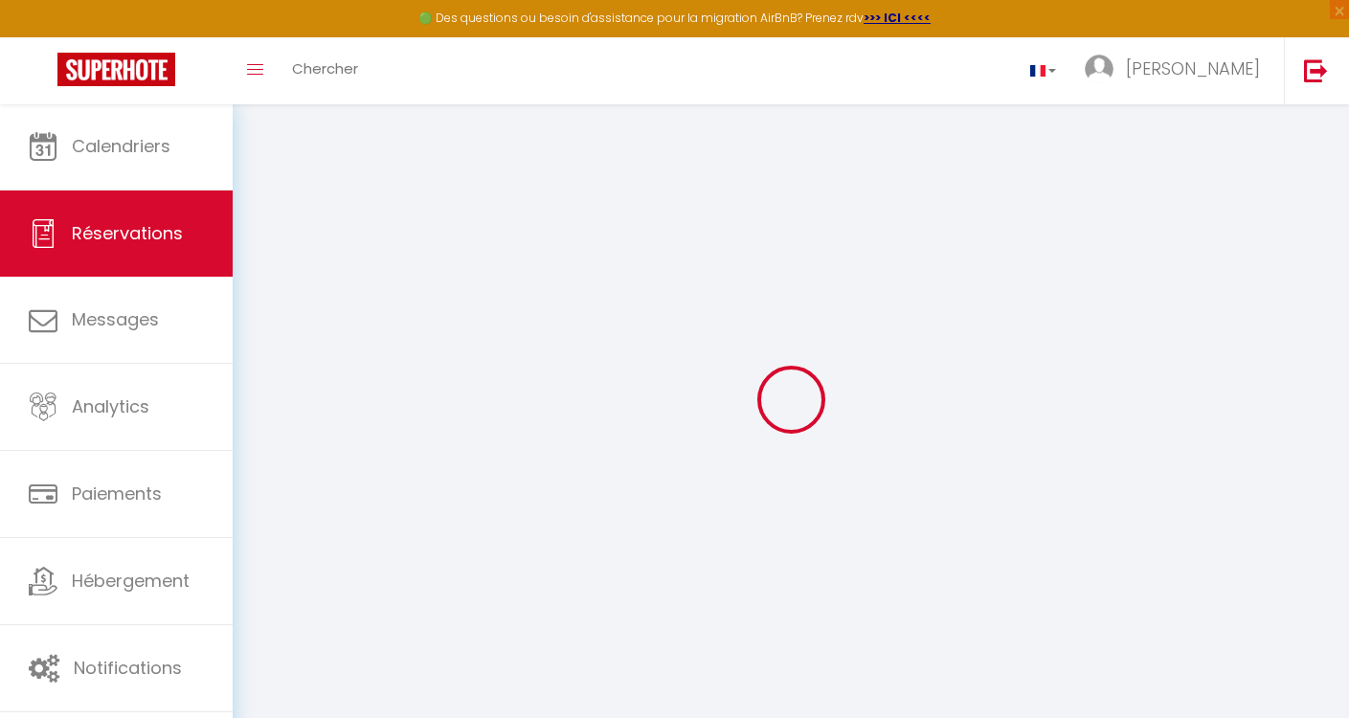
select select
checkbox input "false"
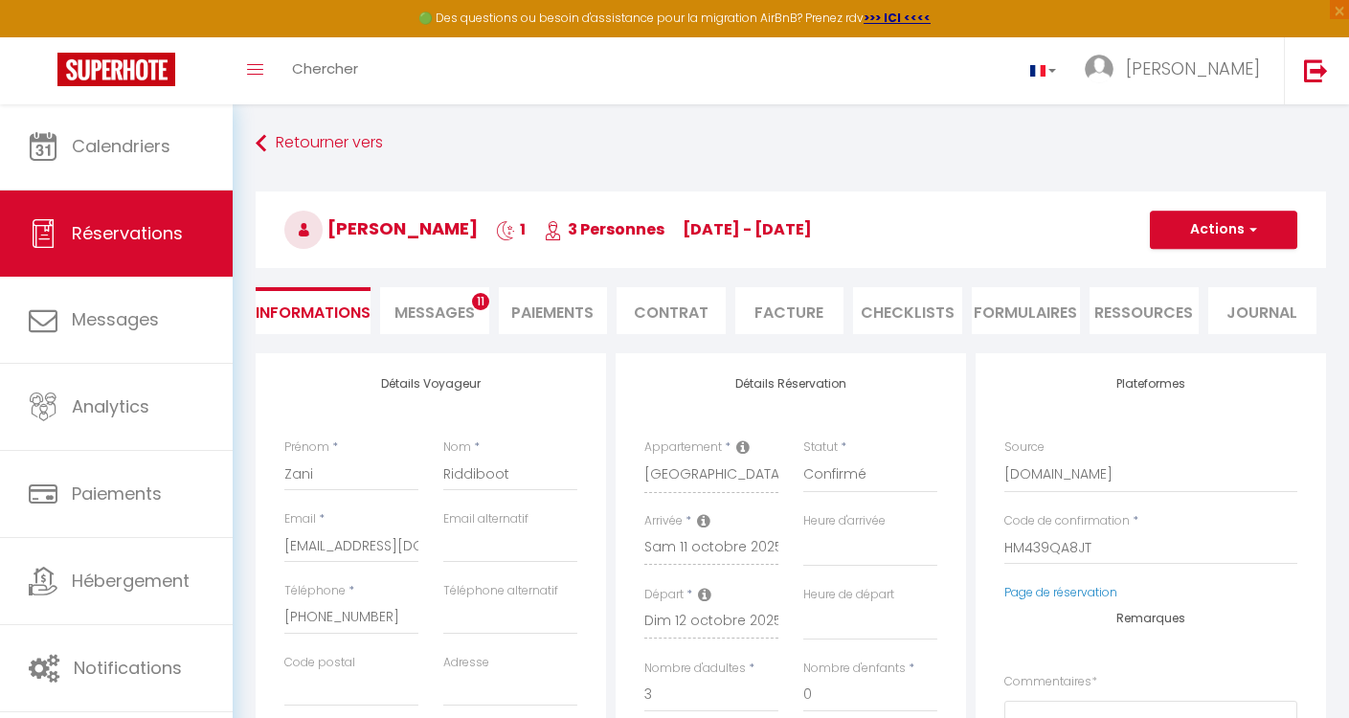
select select
checkbox input "false"
select select
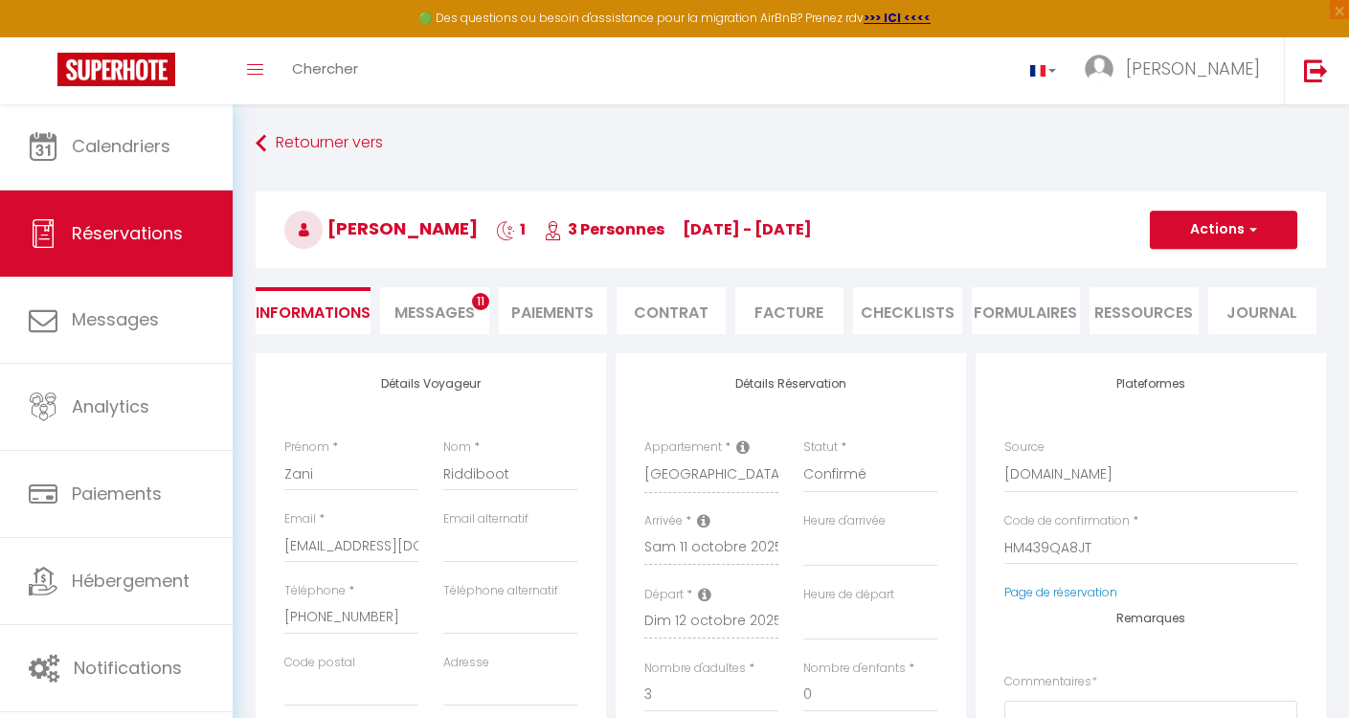
type input "45"
type input "3.82"
select select
checkbox input "false"
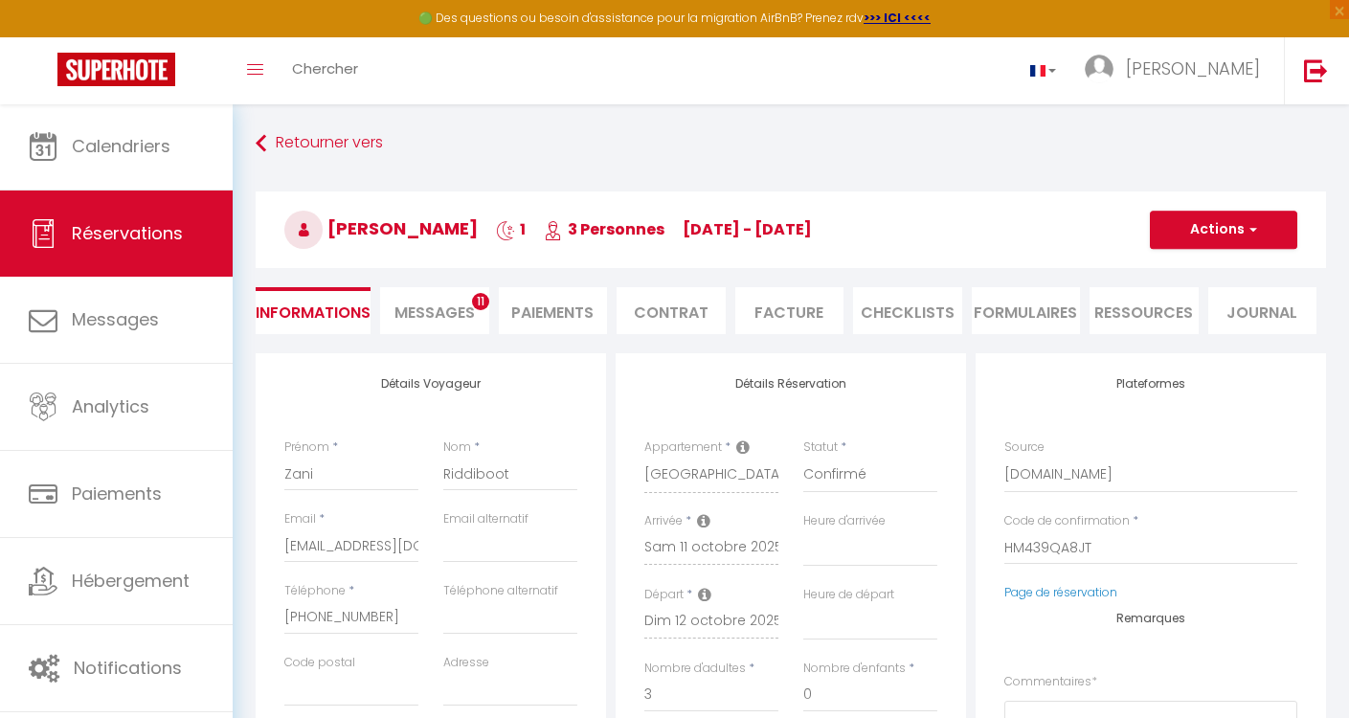
select select
checkbox input "false"
select select
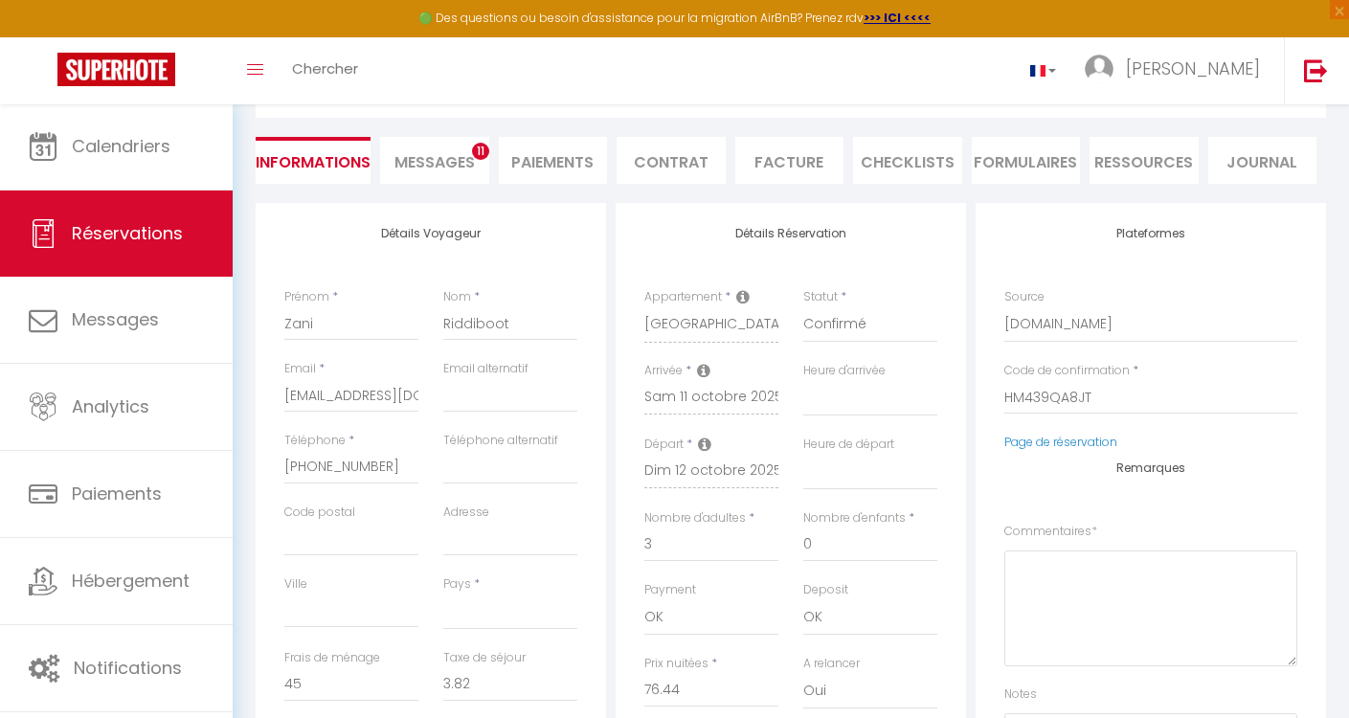
scroll to position [154, 0]
